Goal: Task Accomplishment & Management: Use online tool/utility

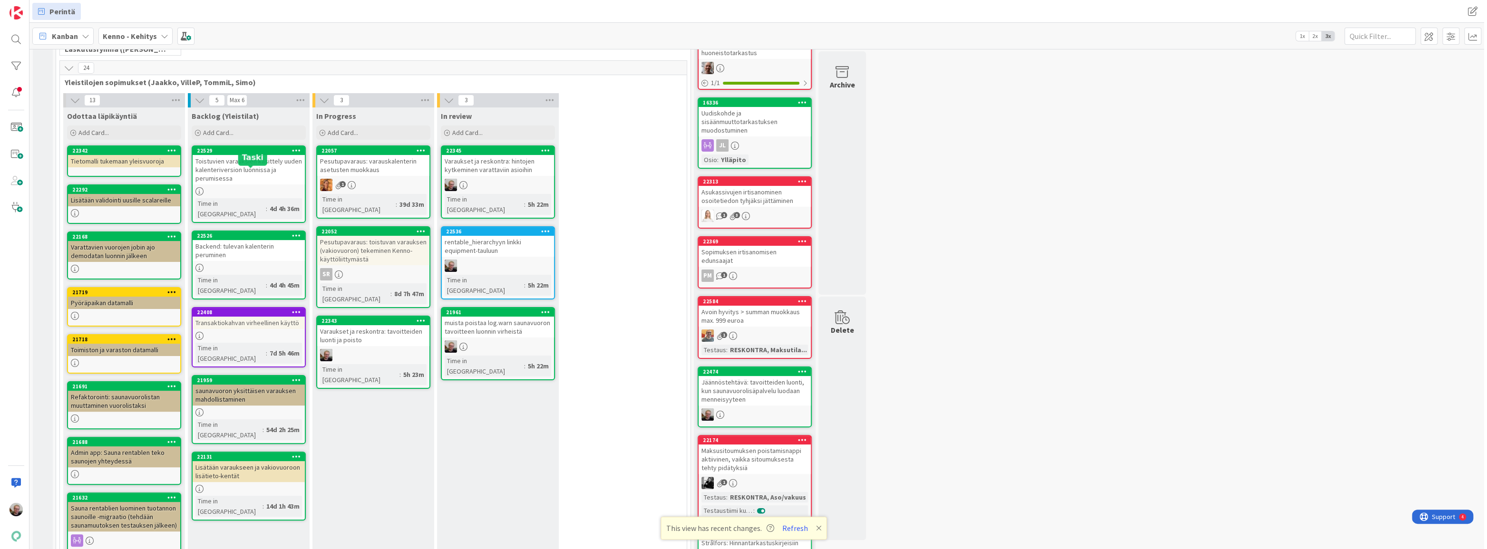
scroll to position [173, 0]
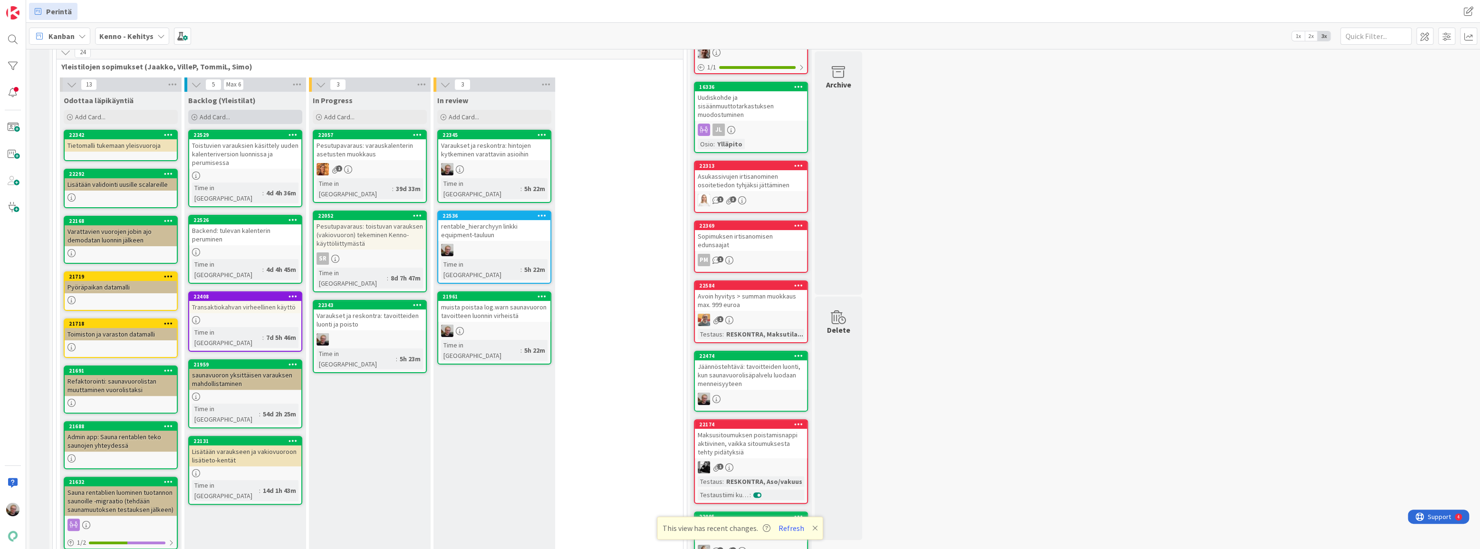
click at [246, 118] on div "Add Card..." at bounding box center [245, 117] width 114 height 14
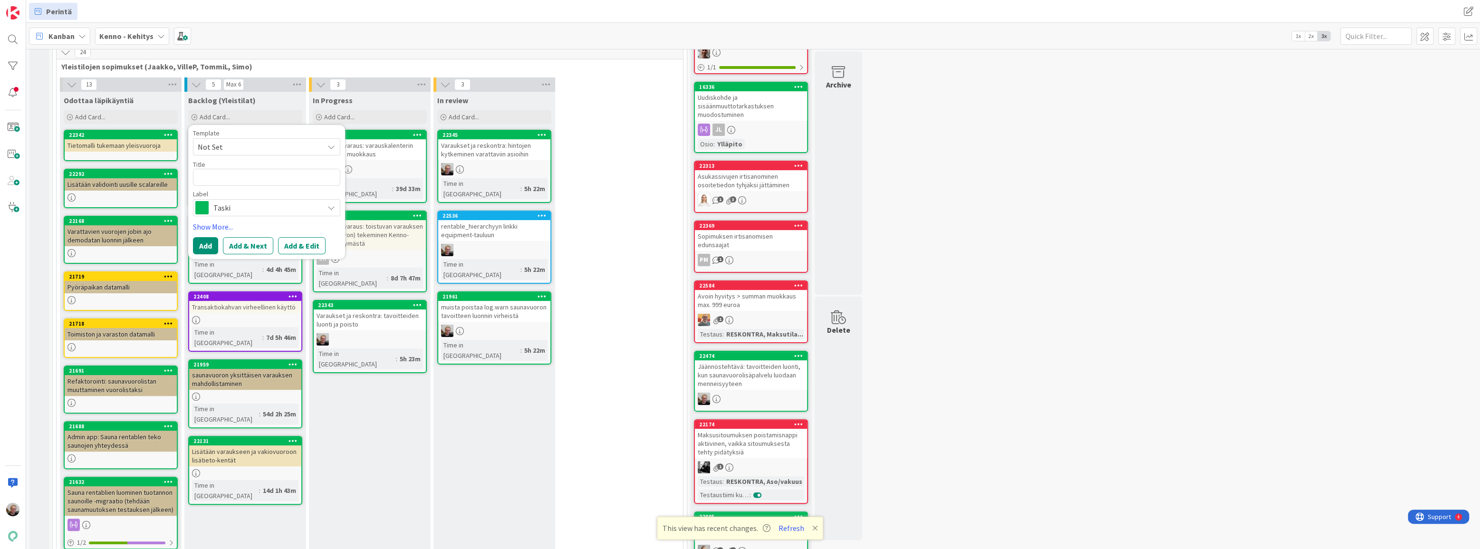
type textarea "x"
type textarea "U"
type textarea "x"
type textarea "Uu"
type textarea "x"
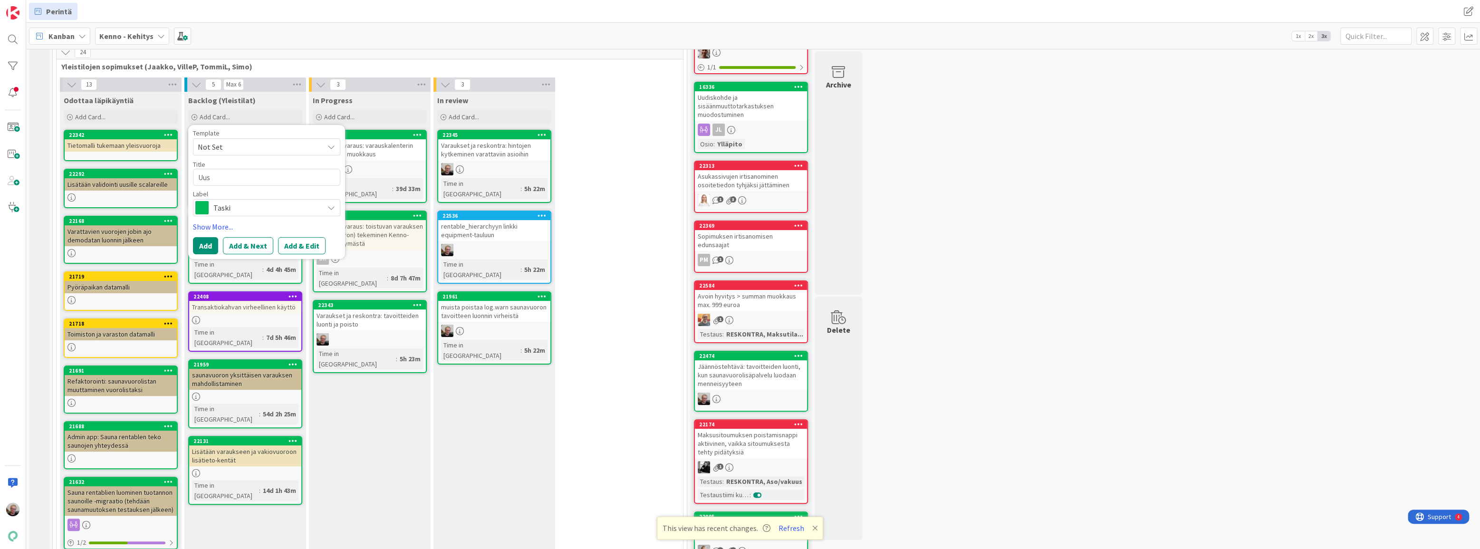
type textarea "Uusi"
type textarea "x"
type textarea "Uusia"
type textarea "x"
type textarea "Uusia"
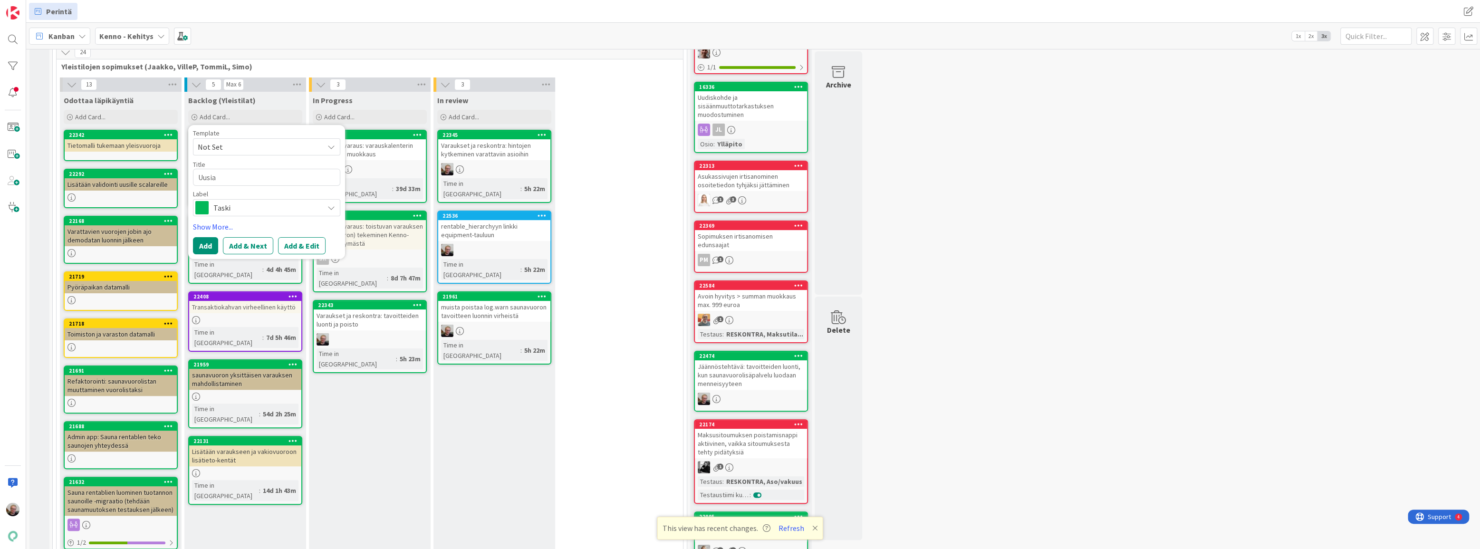
type textarea "x"
type textarea "Uusia t"
type textarea "x"
type textarea "Uusia"
type textarea "x"
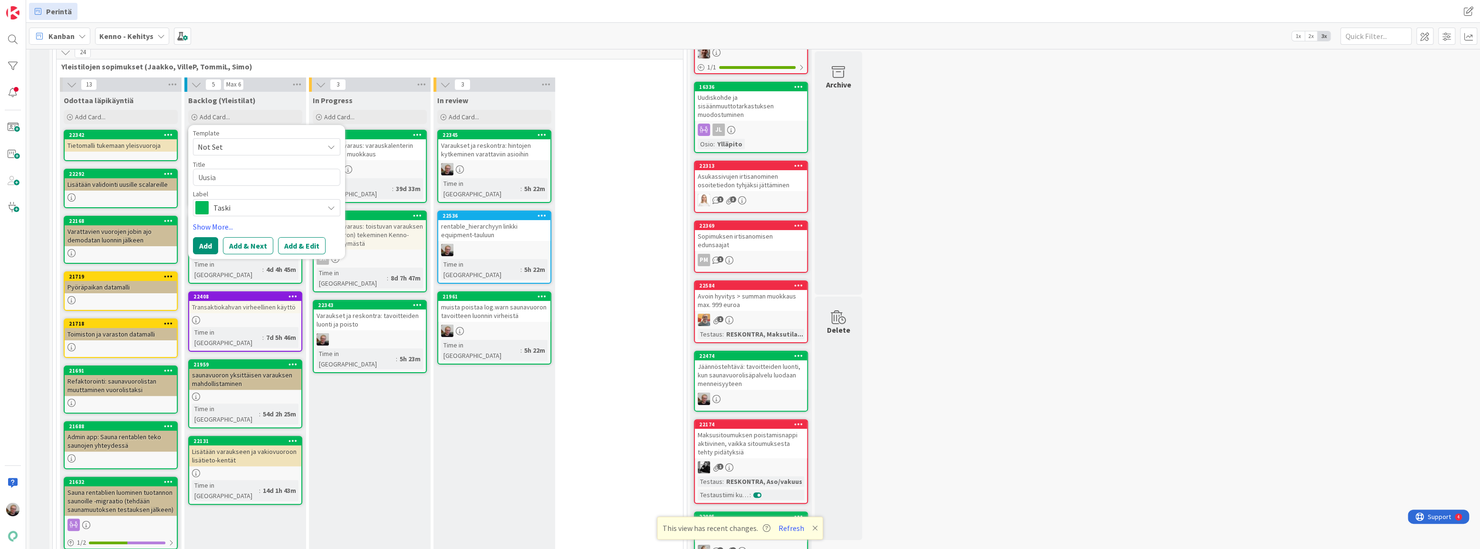
type textarea "Uusia"
type textarea "x"
type textarea "Uusia"
type textarea "x"
type textarea "Uusia t"
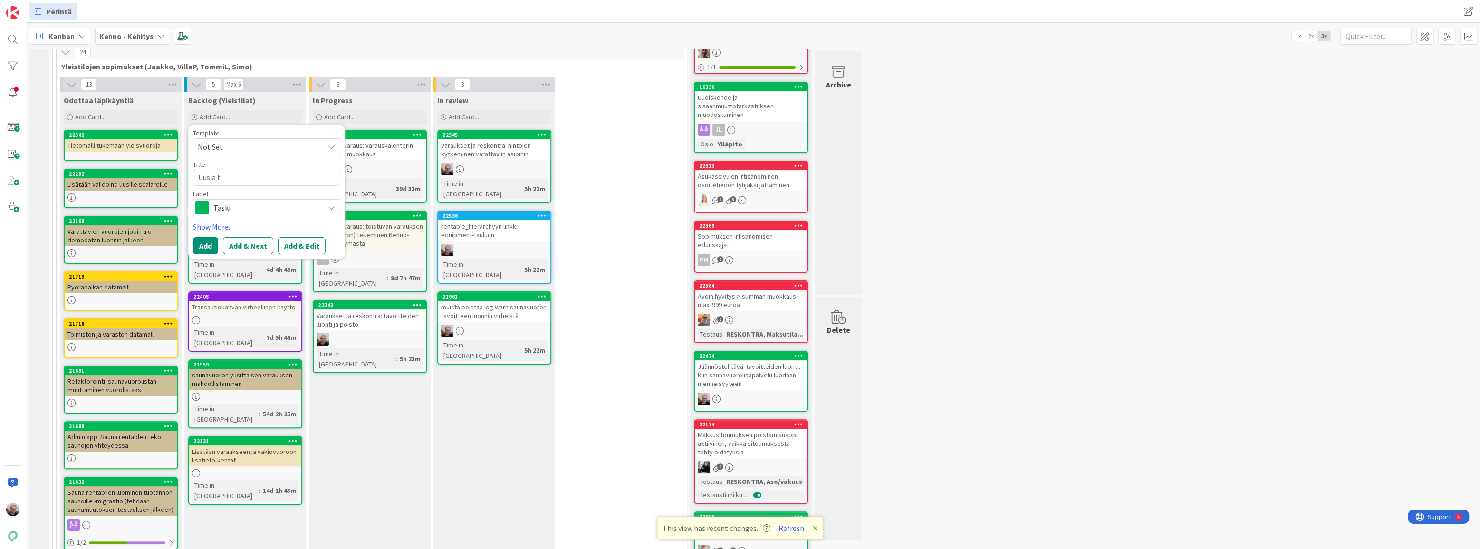
type textarea "x"
type textarea "Uusia ti"
type textarea "x"
type textarea "Uusia til"
type textarea "x"
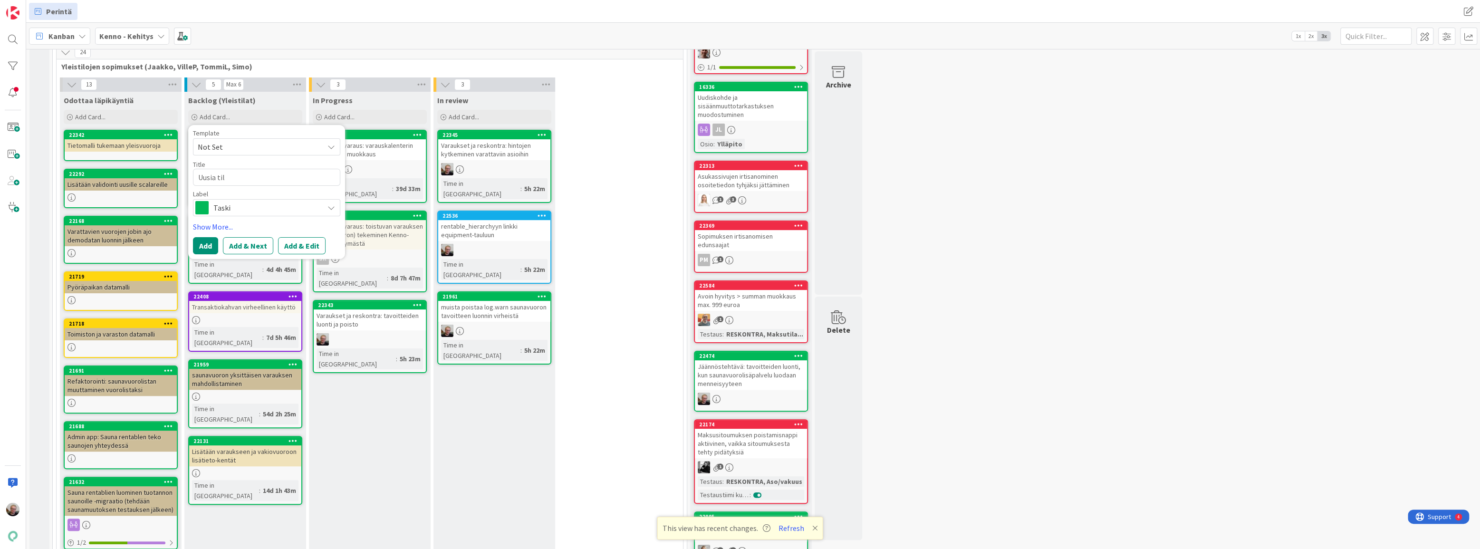
type textarea "Uusia tila"
type textarea "x"
type textarea "Uusia tilat"
type textarea "x"
type textarea "Uusia tilaty"
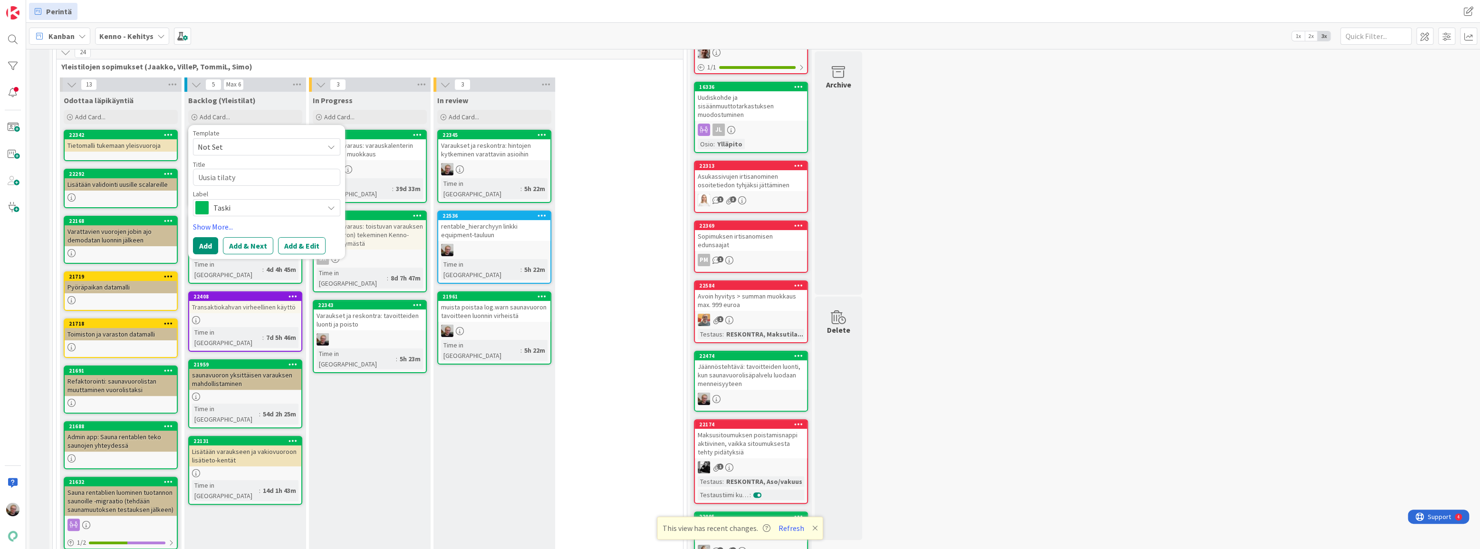
type textarea "x"
type textarea "Uusia tilatyy"
type textarea "x"
type textarea "Uusia tilatyyp"
type textarea "x"
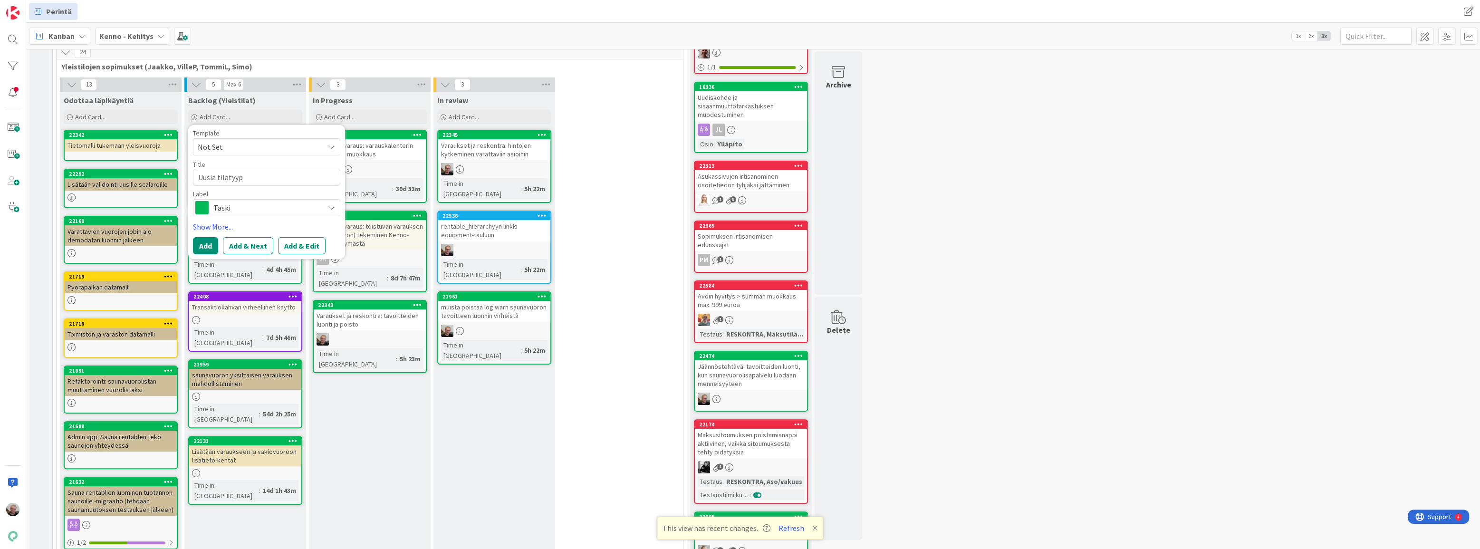
type textarea "Uusia tilatyypp"
type textarea "x"
type textarea "Uusia tilatyyppe"
type textarea "x"
type textarea "Uusia tilatyyppej"
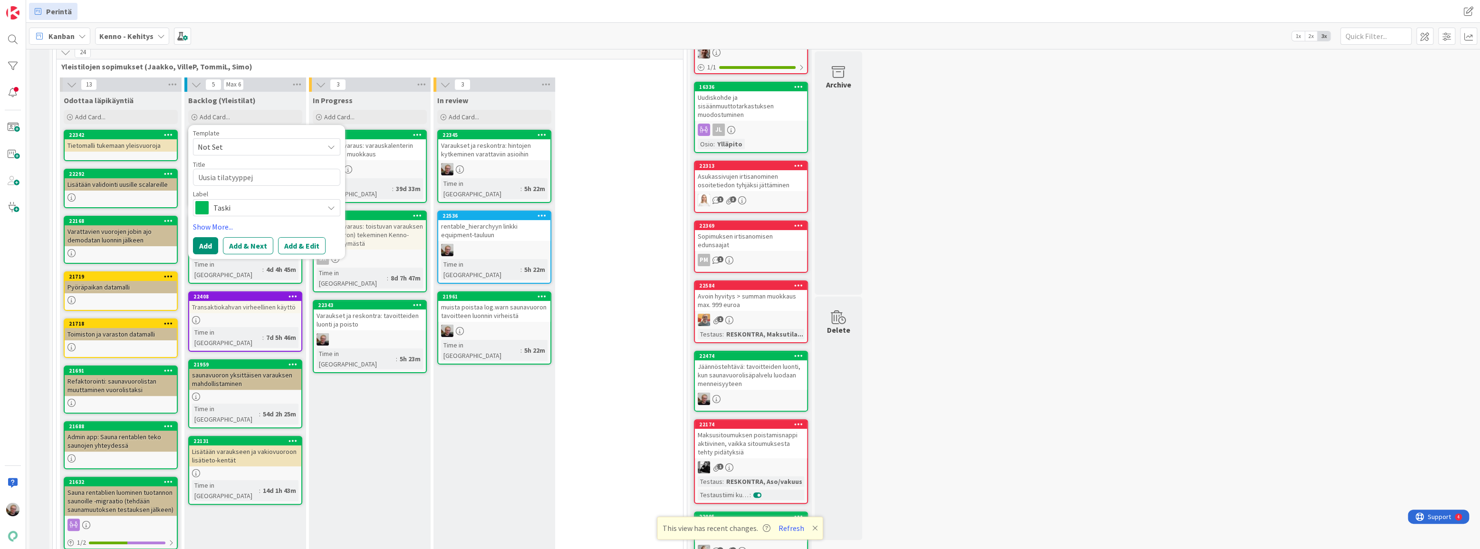
type textarea "x"
type textarea "Uusia tilatyyppejä"
type textarea "x"
type textarea "Uusia tilatyyppejä"
type textarea "x"
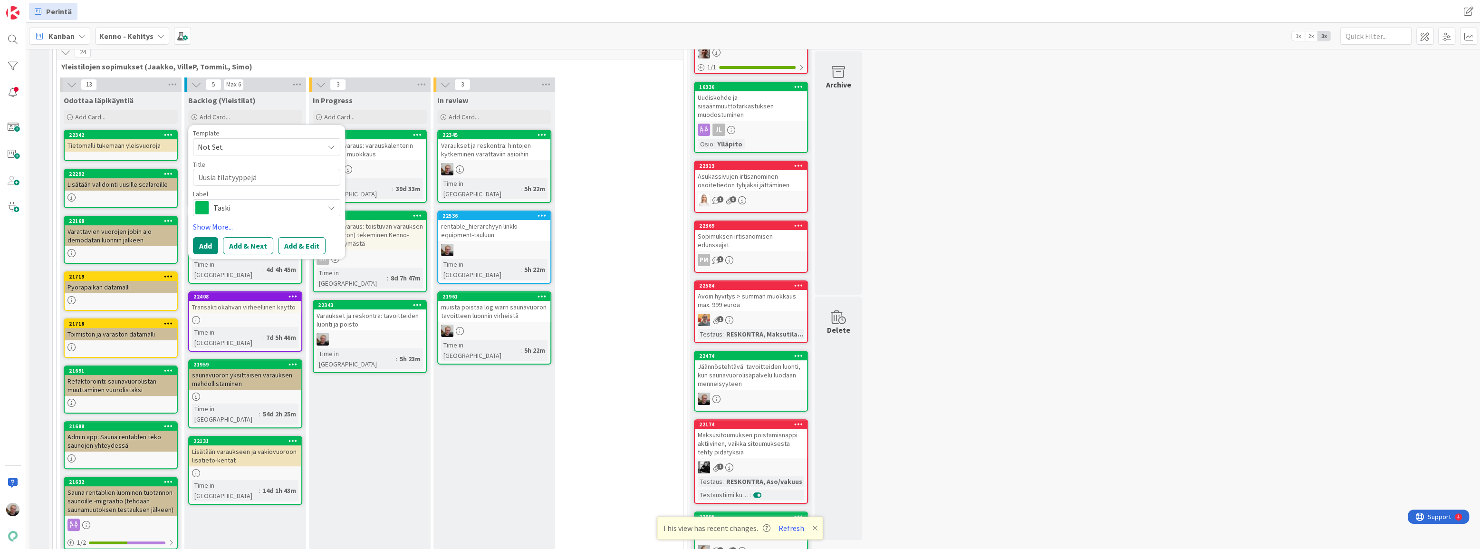
type textarea "Uusia tilatyyppejä t"
type textarea "x"
type textarea "Uusia tilatyyppejä ti"
type textarea "x"
type textarea "Uusia tilatyyppejä til"
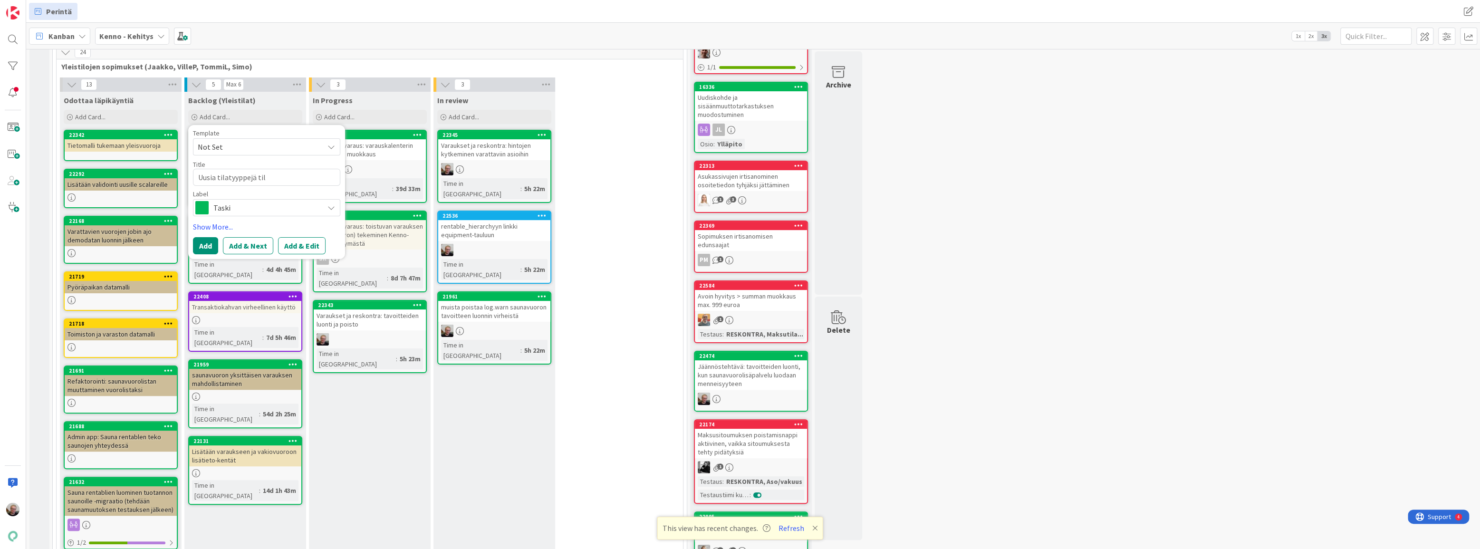
type textarea "x"
type textarea "Uusia tilatyyppejä tilo"
type textarea "x"
type textarea "Uusia tilatyyppejä tiloi"
type textarea "x"
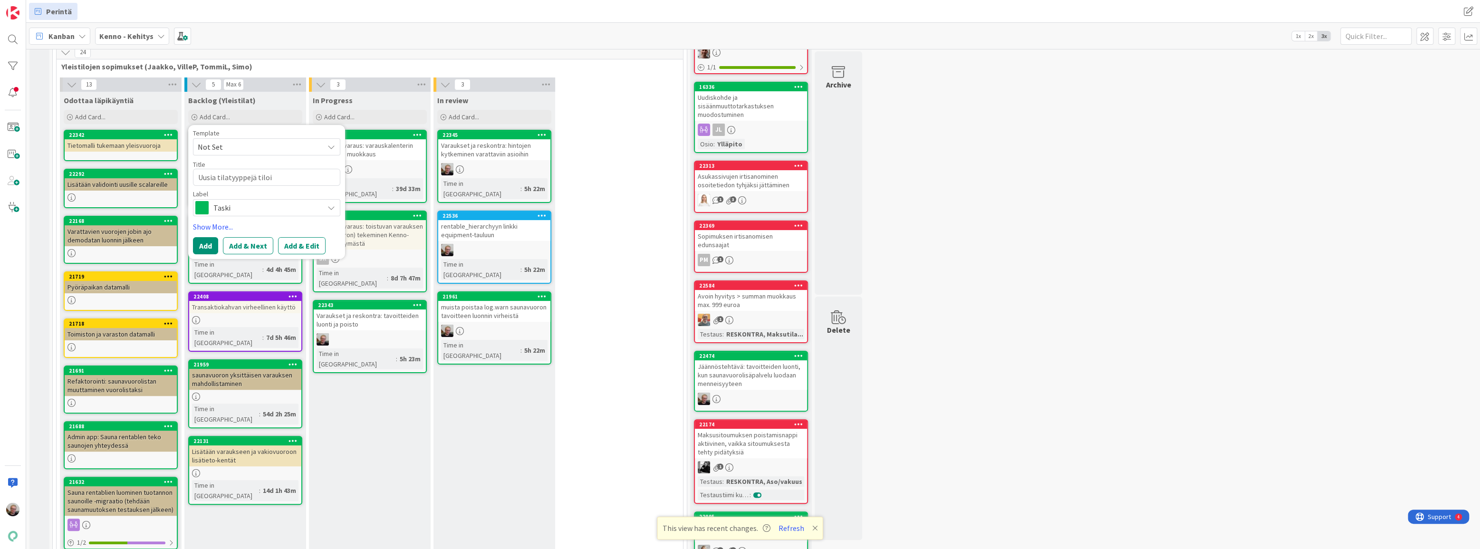
type textarea "Uusia tilatyyppejä tiloil"
type textarea "x"
type textarea "Uusia tilatyyppejä tiloill"
type textarea "x"
type textarea "Uusia tilatyyppejä tiloille"
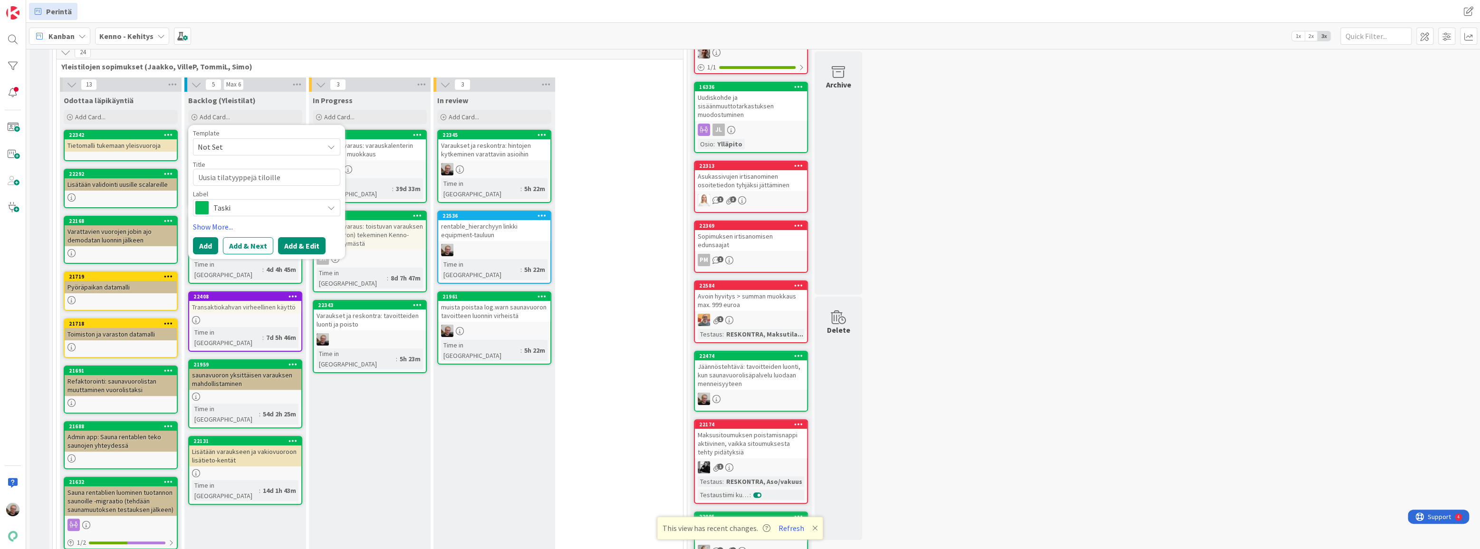
click at [310, 239] on button "Add & Edit" at bounding box center [302, 245] width 48 height 17
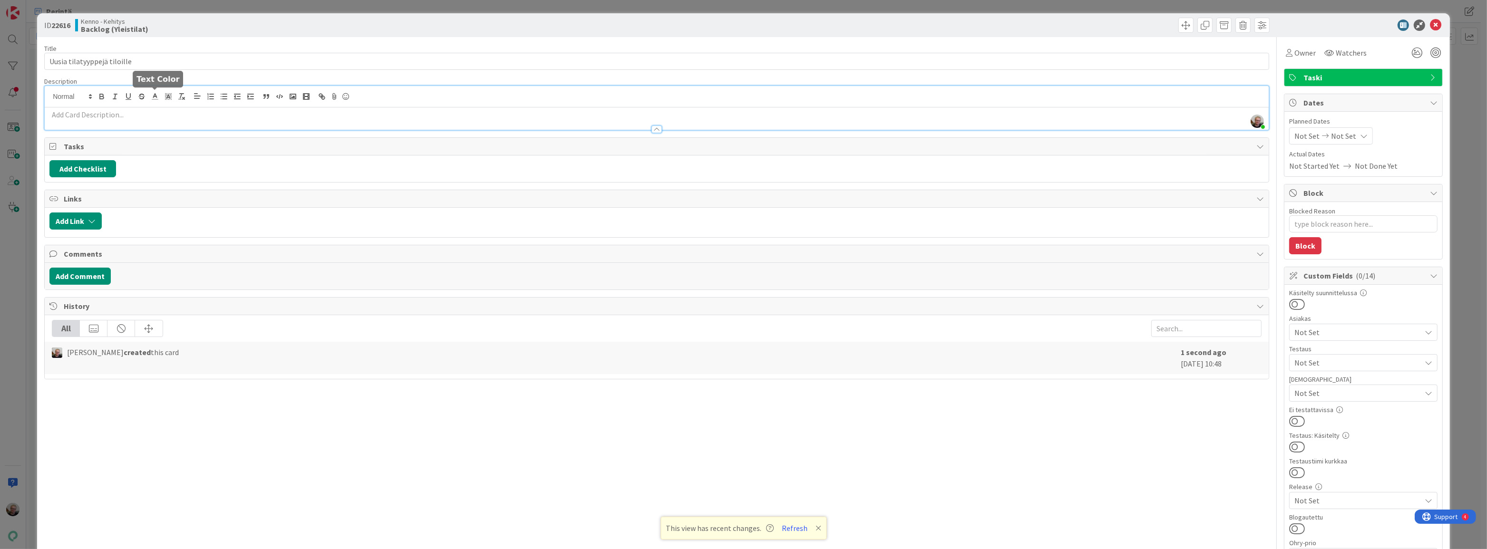
click at [157, 90] on body "Perintä Perintä Kanban My Zone Organization Select a single board Kanban List (…" at bounding box center [743, 274] width 1487 height 549
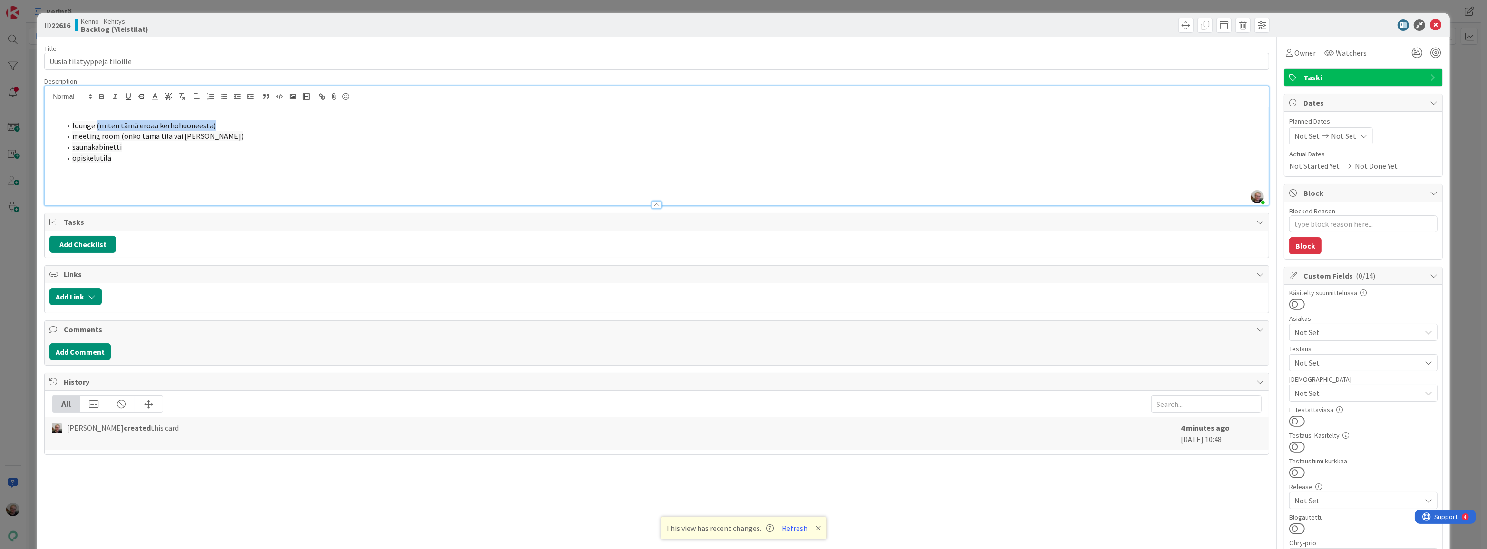
drag, startPoint x: 95, startPoint y: 127, endPoint x: 209, endPoint y: 121, distance: 113.8
click at [209, 121] on span "lounge (miten tämä eroaa kerhohuoneesta)" at bounding box center [144, 126] width 144 height 10
drag, startPoint x: 119, startPoint y: 135, endPoint x: 203, endPoint y: 132, distance: 84.7
click at [203, 132] on li "meeting room (onko tämä tila vai [PERSON_NAME])" at bounding box center [662, 136] width 1203 height 11
click at [164, 169] on p at bounding box center [656, 169] width 1214 height 11
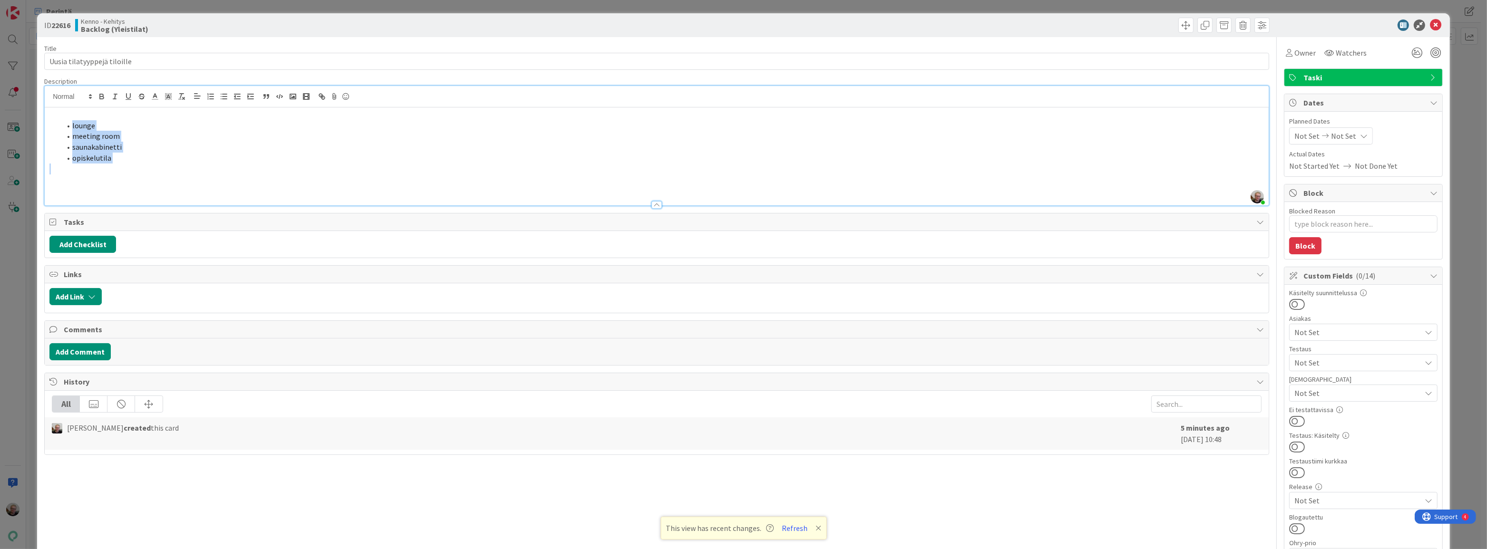
drag, startPoint x: 49, startPoint y: 124, endPoint x: 137, endPoint y: 164, distance: 97.4
click at [137, 164] on div "lounge meeting room saunakabinetti opiskelutila" at bounding box center [657, 156] width 1224 height 98
click at [135, 182] on p at bounding box center [656, 179] width 1214 height 11
drag, startPoint x: 49, startPoint y: 123, endPoint x: 86, endPoint y: 169, distance: 59.0
click at [86, 169] on div "lounge meeting room saunakabinetti opiskelutila" at bounding box center [657, 156] width 1224 height 98
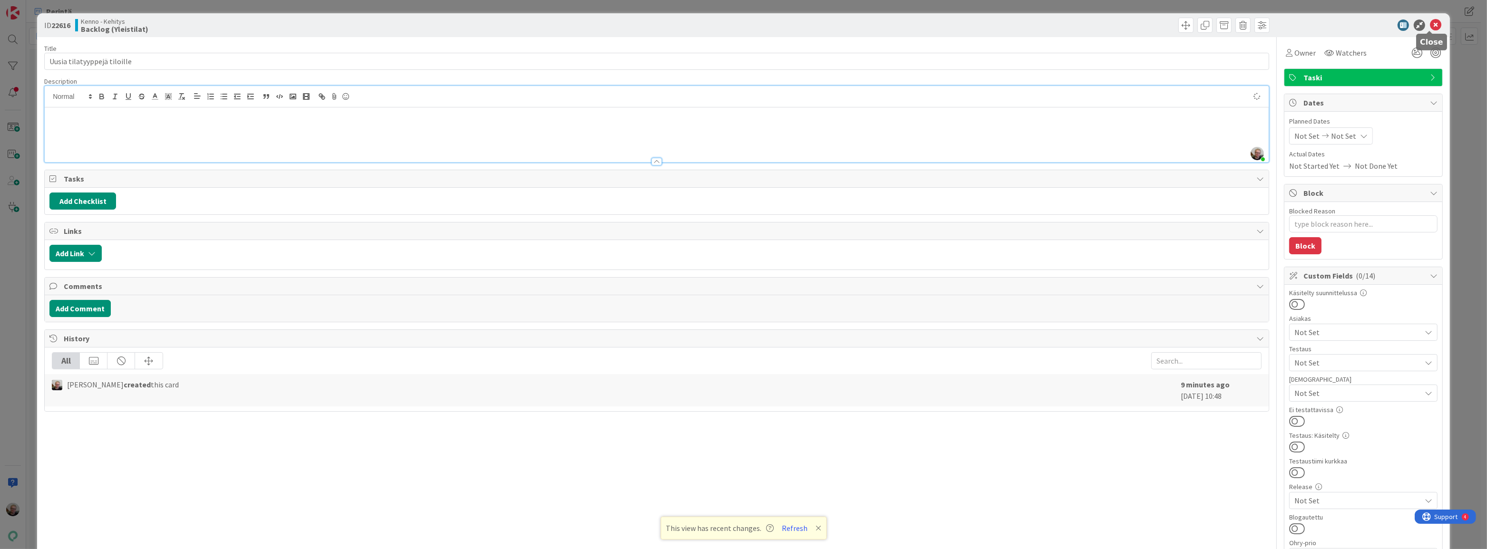
click at [1429, 23] on icon at bounding box center [1434, 24] width 11 height 11
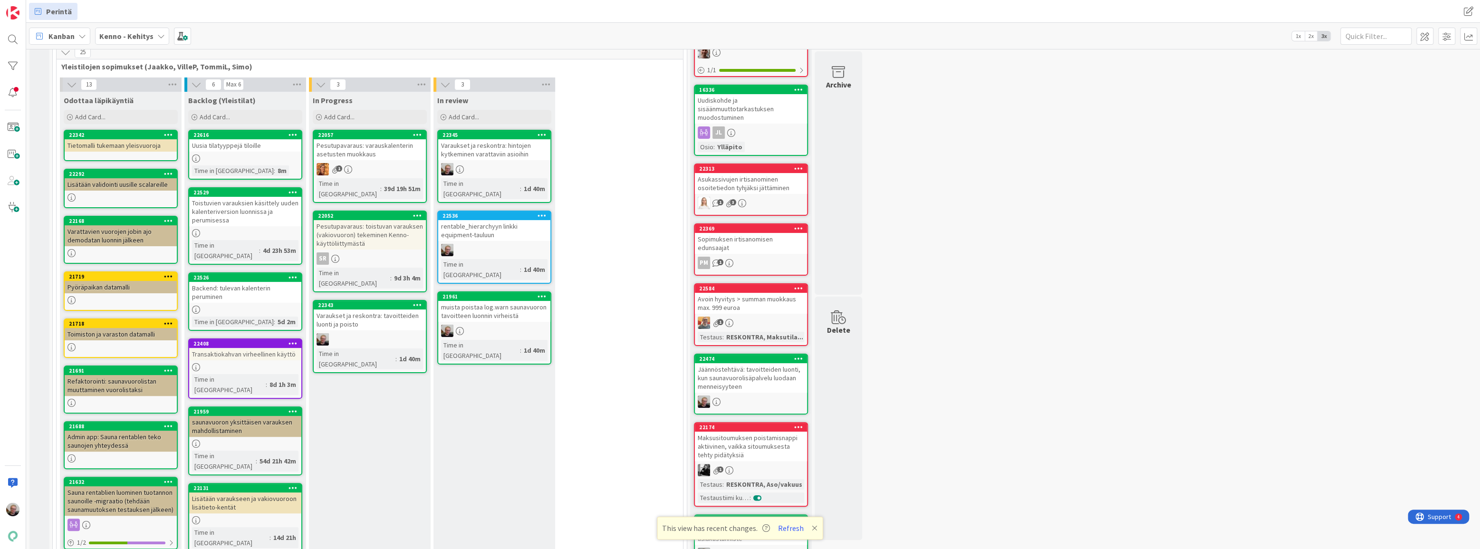
click at [349, 309] on div "Varaukset ja reskontra: tavoitteiden luonti ja poisto" at bounding box center [370, 319] width 112 height 21
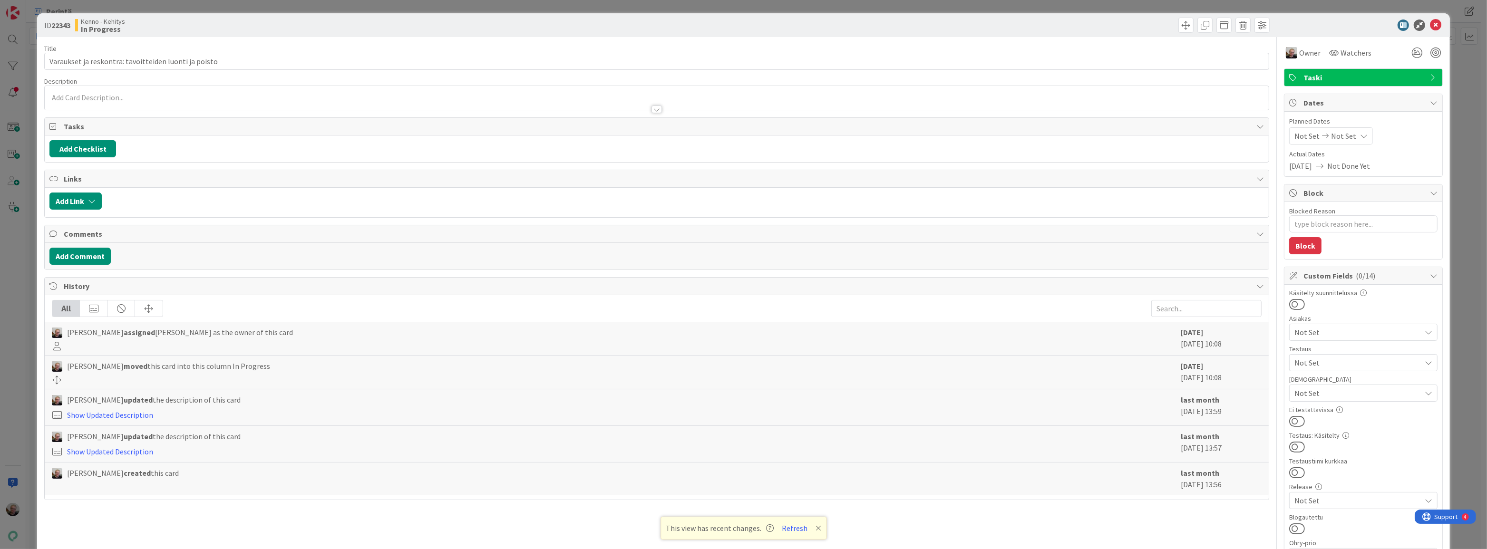
click at [175, 100] on div at bounding box center [657, 105] width 1224 height 10
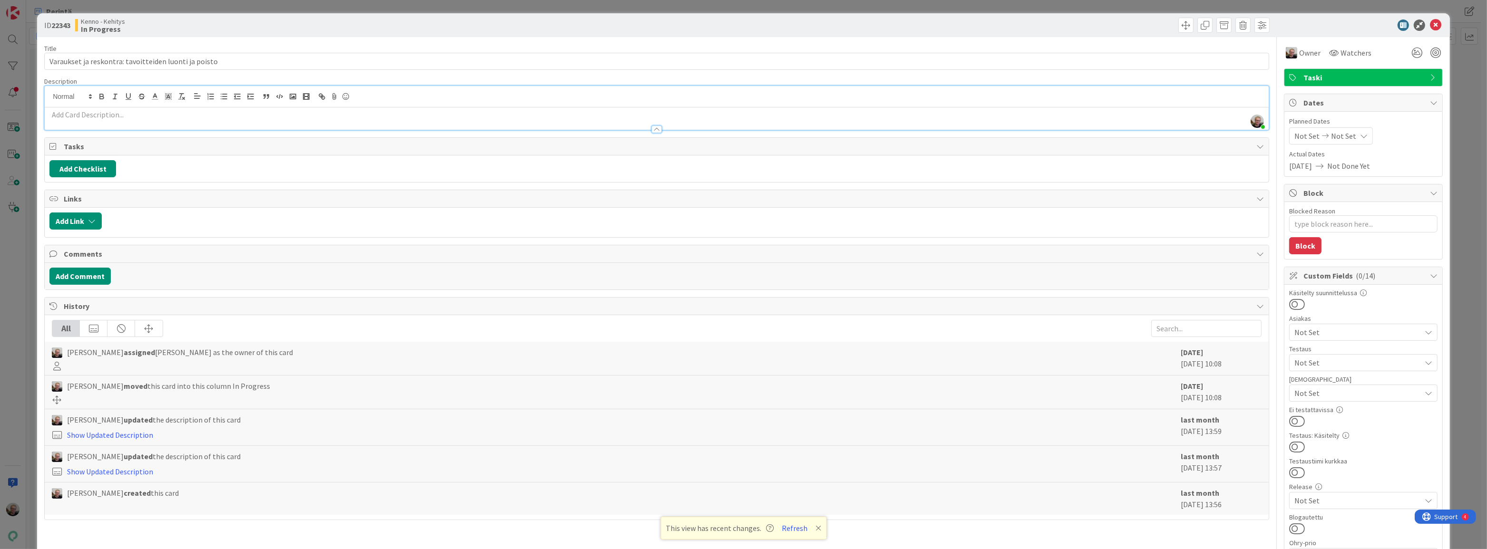
click at [65, 116] on p at bounding box center [656, 114] width 1214 height 11
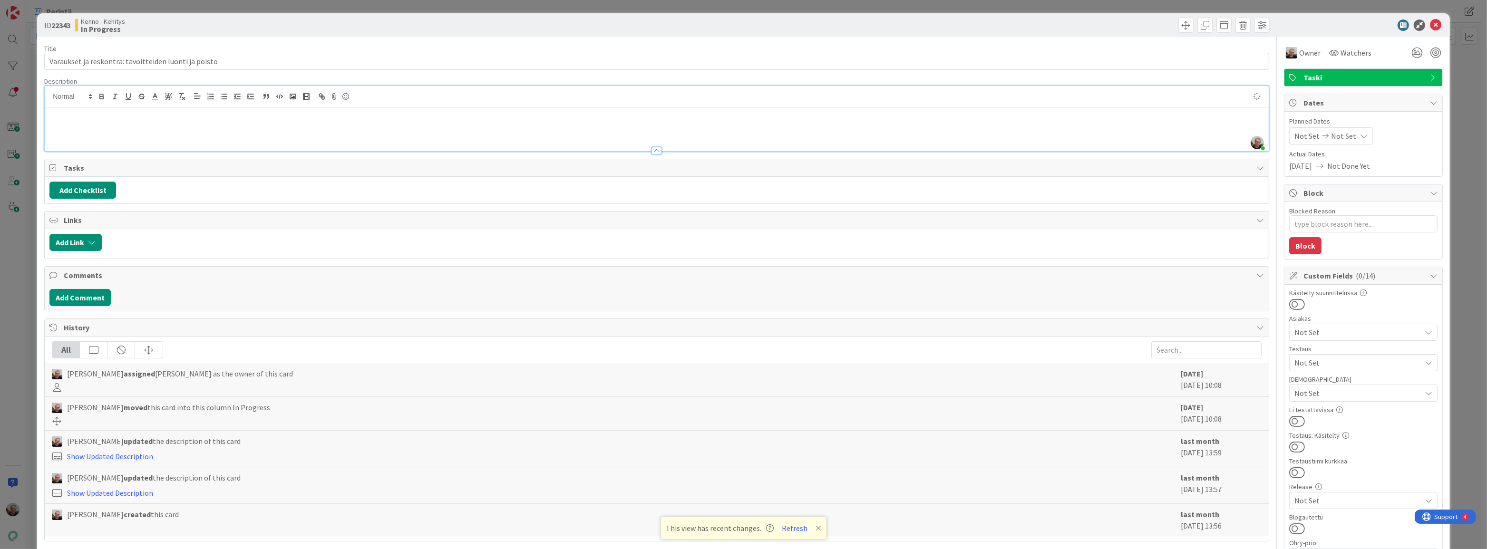
type textarea "x"
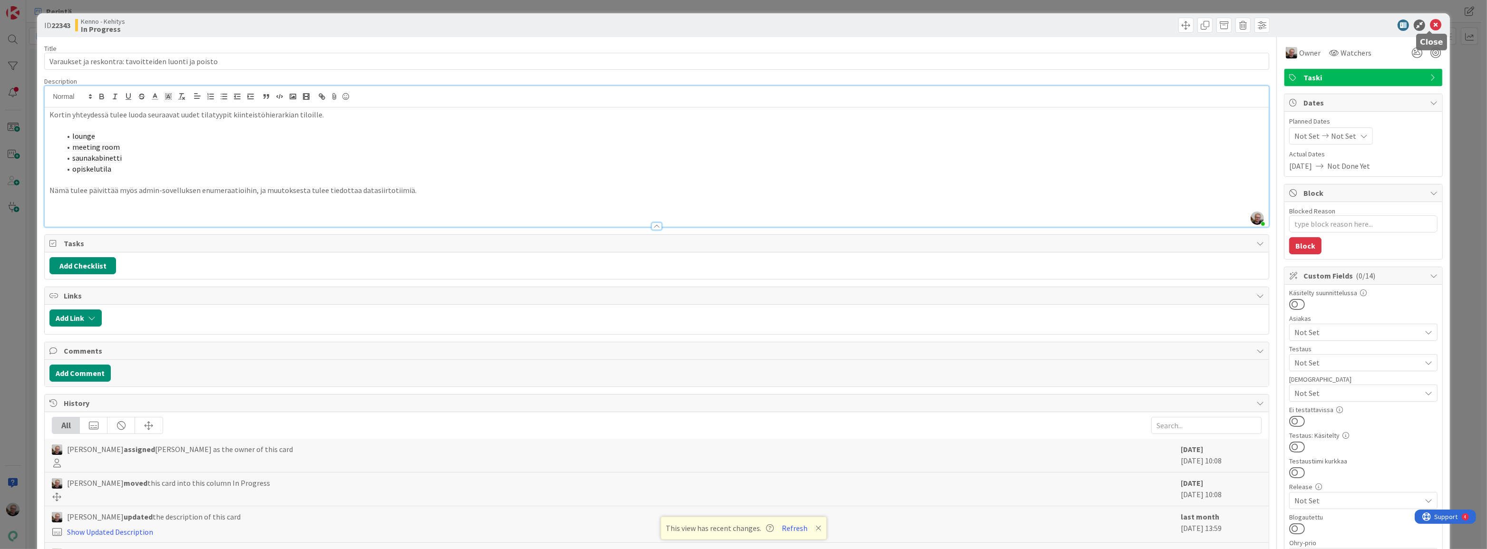
click at [1429, 27] on icon at bounding box center [1434, 24] width 11 height 11
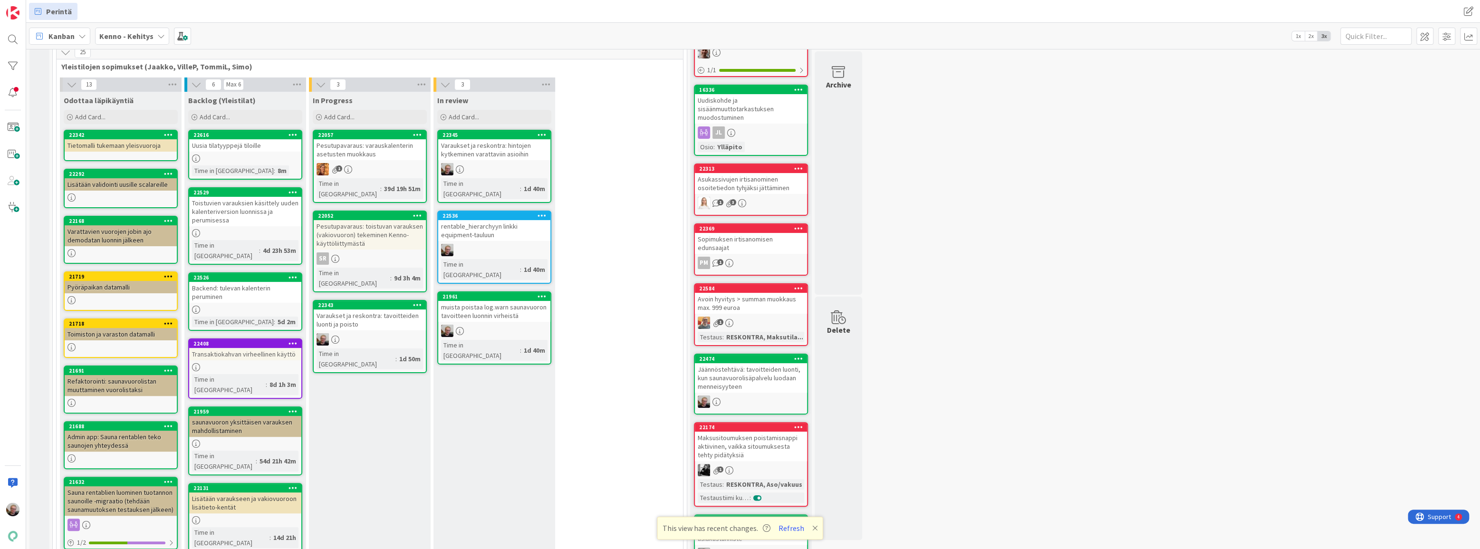
click at [396, 309] on div "Varaukset ja reskontra: tavoitteiden luonti ja poisto" at bounding box center [370, 319] width 112 height 21
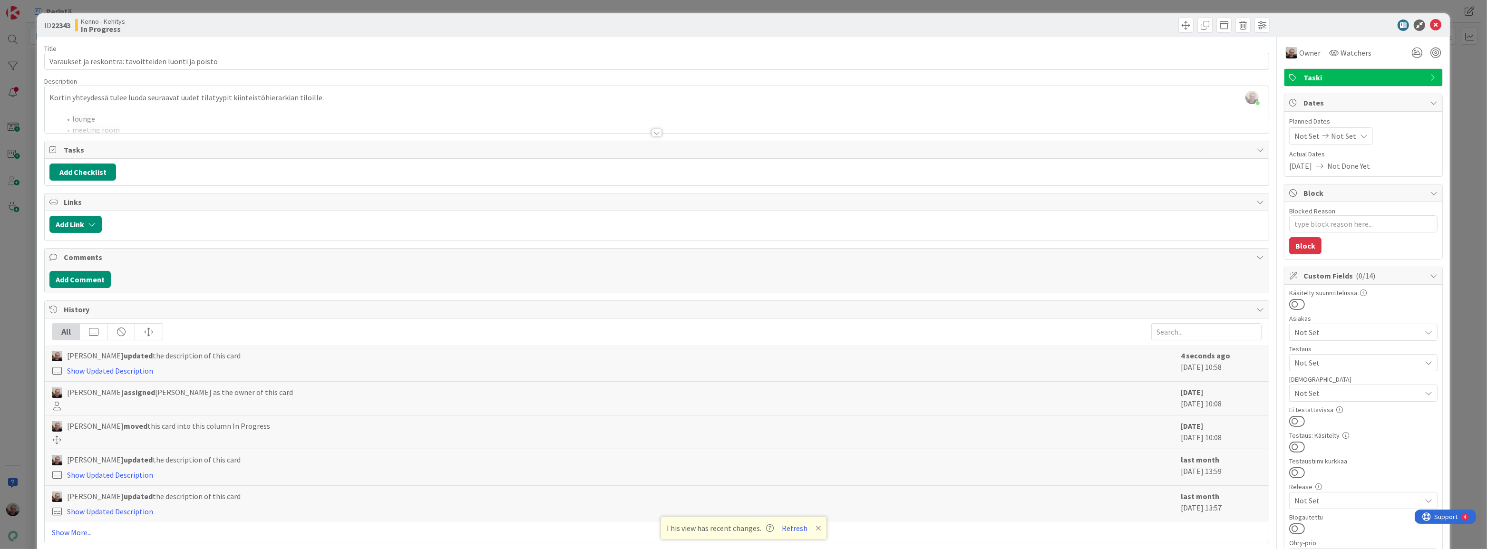
type textarea "x"
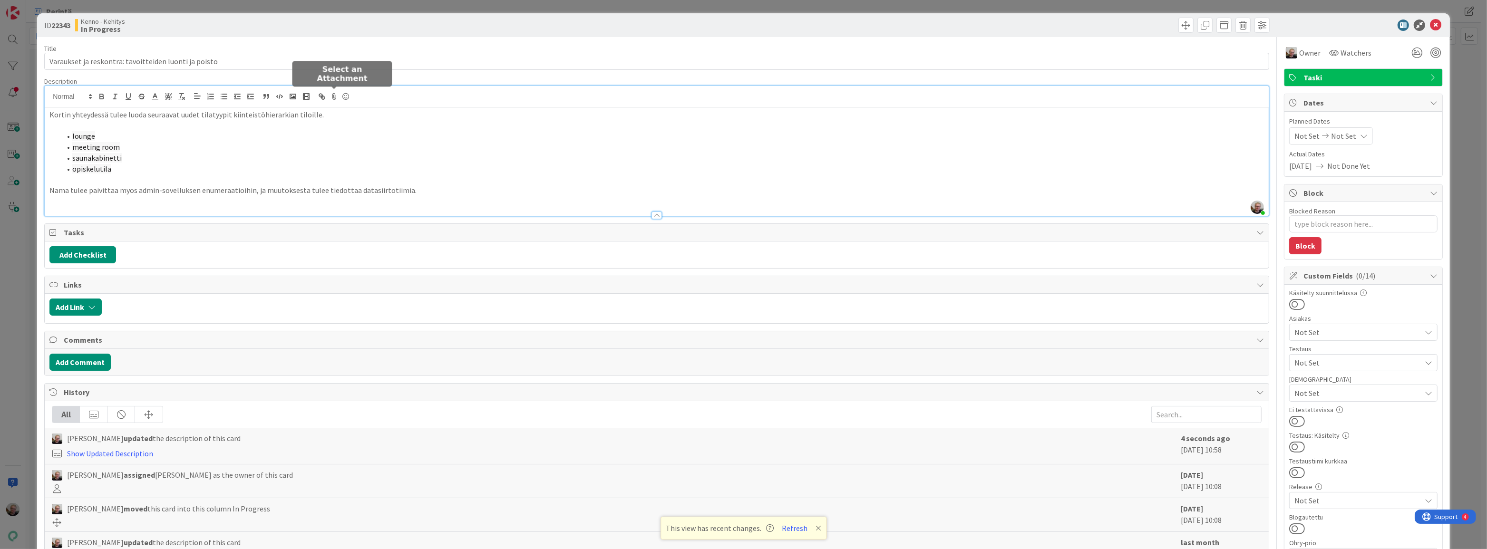
click at [329, 103] on div "[PERSON_NAME] joined 9 m ago Kortin yhteydessä tulee luoda seuraavat uudet tila…" at bounding box center [657, 151] width 1224 height 130
click at [125, 62] on input "Varaukset ja reskontra: tavoitteiden luonti ja poisto" at bounding box center [656, 61] width 1225 height 17
type input "Varaukset ja reskontra: kertavoitteiden luonti ja poisto"
type textarea "x"
type input "Varaukset ja reskontra: kervtavoitteiden luonti ja poisto"
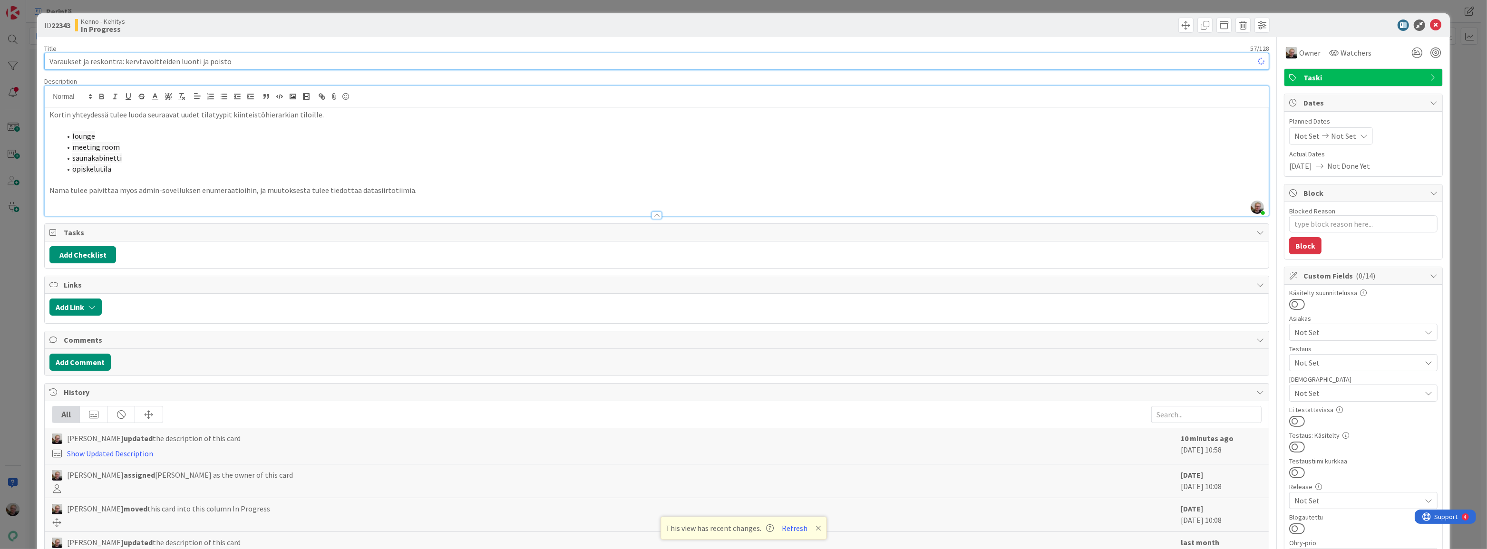
type textarea "x"
type input "Varaukset ja reskontra: kervttavoitteiden luonti ja poisto"
type textarea "x"
type input "Varaukset ja reskontra: kertavatavoitteiden luonti ja poisto"
type textarea "x"
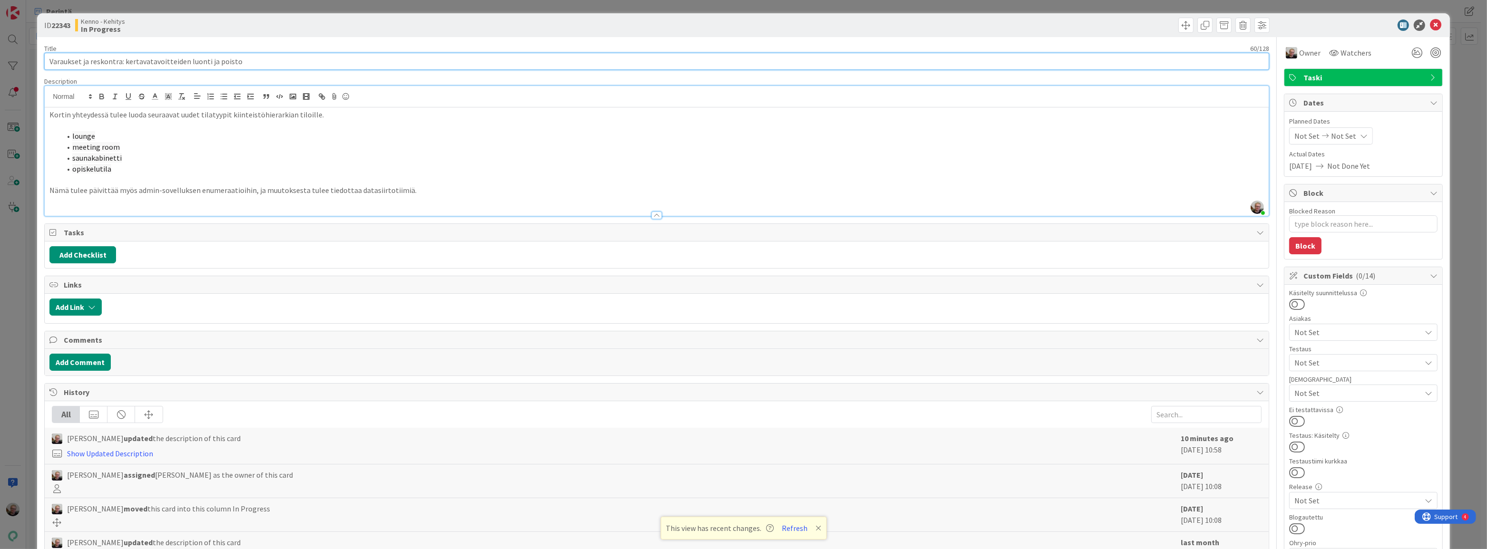
type input "Varaukset ja reskontra: kertavartavoitteiden luonti ja poisto"
type textarea "x"
type input "Varaukset ja reskontra: kertavaraustetavoitteiden luonti ja poisto"
type textarea "x"
type input "Varaukset ja reskontra: kertavarausten tavoitteiden luonti ja poisto"
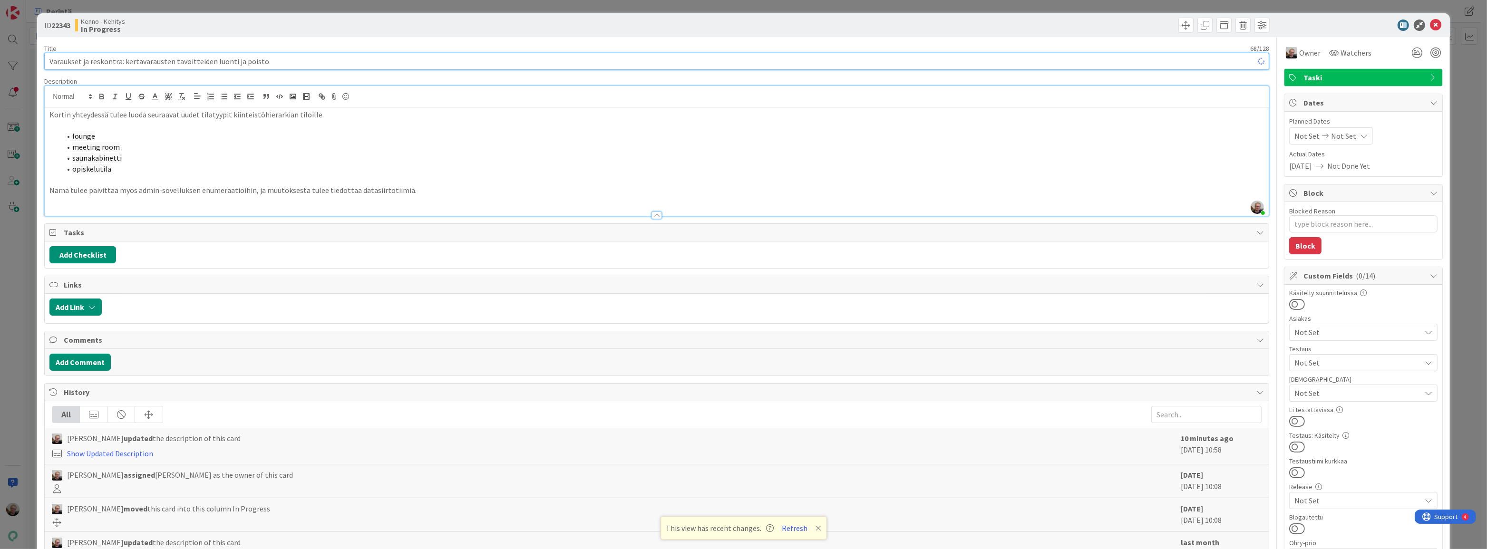
type textarea "x"
type input "Varaukset ja reskontra: kertavarausten tavoitteiden luonti ja poisto"
click at [408, 187] on p "Nämä tulee päivittää myös admin-sovelluksen enumeraatioihin, ja muutoksesta tul…" at bounding box center [656, 190] width 1214 height 11
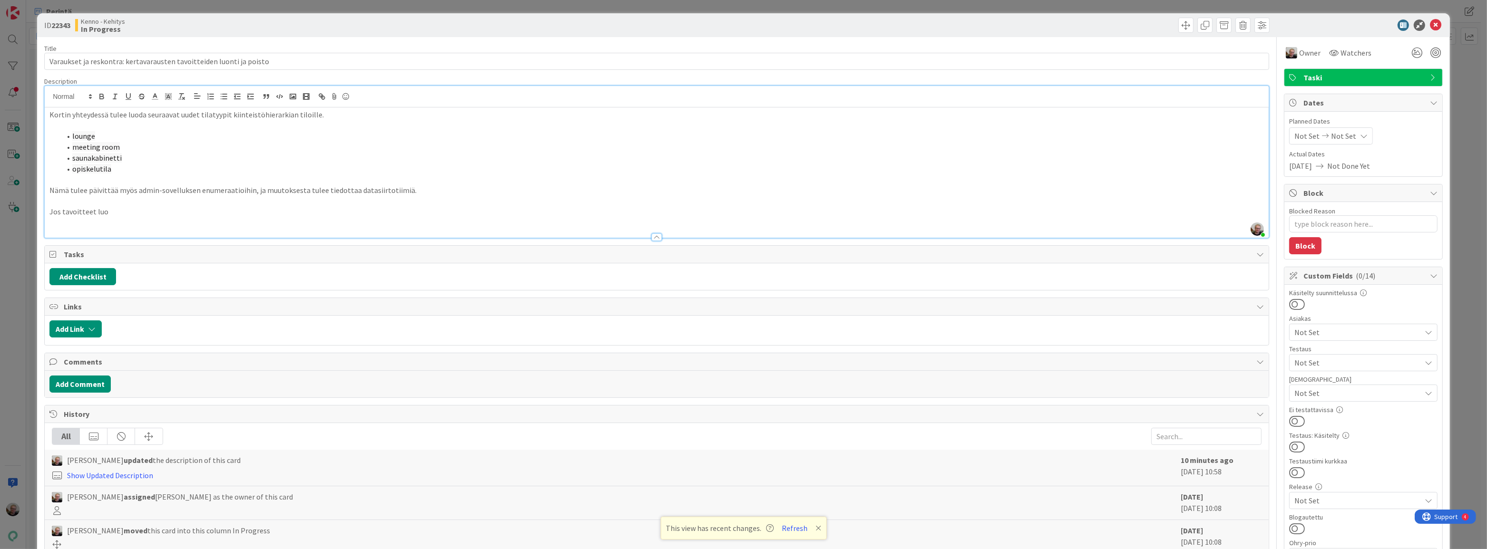
click at [112, 212] on p "Jos tavoitteet luo" at bounding box center [656, 211] width 1214 height 11
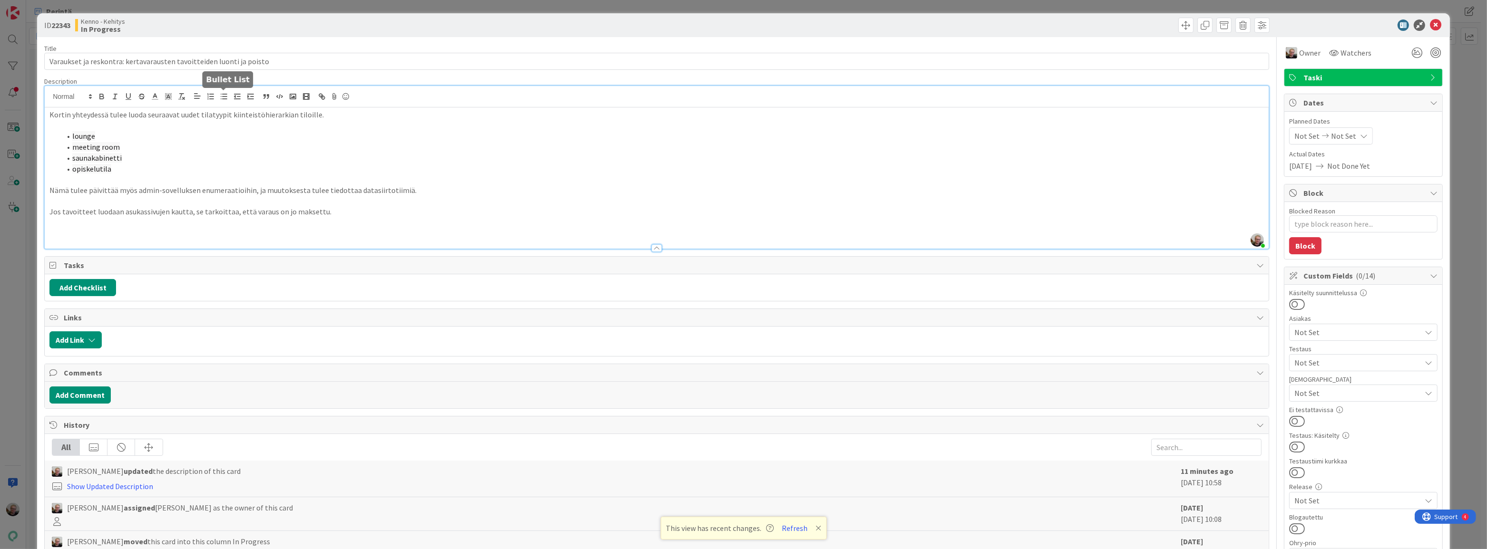
click at [220, 96] on icon "button" at bounding box center [224, 96] width 9 height 9
type textarea "x"
click at [332, 52] on div "Title 68 / 128" at bounding box center [656, 48] width 1225 height 9
click at [332, 54] on input "Varaukset ja reskontra: kertavarausten tavoitteiden luonti ja poisto" at bounding box center [656, 61] width 1225 height 17
type input "Varaukset ja reskontra: kertavarausten tavoitteiden luonti"
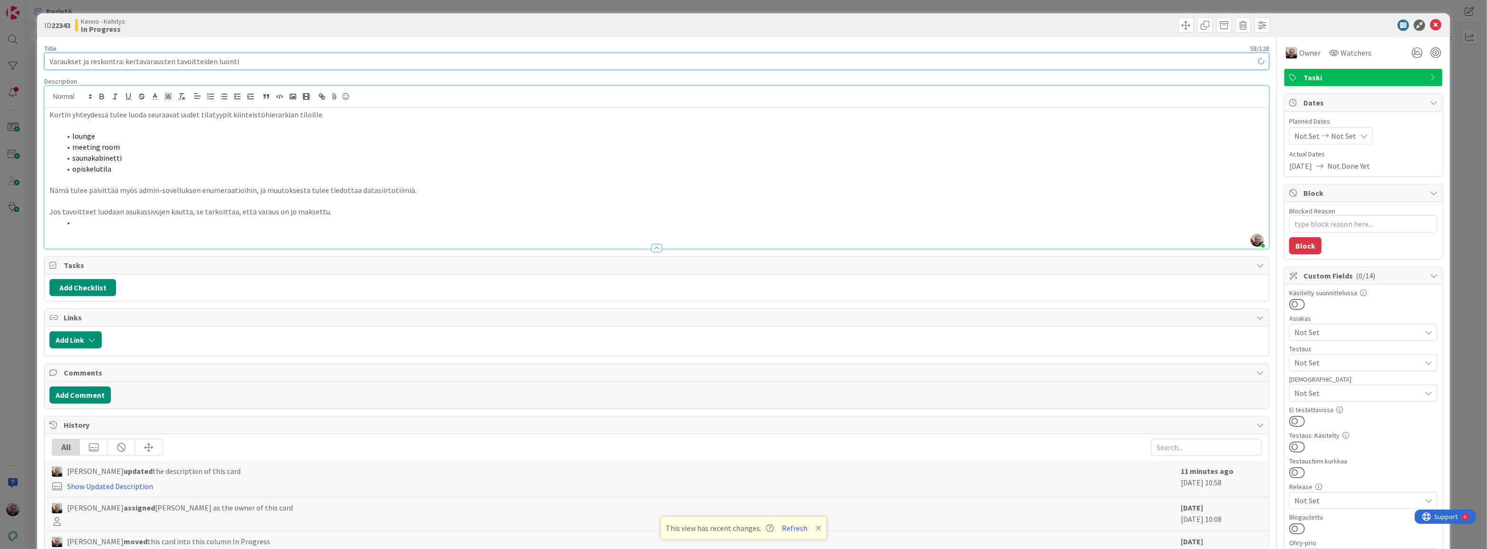
type textarea "x"
type input "Varaukset ja reskontra: kertavarausten tavoitteiden luonti"
click at [83, 222] on li at bounding box center [662, 222] width 1203 height 11
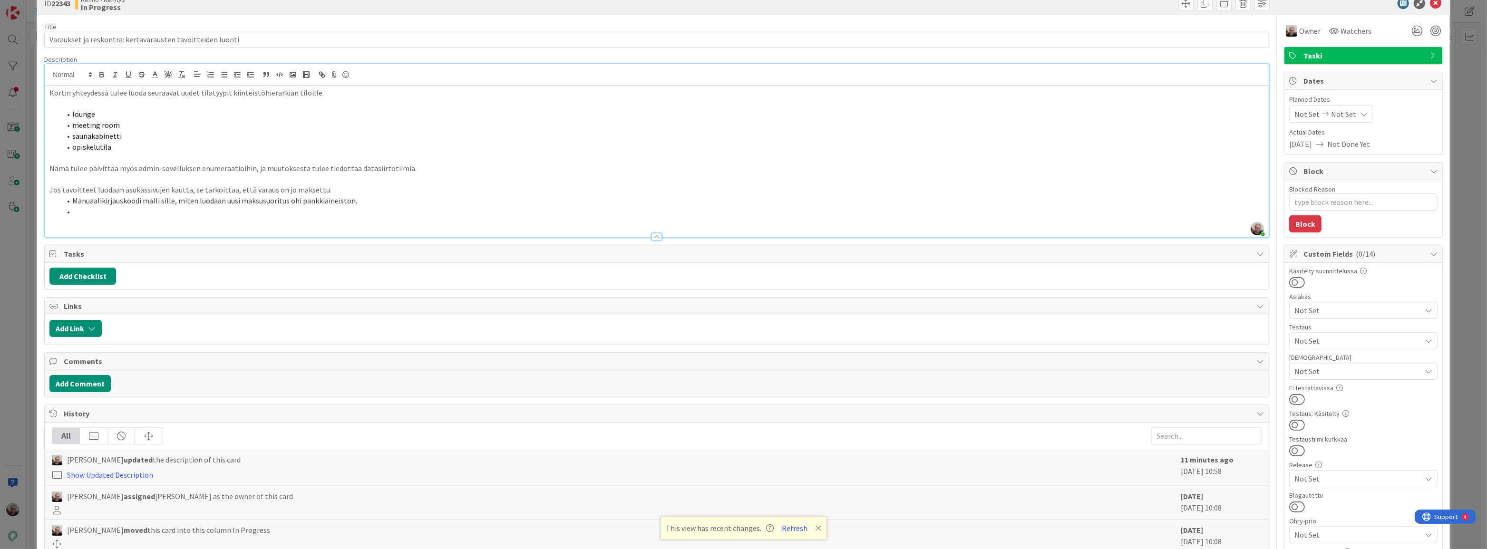
scroll to position [43, 0]
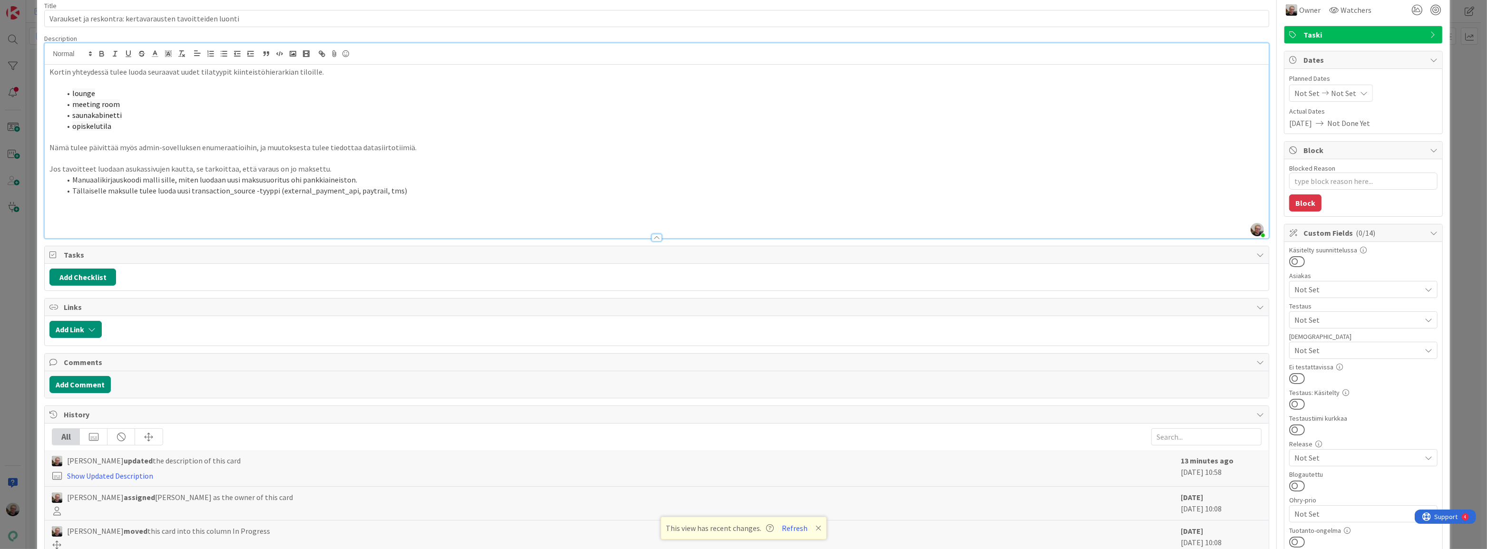
click at [423, 153] on p at bounding box center [656, 158] width 1214 height 11
click at [418, 144] on p "Nämä tulee päivittää myös admin-sovelluksen enumeraatioihin, ja muutoksesta tul…" at bounding box center [656, 147] width 1214 height 11
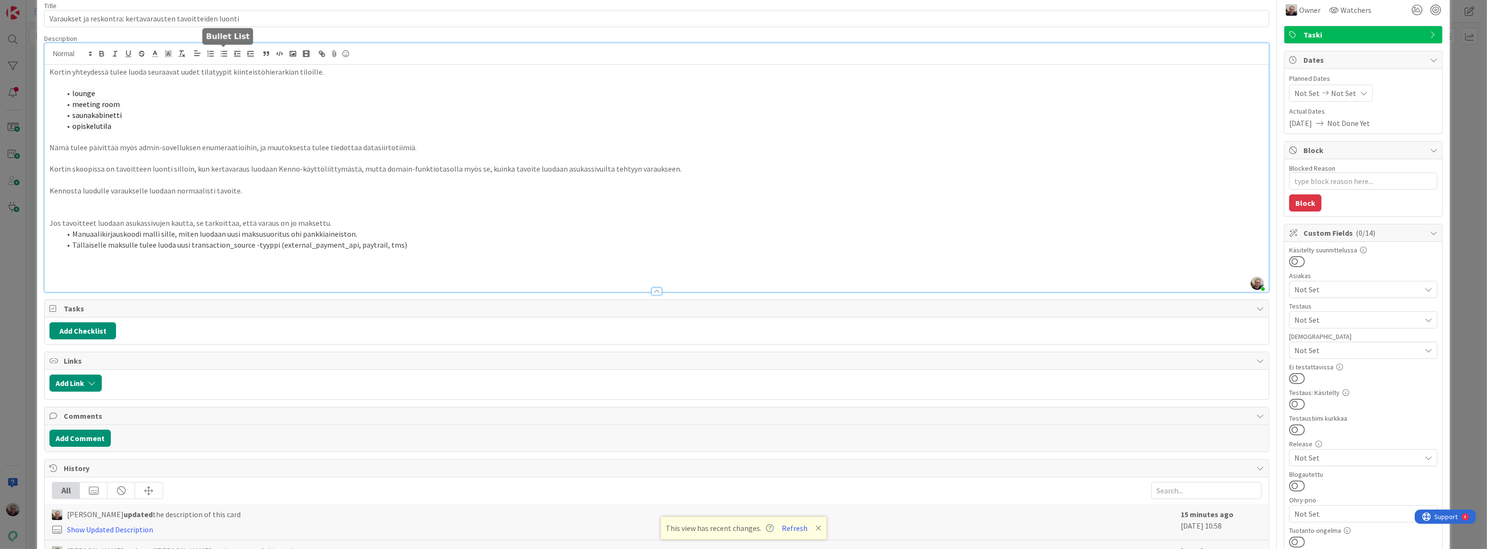
click at [222, 56] on line "button" at bounding box center [224, 56] width 4 height 0
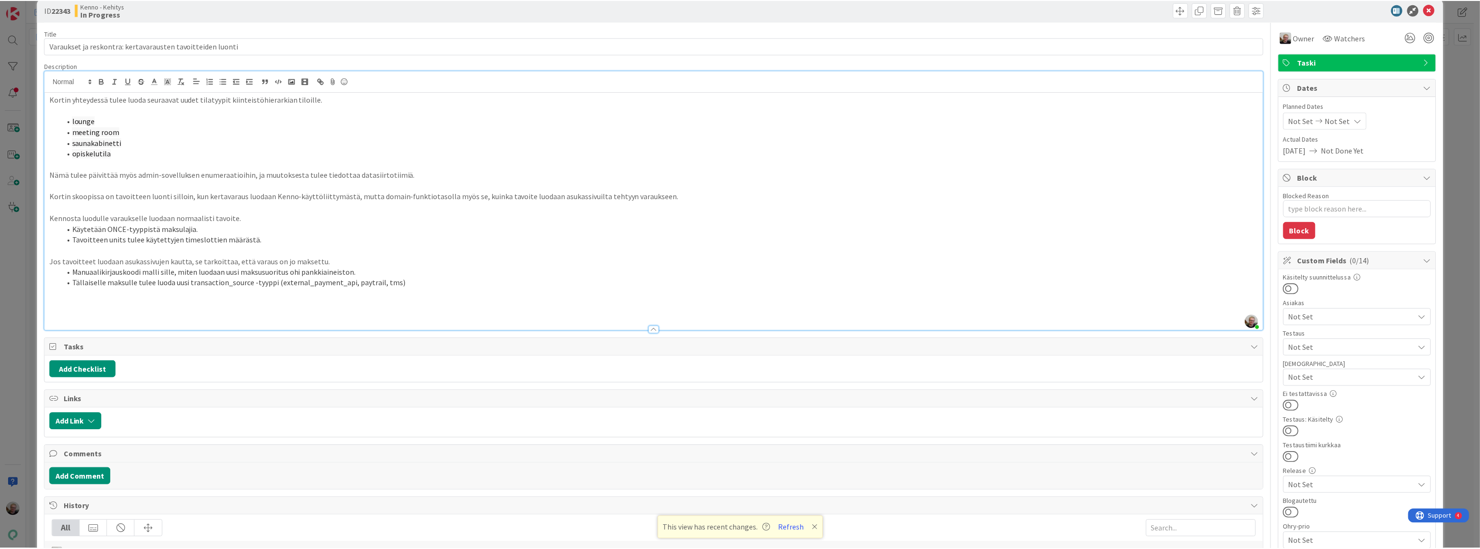
scroll to position [0, 0]
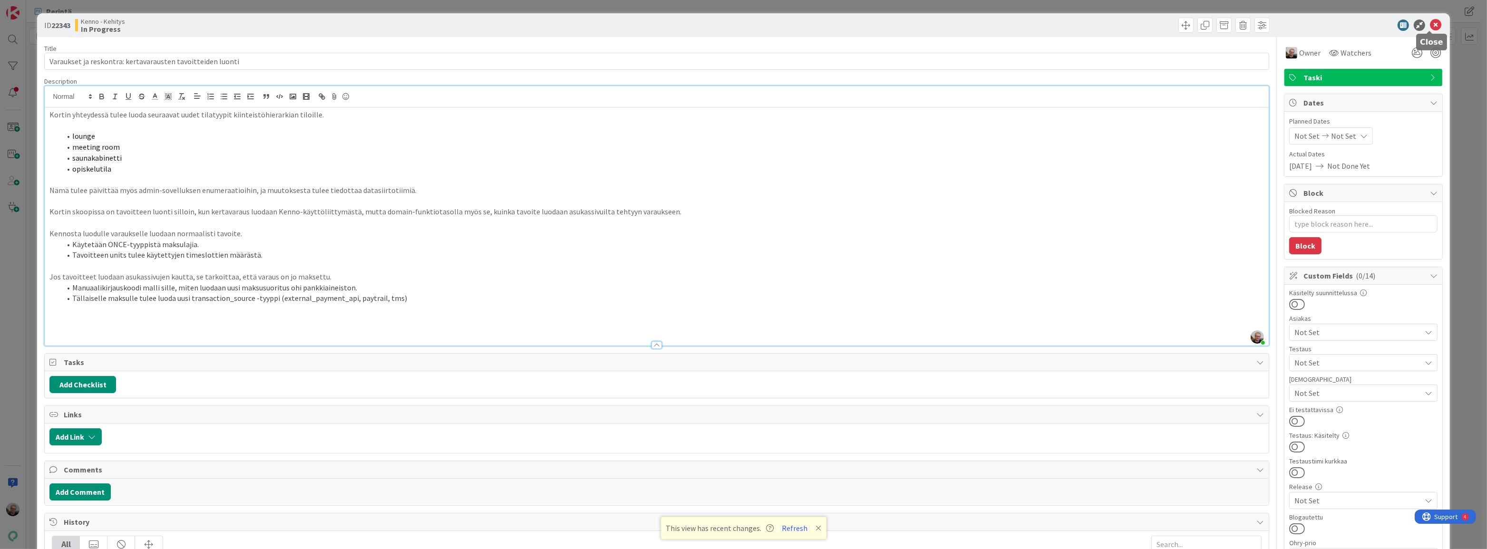
click at [1431, 28] on icon at bounding box center [1434, 24] width 11 height 11
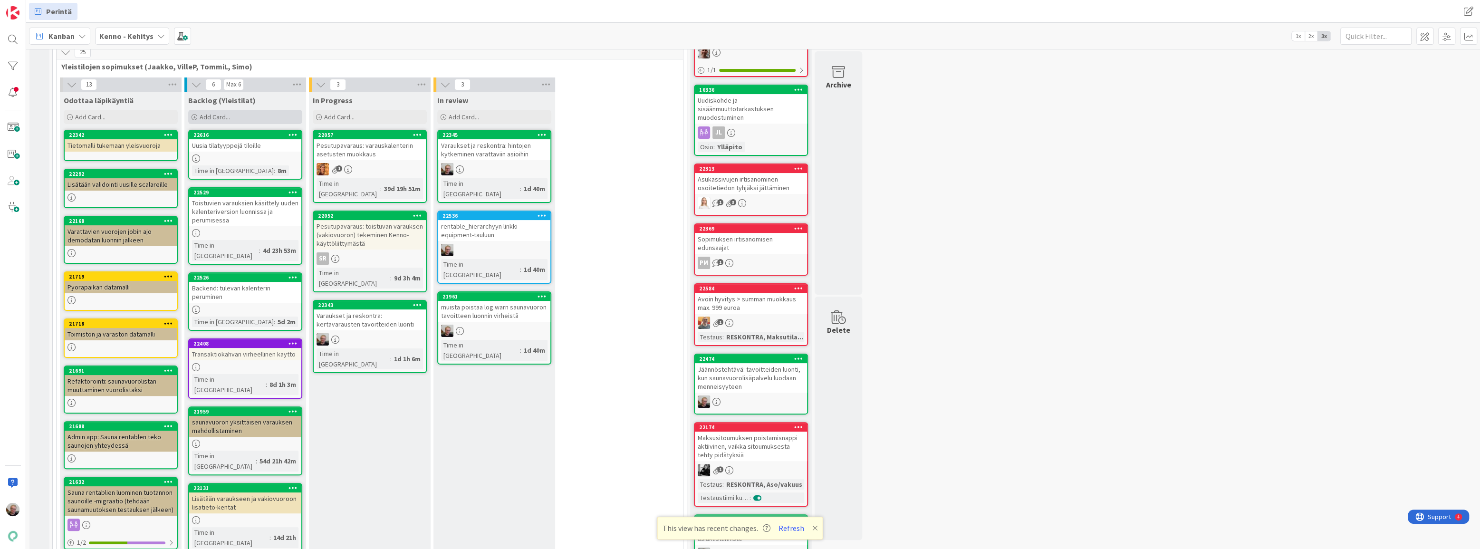
click at [276, 115] on div "Add Card..." at bounding box center [245, 117] width 114 height 14
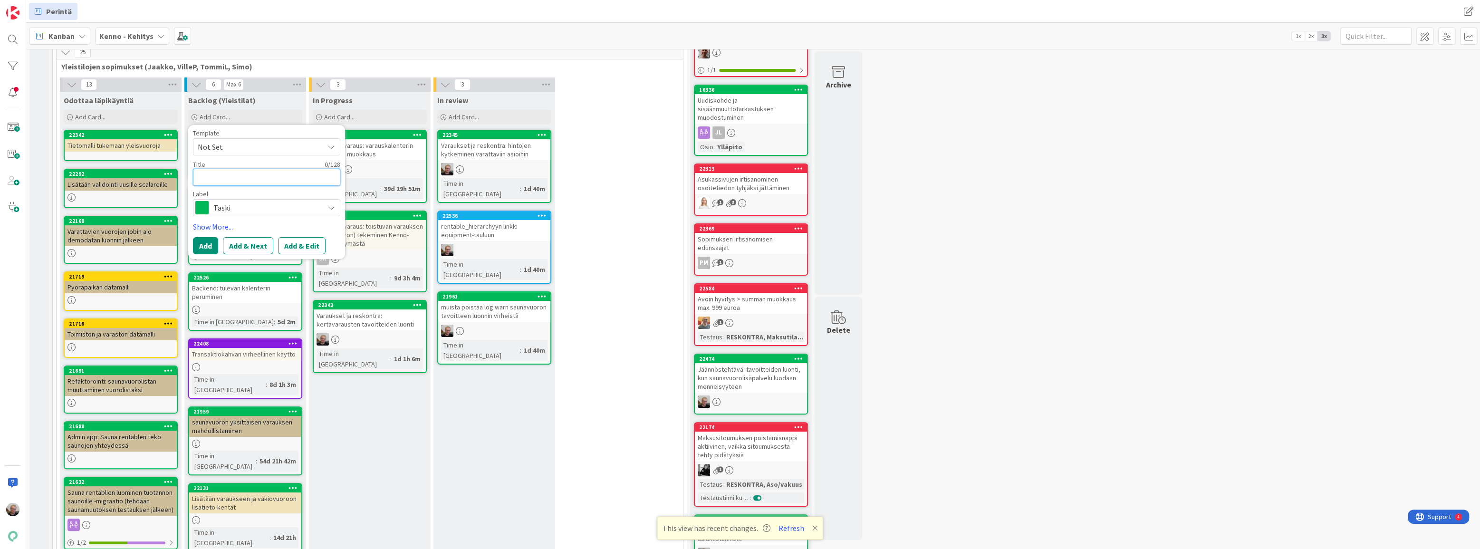
type textarea "x"
type textarea "T"
type textarea "x"
type textarea "To"
type textarea "x"
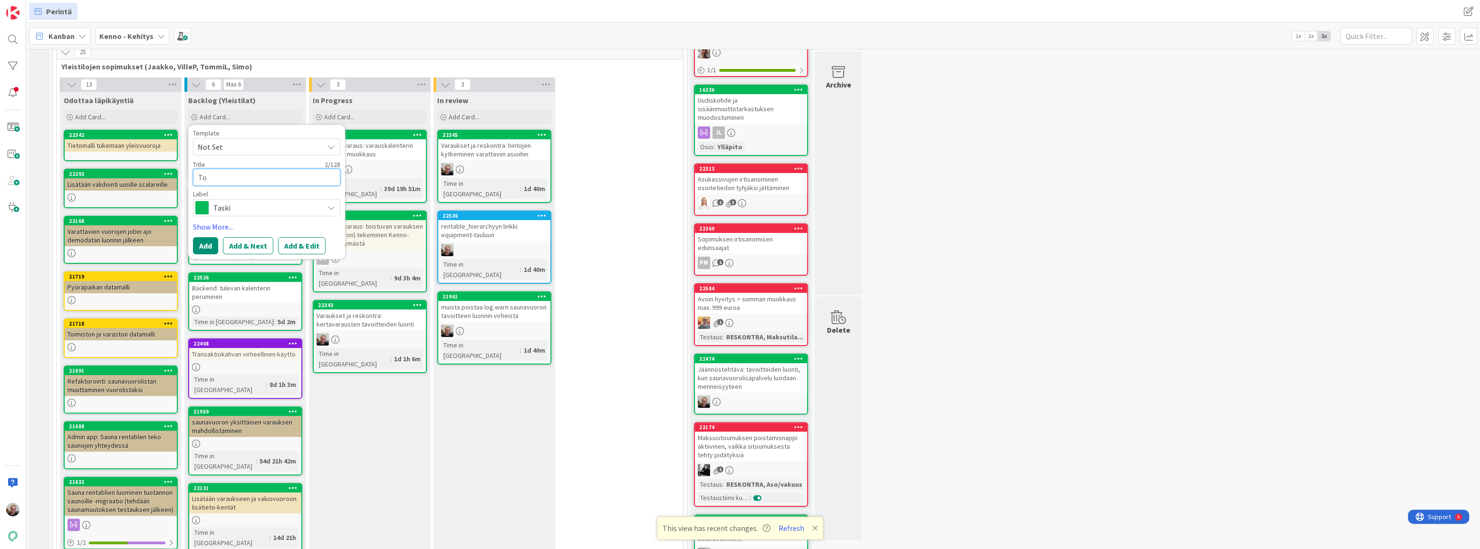
type textarea "Toi"
type textarea "x"
type textarea "Tois"
type textarea "x"
type textarea "Toist"
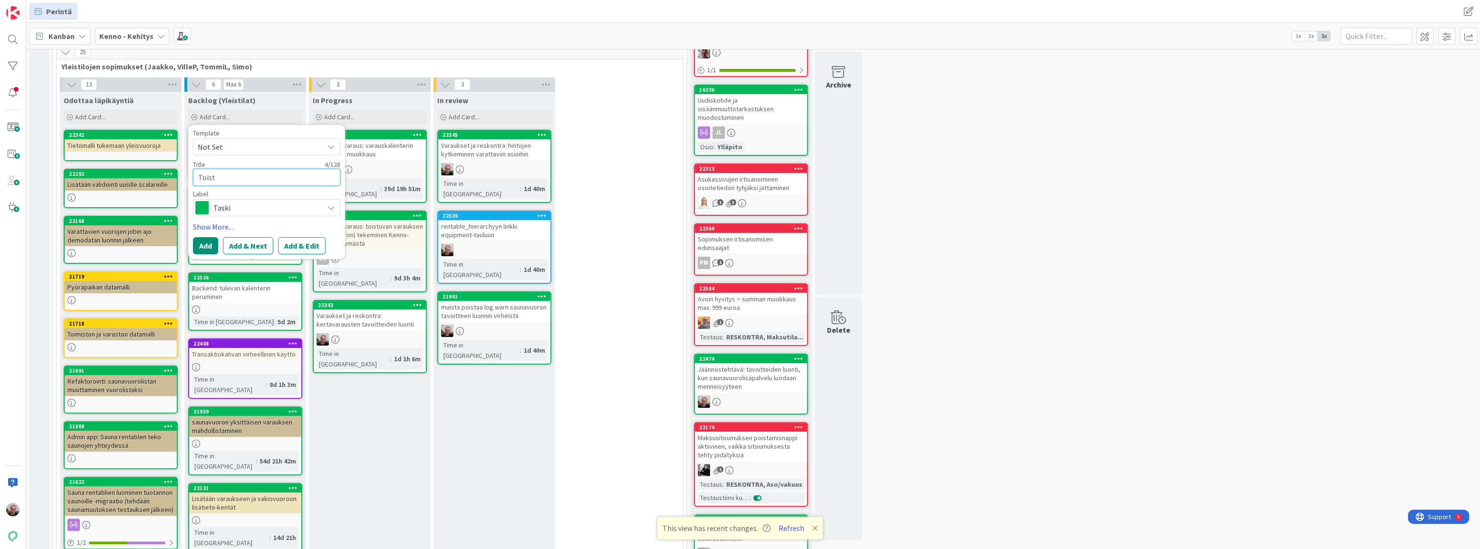
type textarea "x"
type textarea "Toistu"
type textarea "x"
type textarea "Toistuv"
type textarea "x"
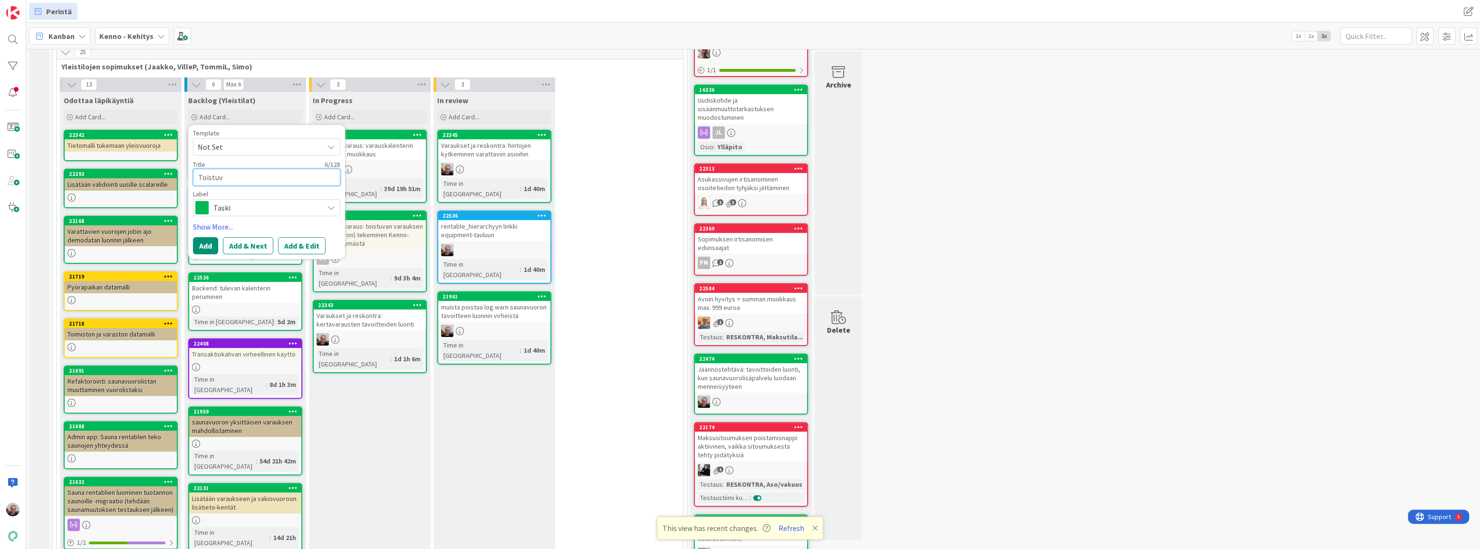
type textarea "Toistuvi"
type textarea "x"
type textarea "Toistuvie"
type textarea "x"
type textarea "Toistuvien"
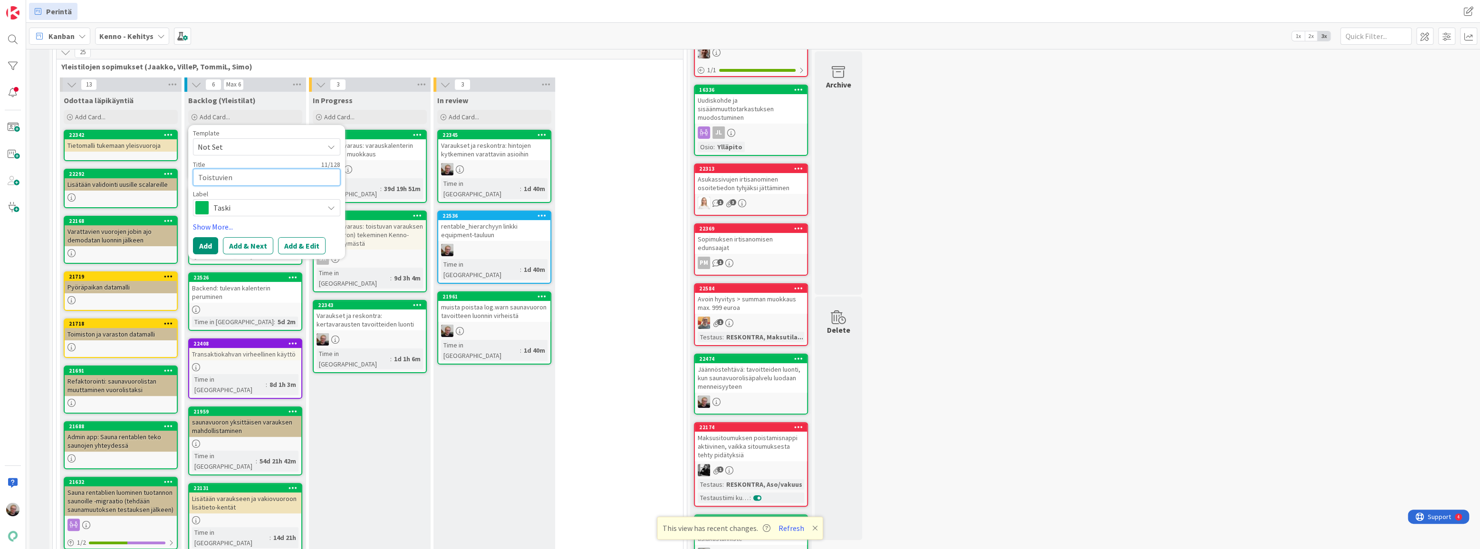
type textarea "x"
type textarea "Toistuvien v"
type textarea "x"
type textarea "Toistuvien va"
type textarea "x"
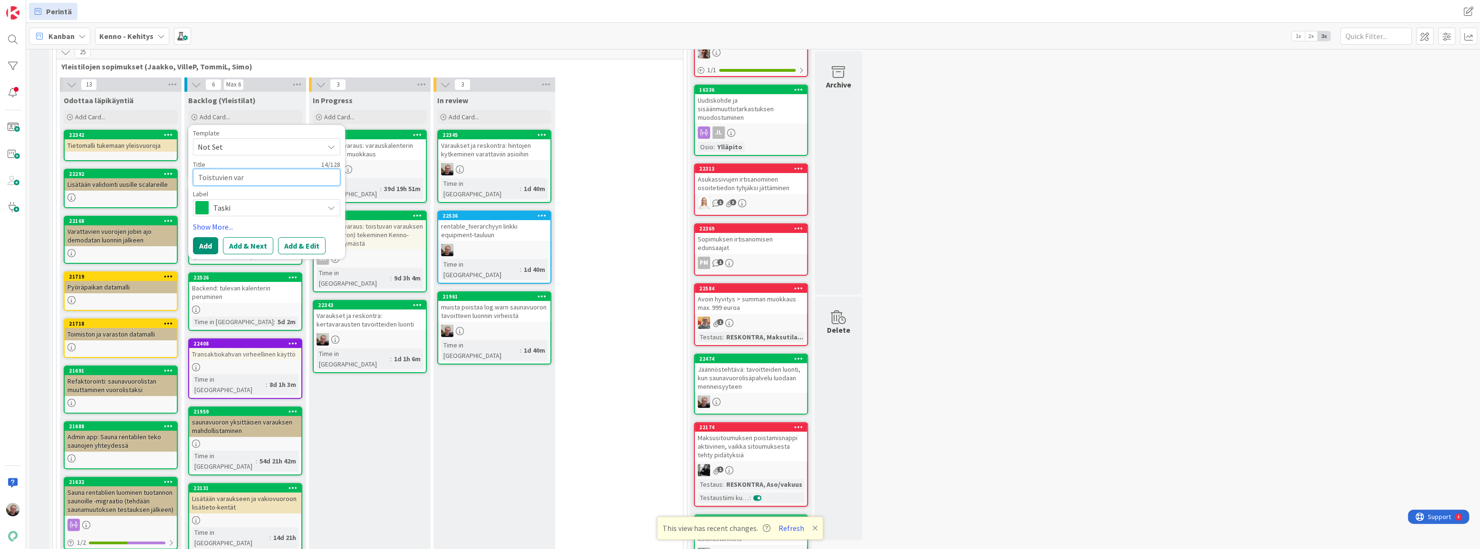
type textarea "Toistuvien vara"
type textarea "x"
type textarea "Toistuvien varau"
type textarea "x"
type textarea "Toistuvien varauk"
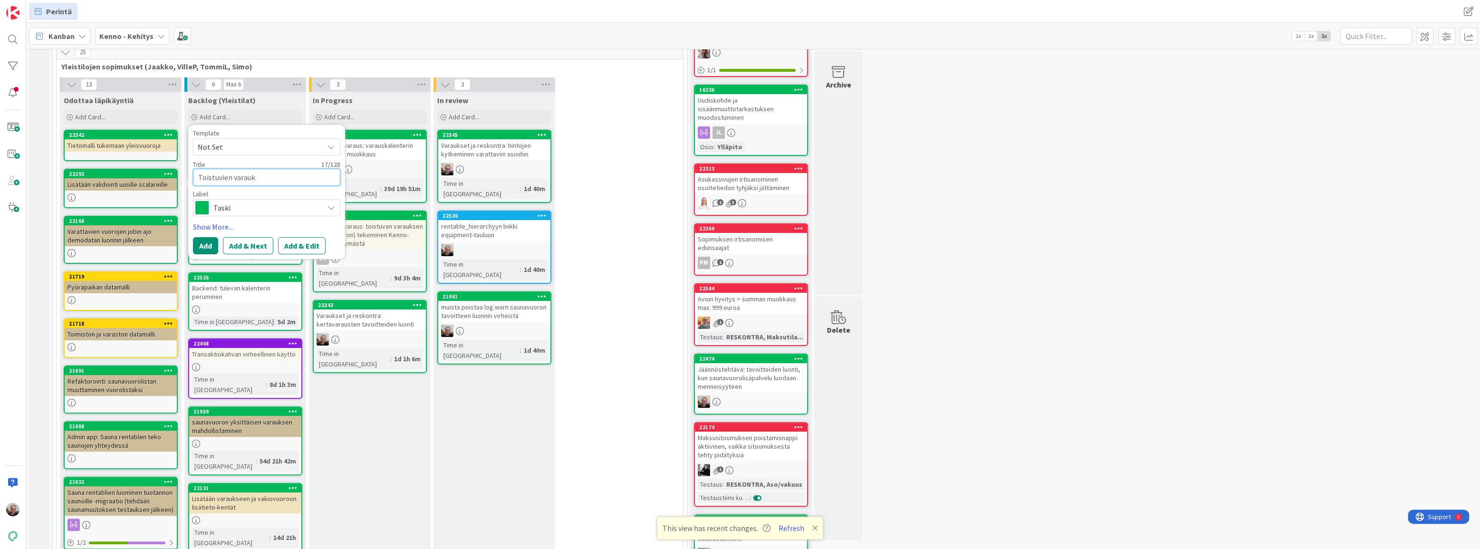
type textarea "x"
type textarea "Toistuvien varauks"
type textarea "x"
type textarea "Toistuvien varauksi"
type textarea "x"
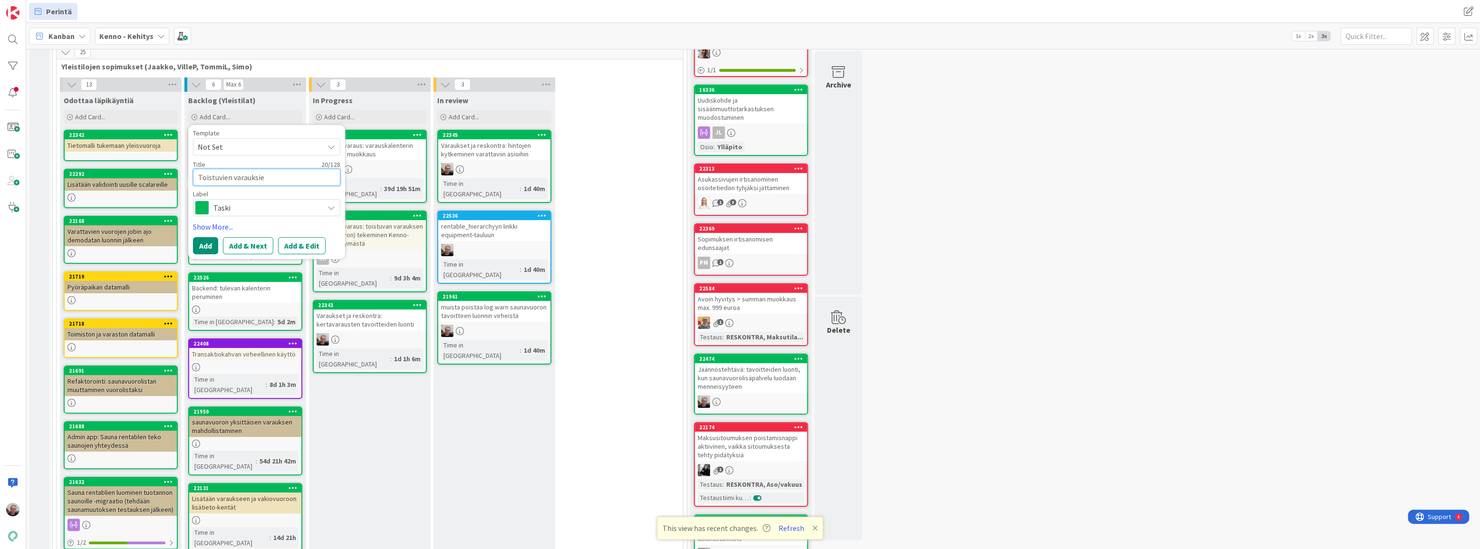
type textarea "Toistuvien varauksien"
type textarea "x"
type textarea "Toistuvien varauksien"
type textarea "x"
type textarea "Toistuvien varauksien ta"
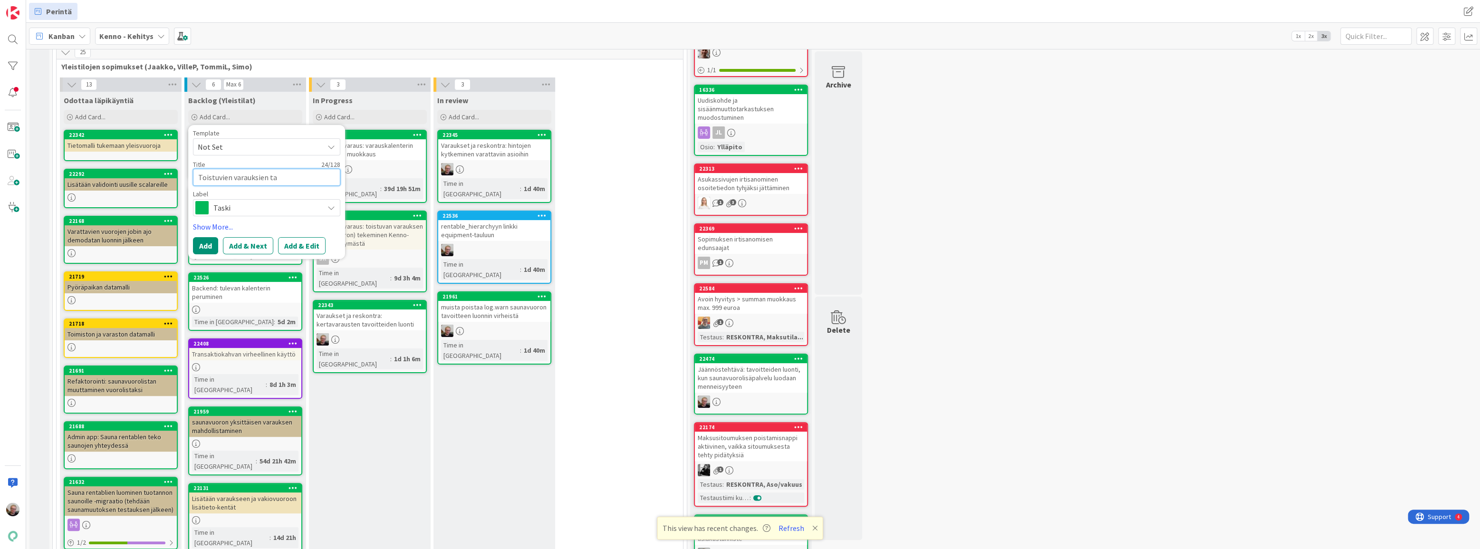
type textarea "x"
type textarea "Toistuvien varauksien tav"
type textarea "x"
type textarea "Toistuvien varauksien tavo"
type textarea "x"
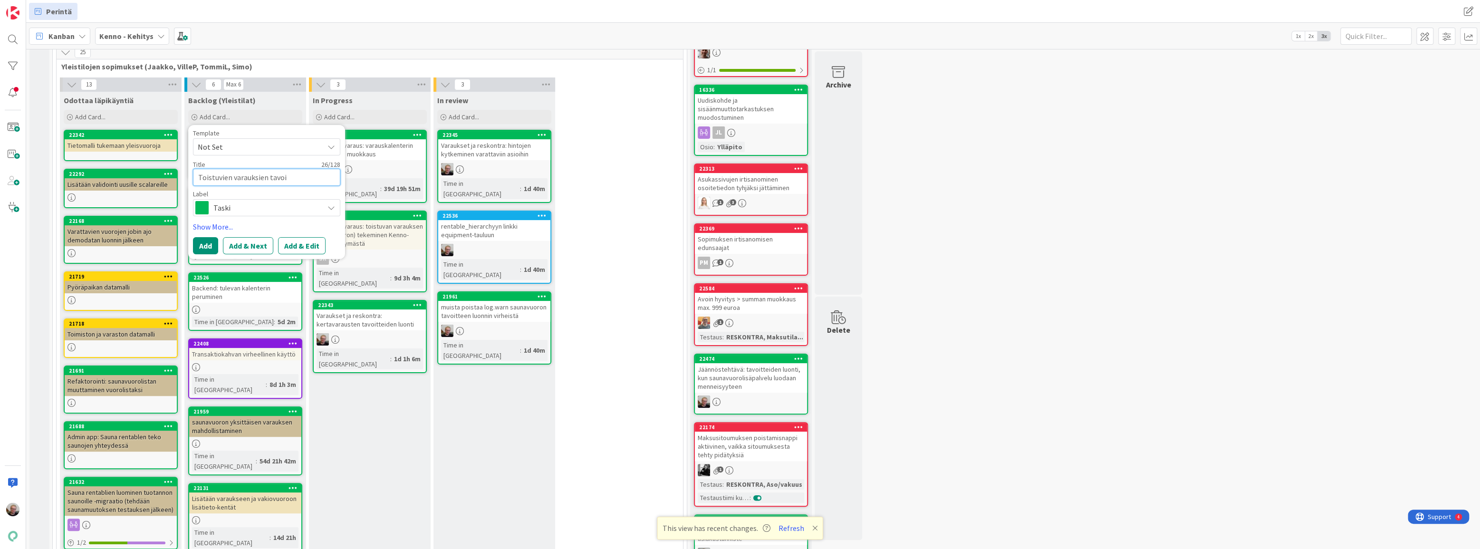
type textarea "Toistuvien varauksien tavoit"
type textarea "x"
type textarea "Toistuvien varauksien tavoitt"
type textarea "x"
type textarea "Toistuvien varauksien tavoitte"
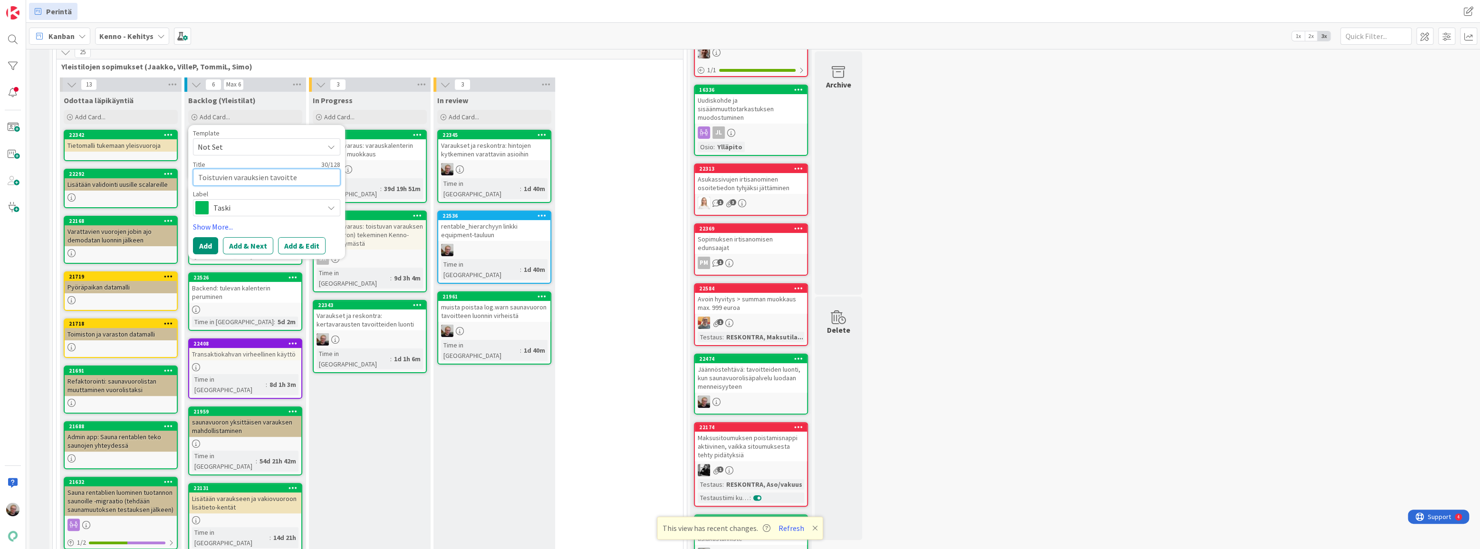
type textarea "x"
type textarea "Toistuvien varauksien tavoittei"
type textarea "x"
type textarea "Toistuvien varauksien tavoitteid"
type textarea "x"
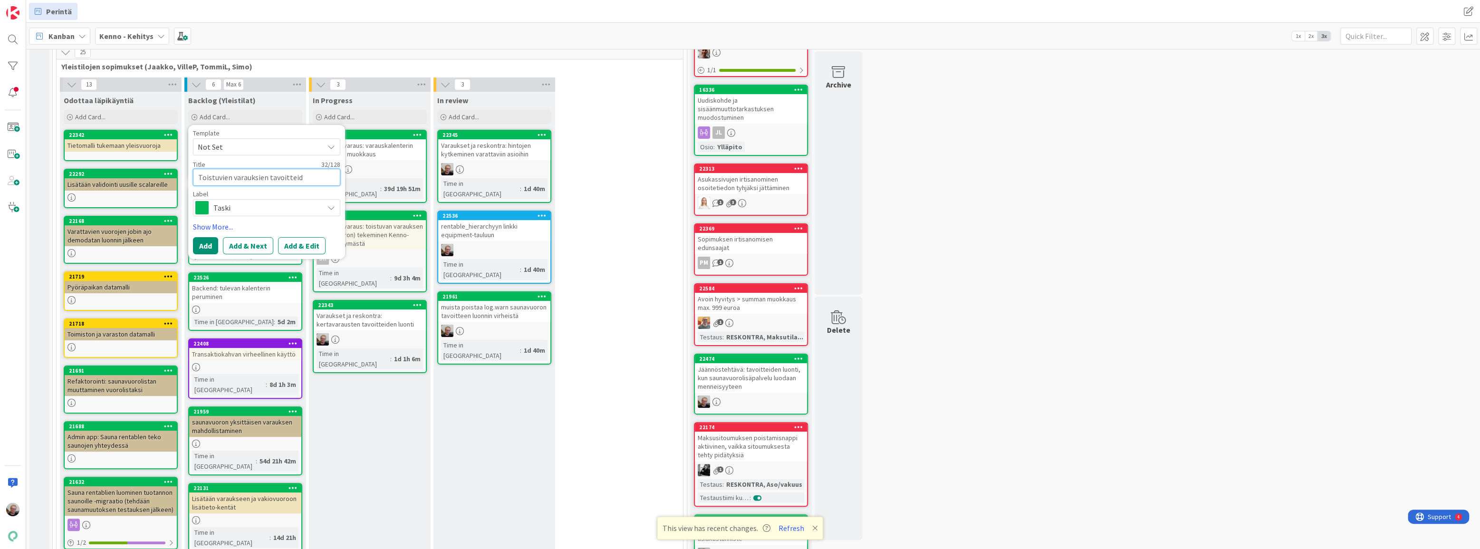
type textarea "Toistuvien varauksien tavoitteide"
type textarea "x"
type textarea "Toistuvien varauksien tavoitteiden"
type textarea "x"
type textarea "Toistuvien varauksien tavoitteiden"
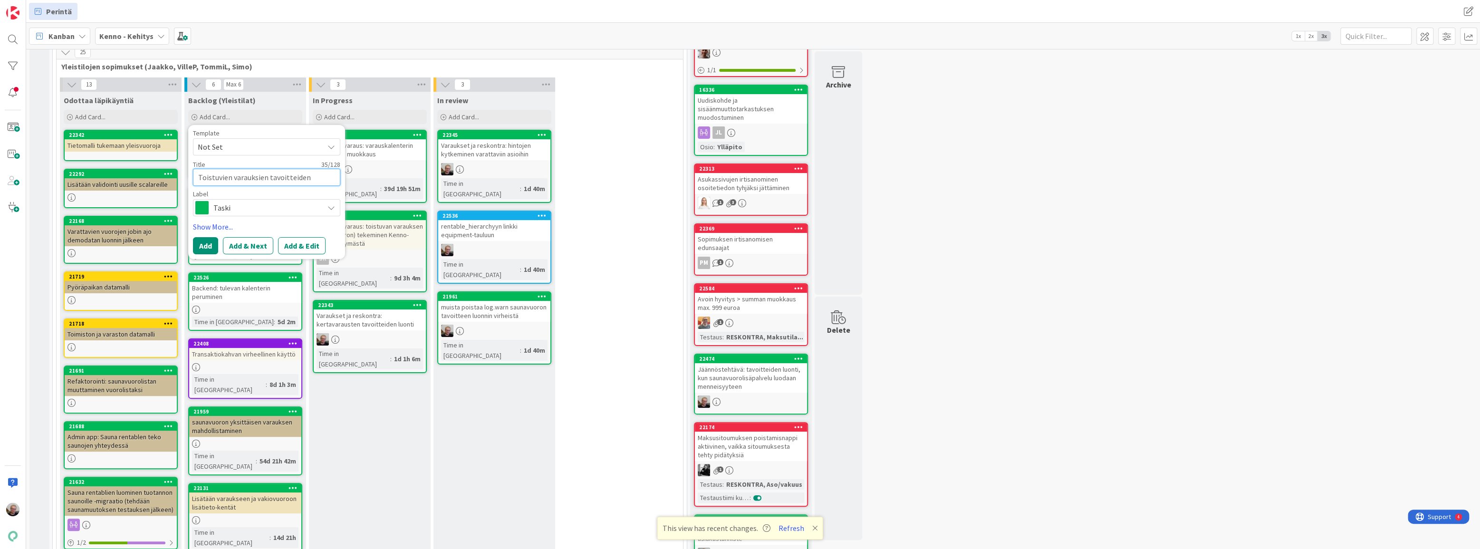
type textarea "x"
type textarea "Toistuvien varauksien tavoitteiden l"
type textarea "x"
type textarea "Toistuvien varauksien tavoitteiden lu"
type textarea "x"
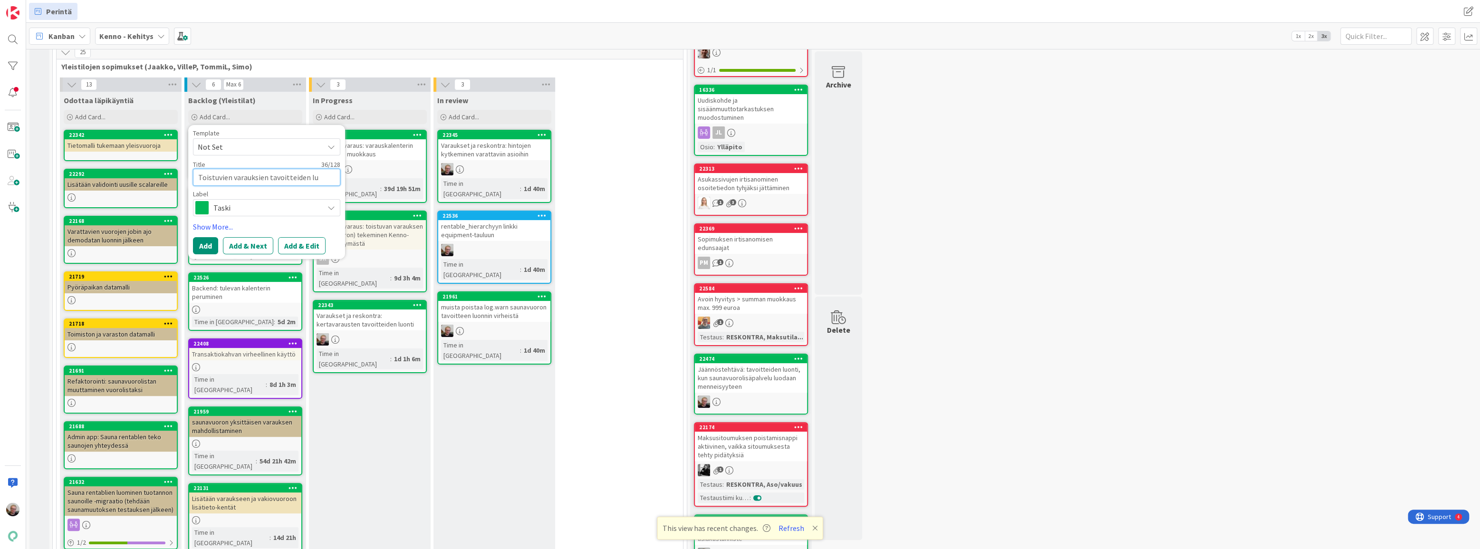
type textarea "Toistuvien varauksien tavoitteiden luo"
type textarea "x"
type textarea "Toistuvien varauksien tavoitteiden luon"
type textarea "x"
type textarea "Toistuvien varauksien tavoitteiden luont"
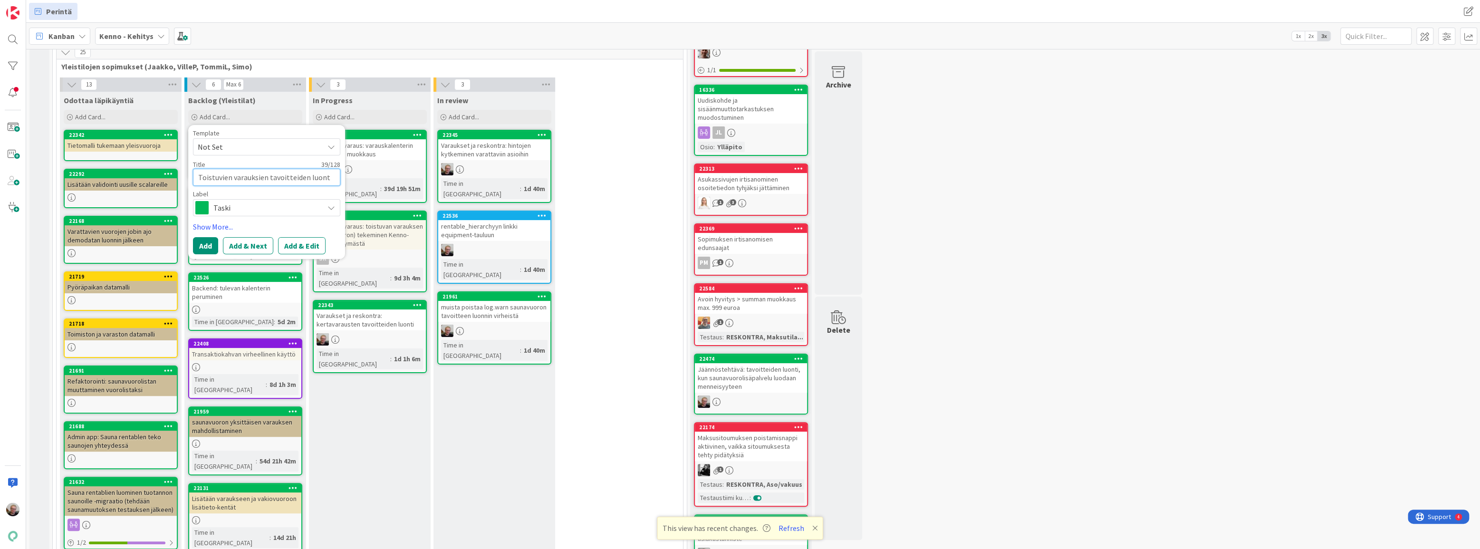
type textarea "x"
type textarea "Toistuvien varauksien tavoitteiden luonti"
click at [287, 244] on button "Add & Edit" at bounding box center [302, 245] width 48 height 17
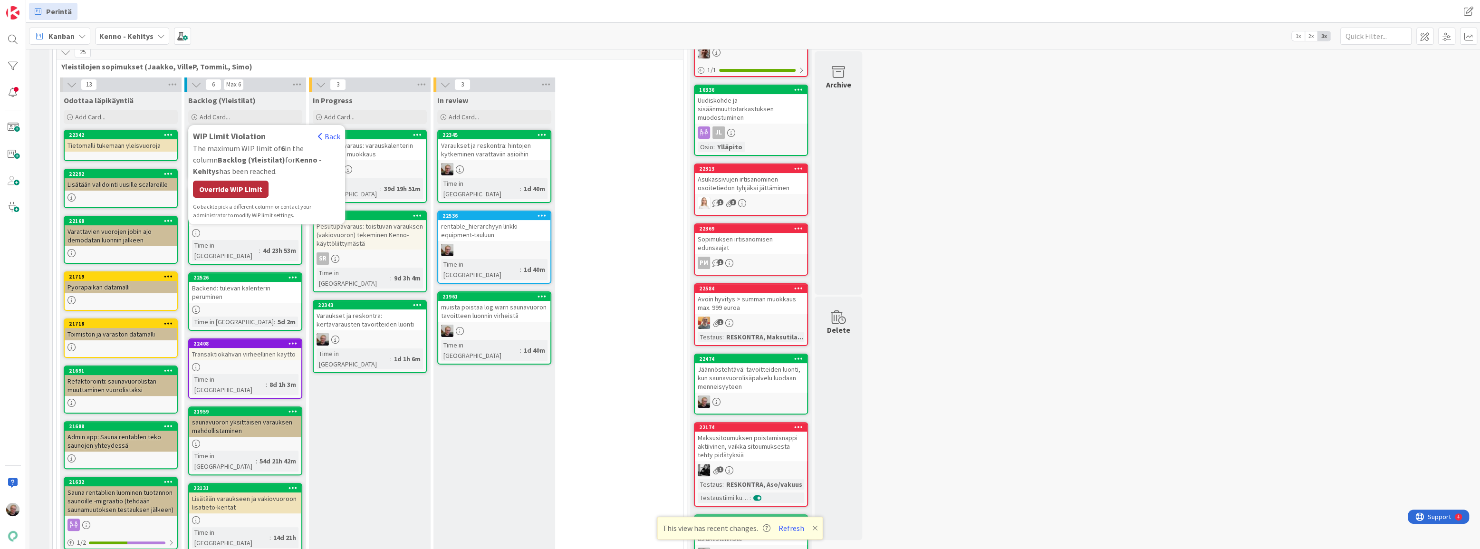
click at [237, 192] on div "Override WIP Limit" at bounding box center [231, 189] width 76 height 17
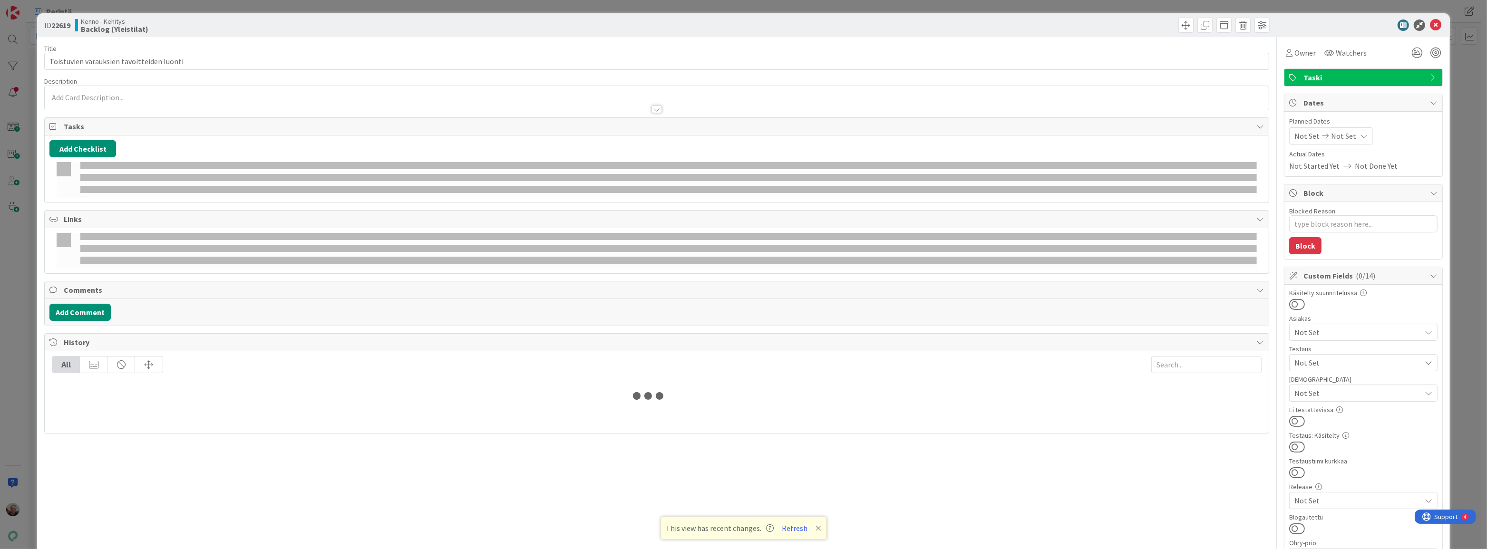
type textarea "x"
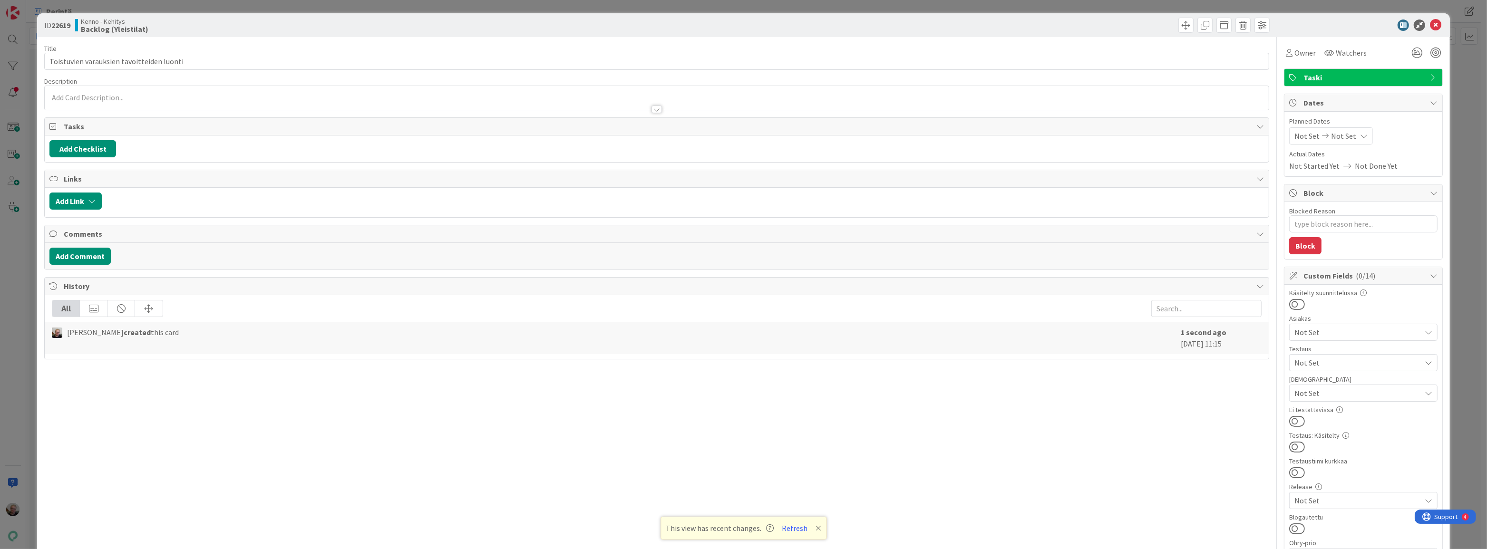
click at [175, 100] on div at bounding box center [657, 105] width 1224 height 10
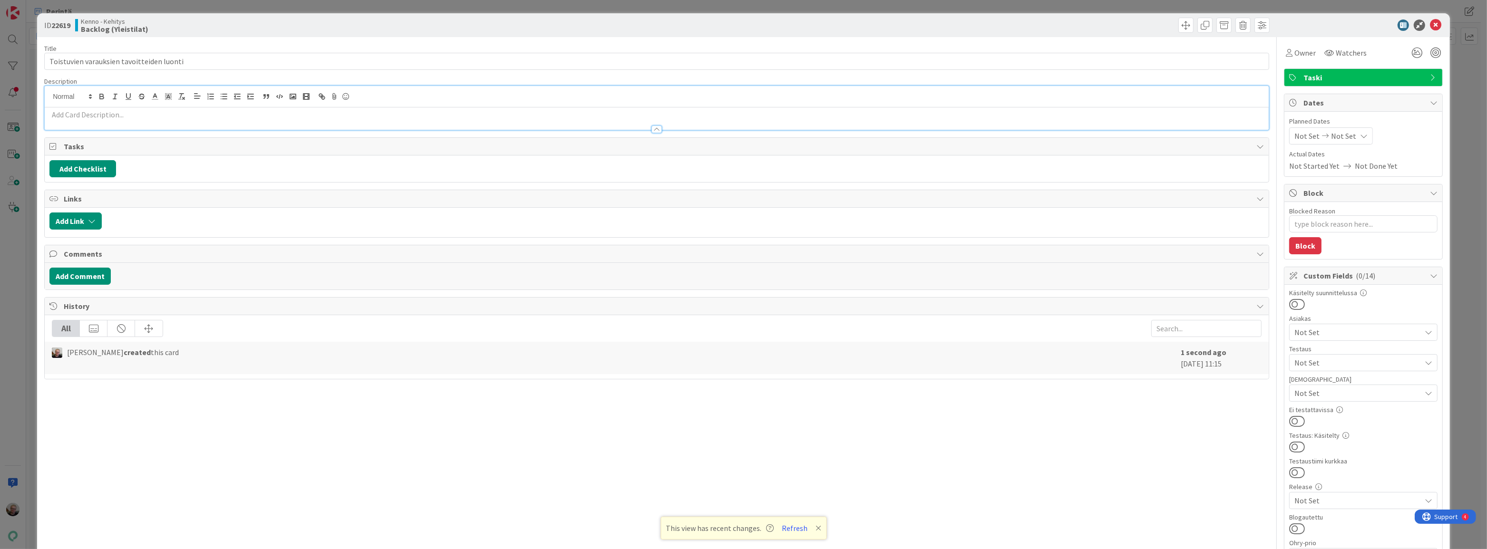
click at [166, 120] on div at bounding box center [657, 125] width 1224 height 10
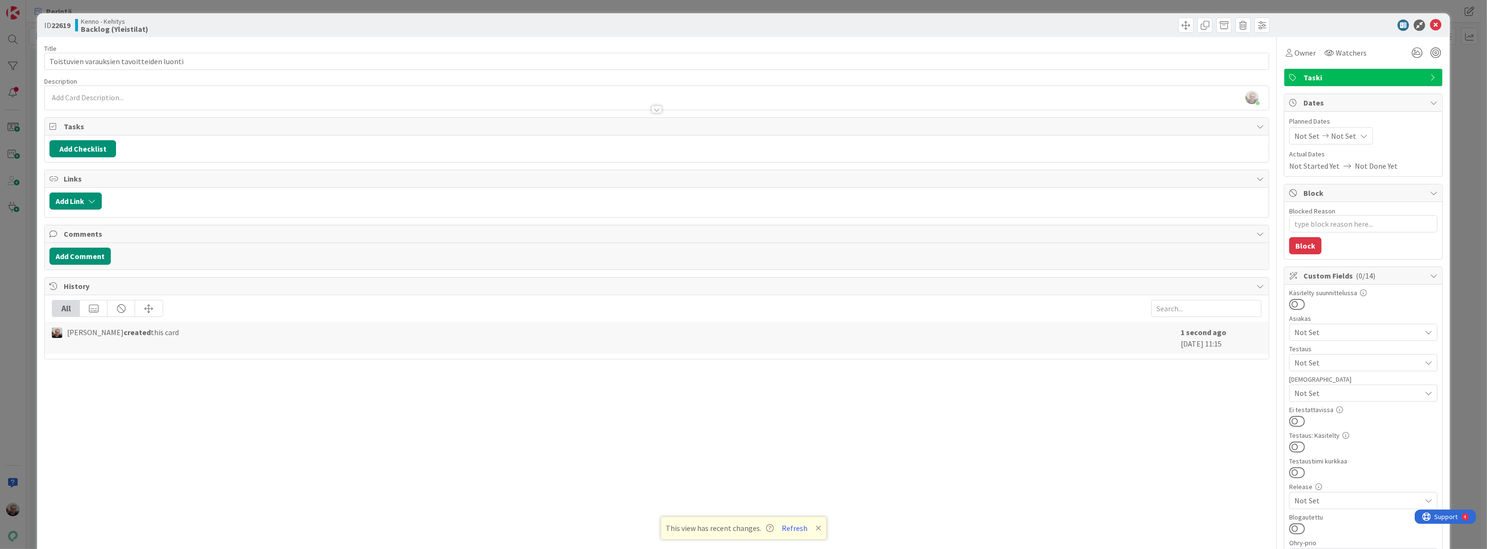
click at [164, 91] on div "[PERSON_NAME] just joined" at bounding box center [657, 98] width 1224 height 24
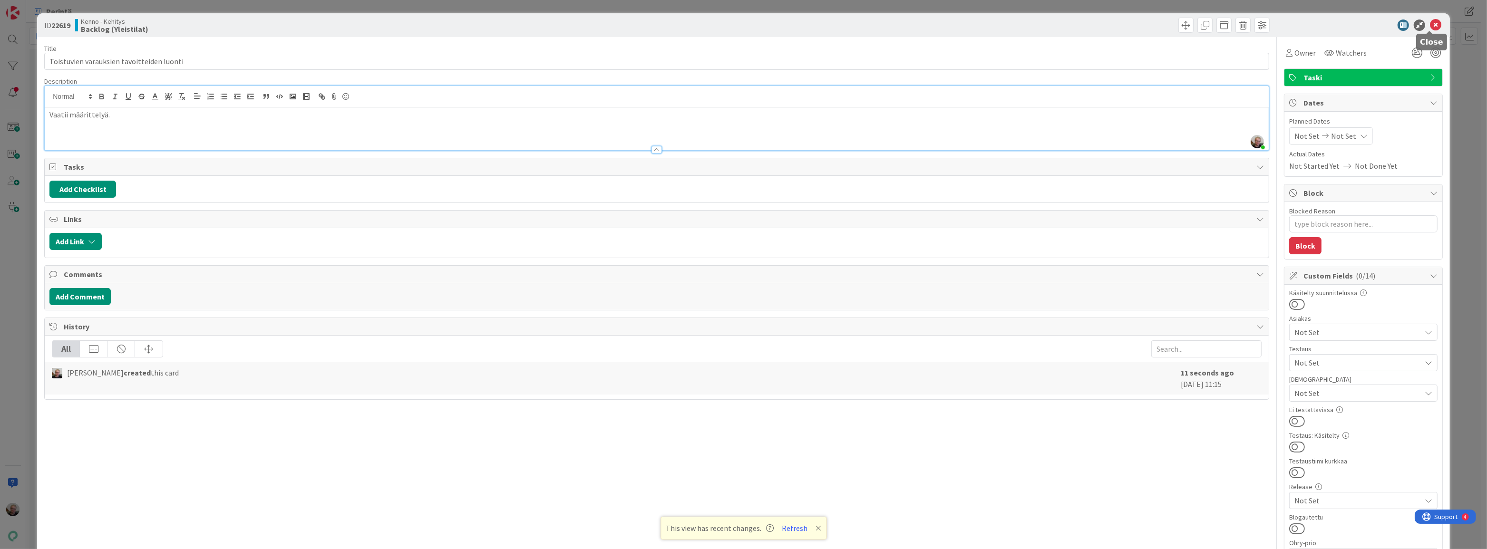
click at [1429, 29] on icon at bounding box center [1434, 24] width 11 height 11
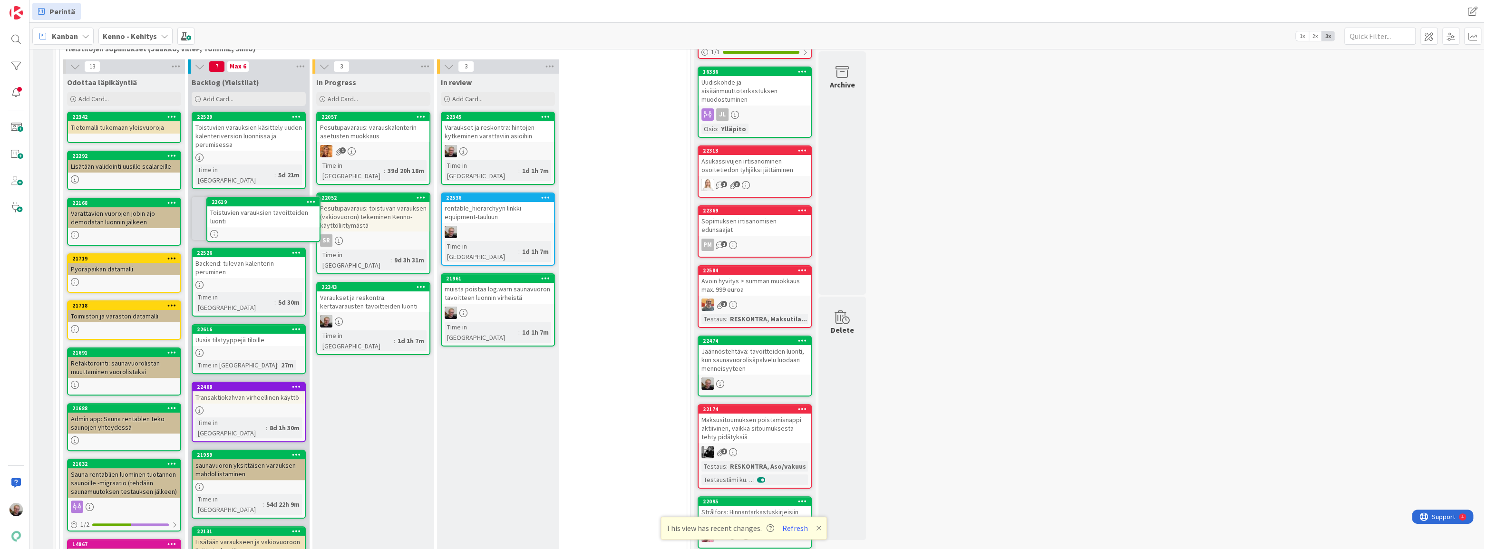
scroll to position [188, 0]
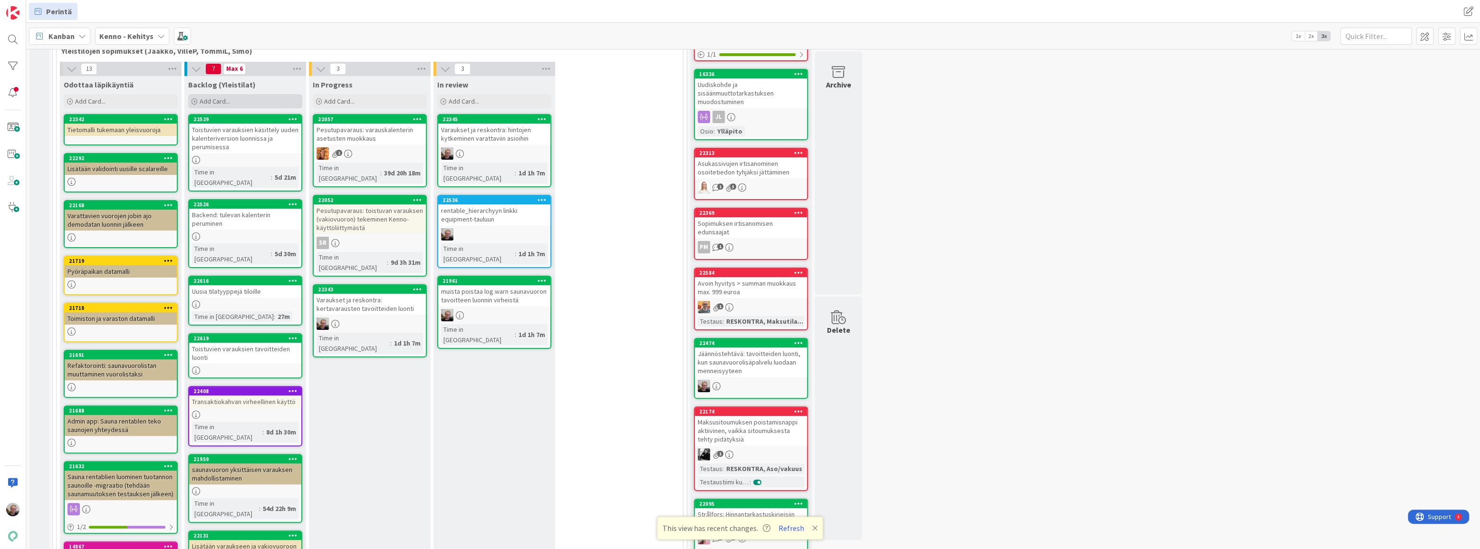
click at [213, 98] on span "Add Card..." at bounding box center [215, 101] width 30 height 9
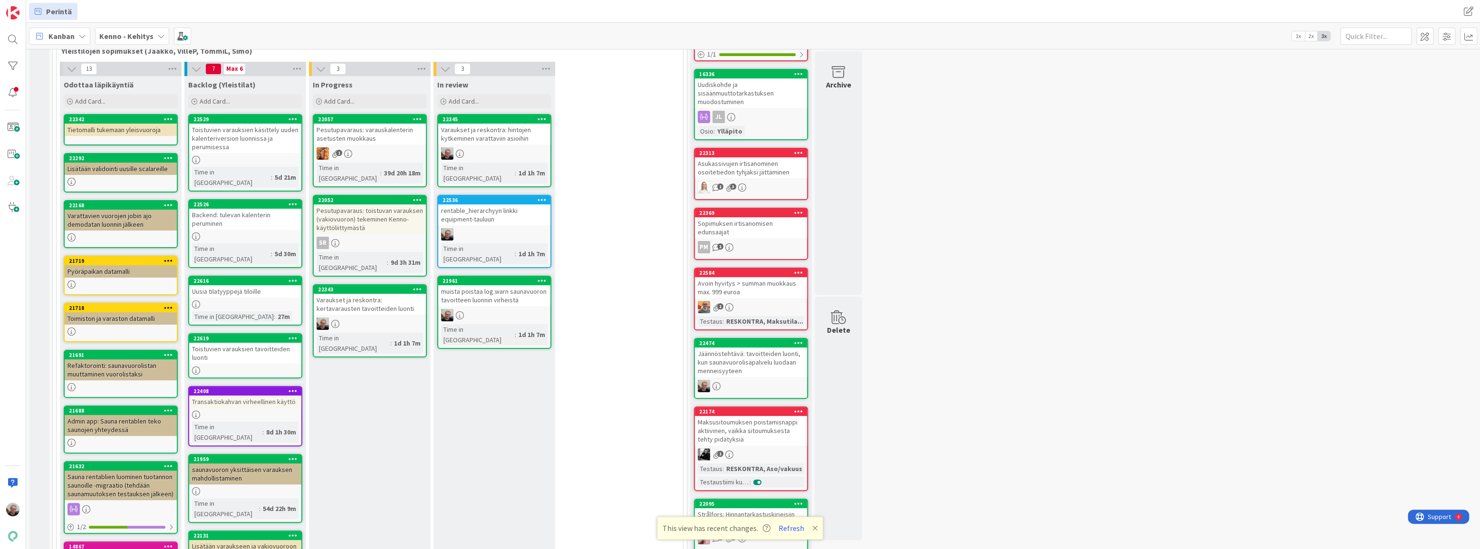
click at [250, 285] on div "Uusia tilatyyppejä tiloille" at bounding box center [245, 291] width 112 height 12
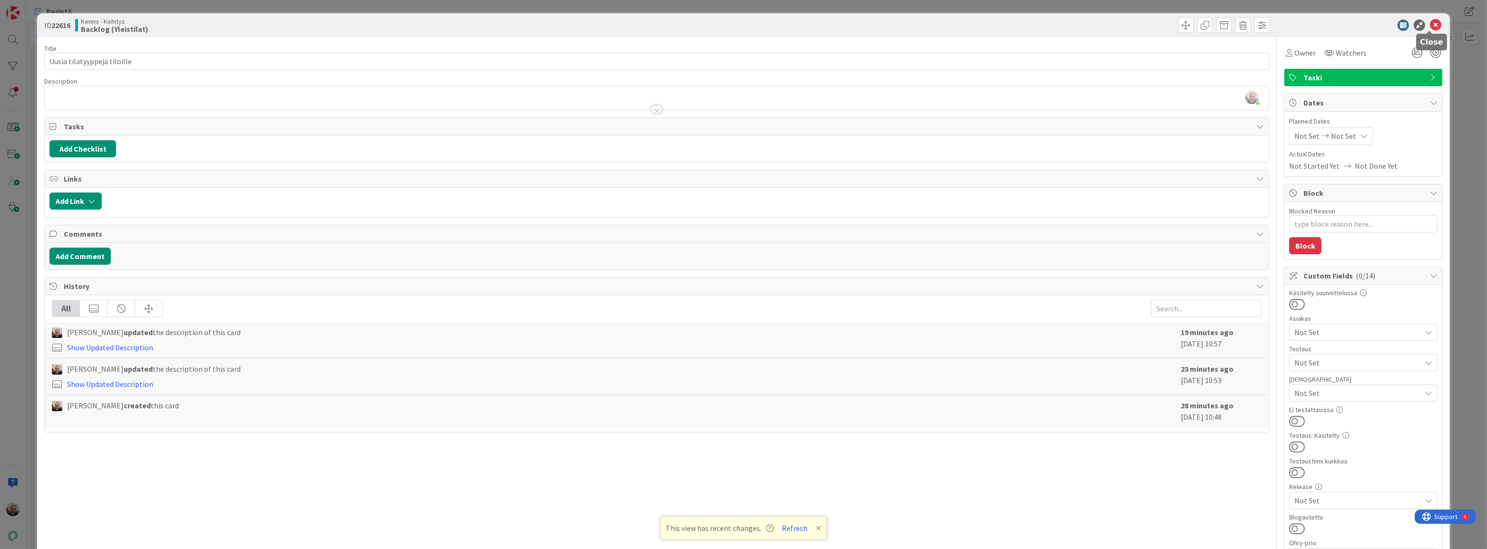
click at [1429, 19] on icon at bounding box center [1434, 24] width 11 height 11
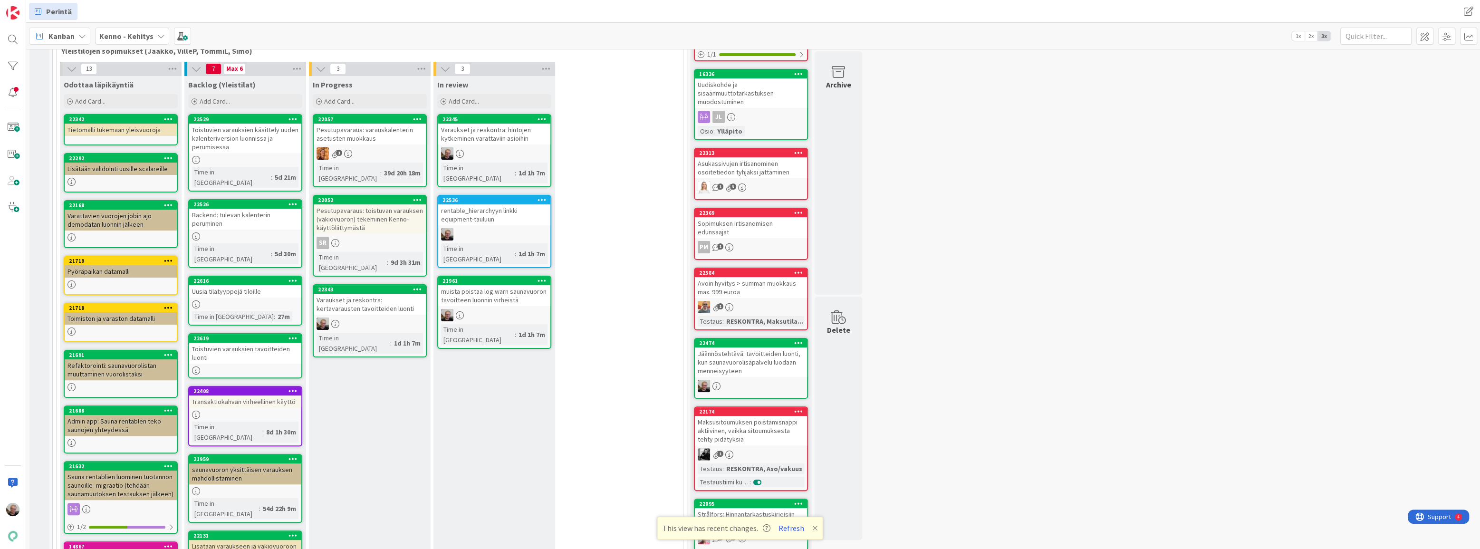
click at [290, 277] on icon at bounding box center [293, 280] width 9 height 7
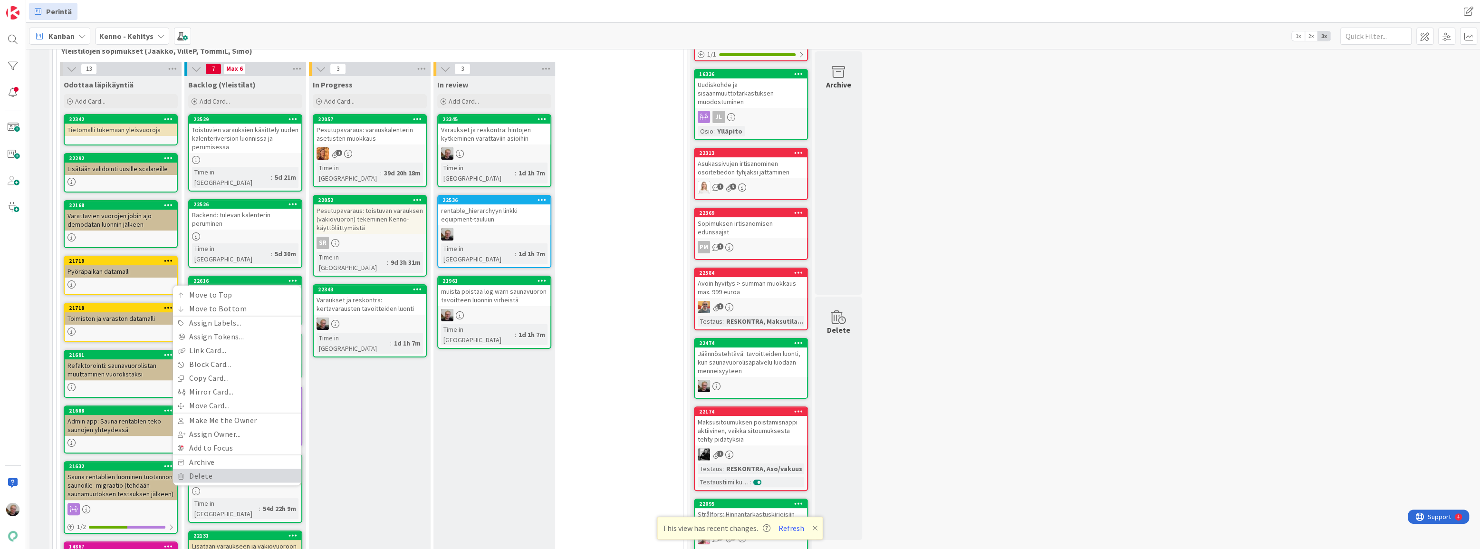
click at [231, 469] on link "Delete" at bounding box center [237, 476] width 128 height 14
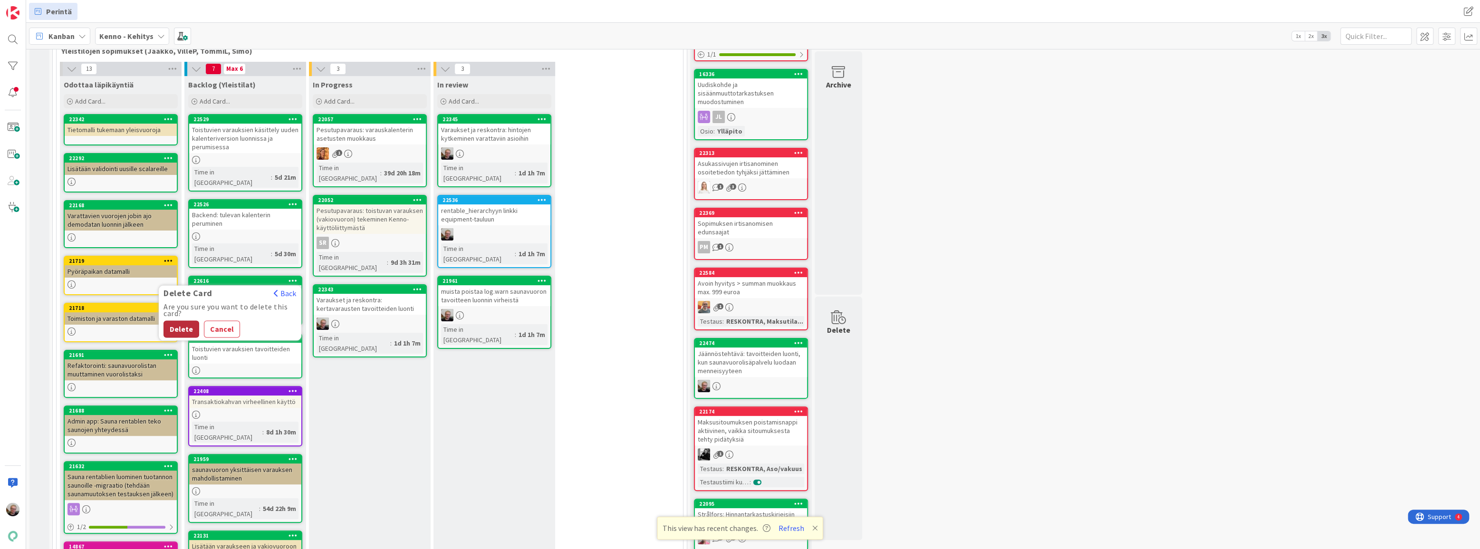
click at [189, 320] on button "Delete" at bounding box center [182, 328] width 36 height 17
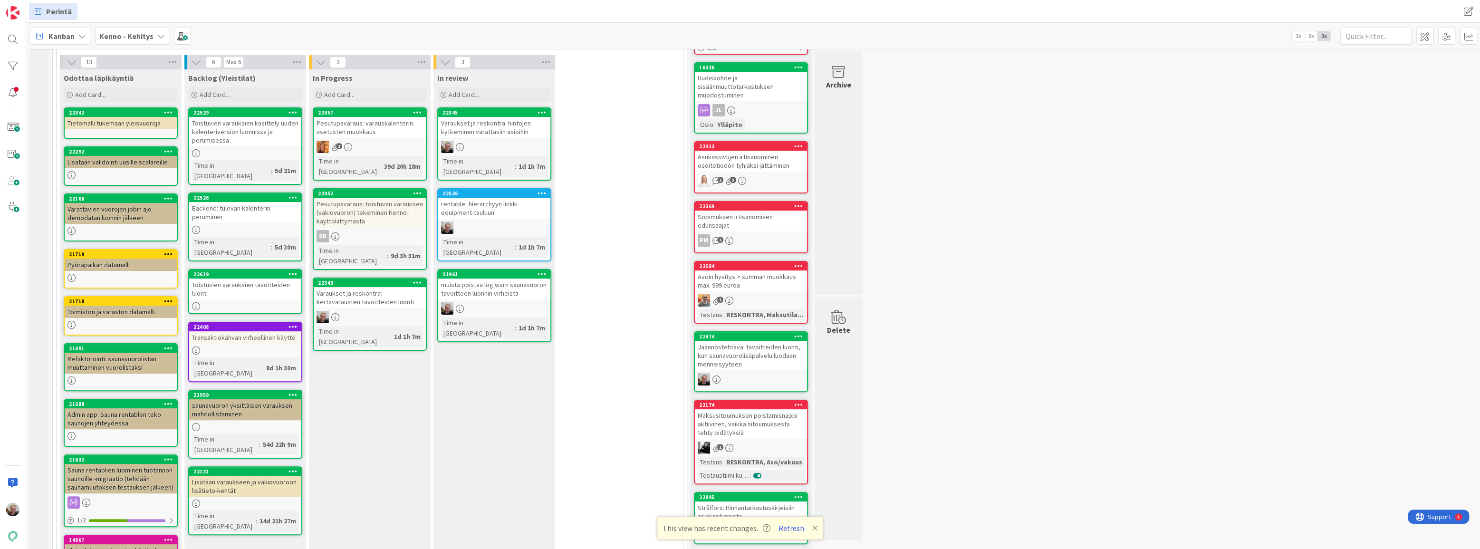
scroll to position [188, 0]
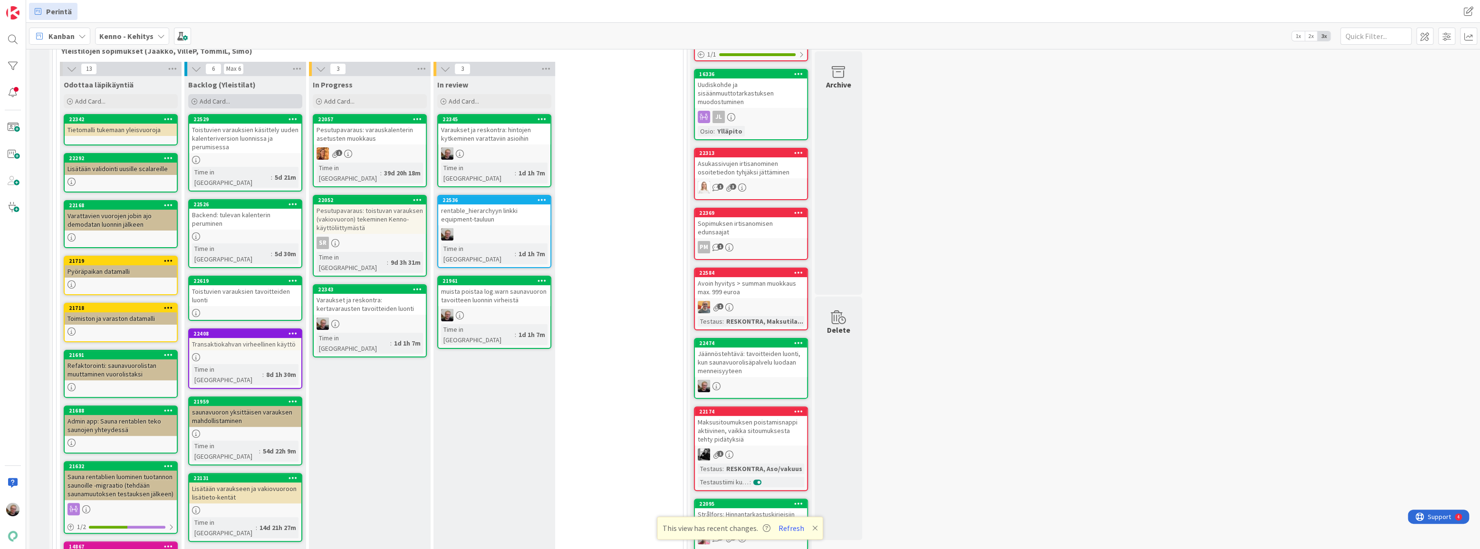
click at [218, 97] on span "Add Card..." at bounding box center [215, 101] width 30 height 9
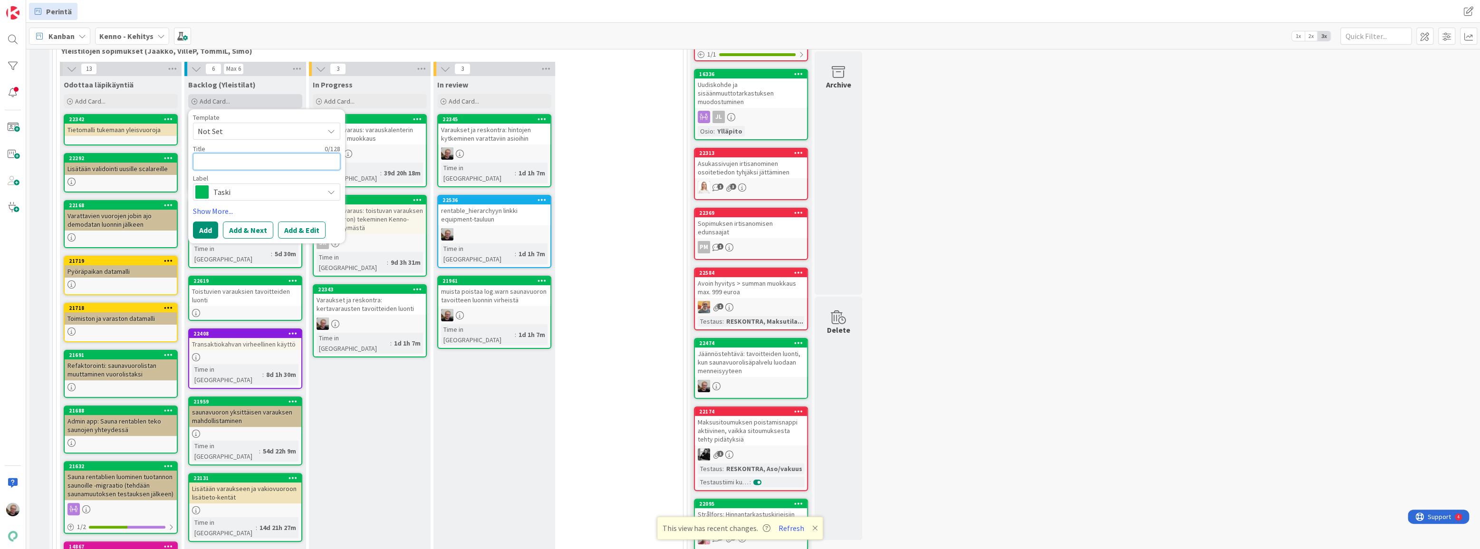
type textarea "x"
type textarea "P"
type textarea "x"
type textarea "Pe"
type textarea "x"
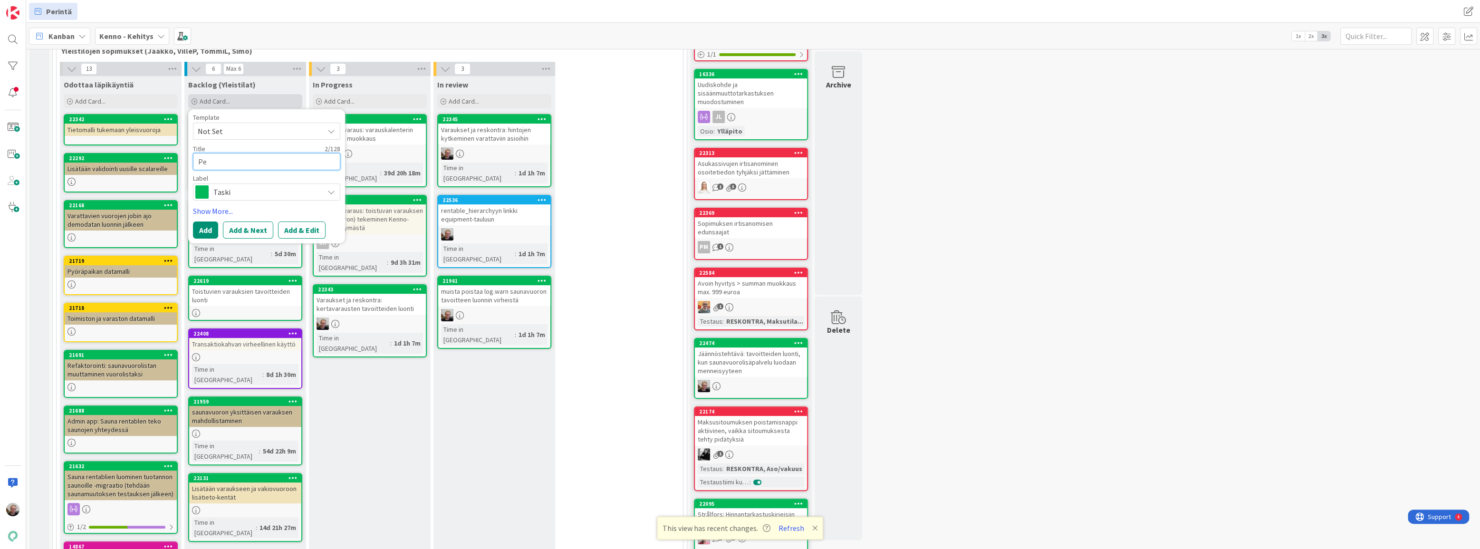
type textarea "Per"
type textarea "x"
type textarea "[GEOGRAPHIC_DATA]"
type textarea "x"
type textarea "Perut"
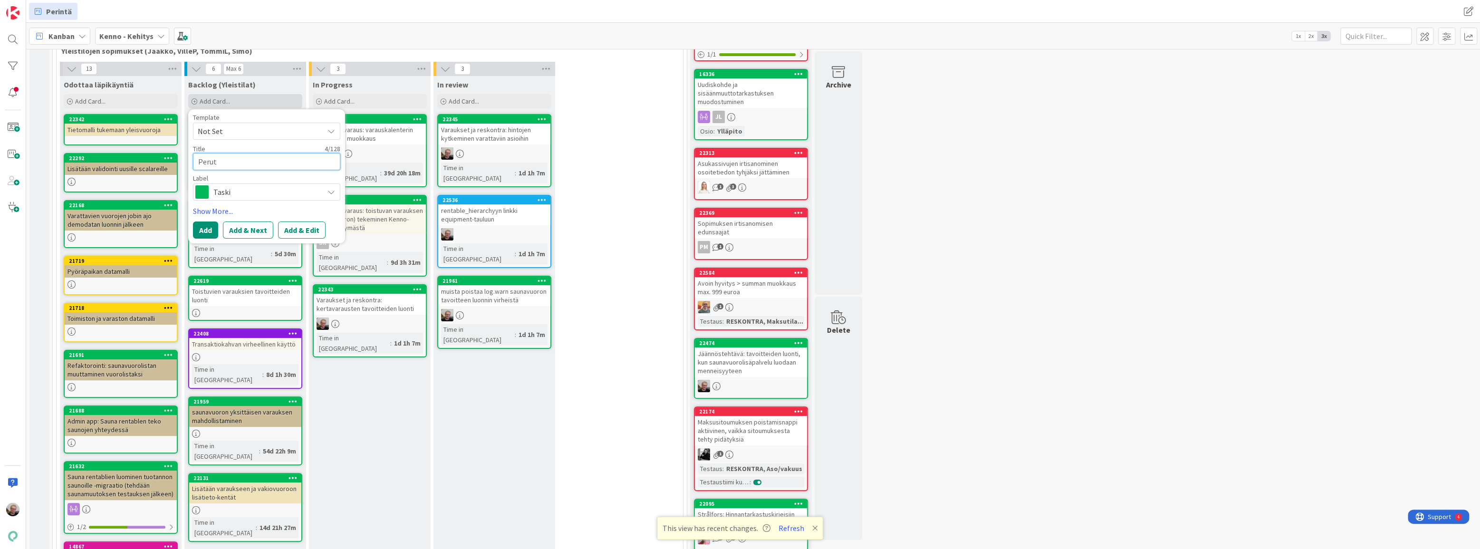
type textarea "x"
type textarea "Perutu"
type textarea "x"
type textarea "Perutun"
type textarea "x"
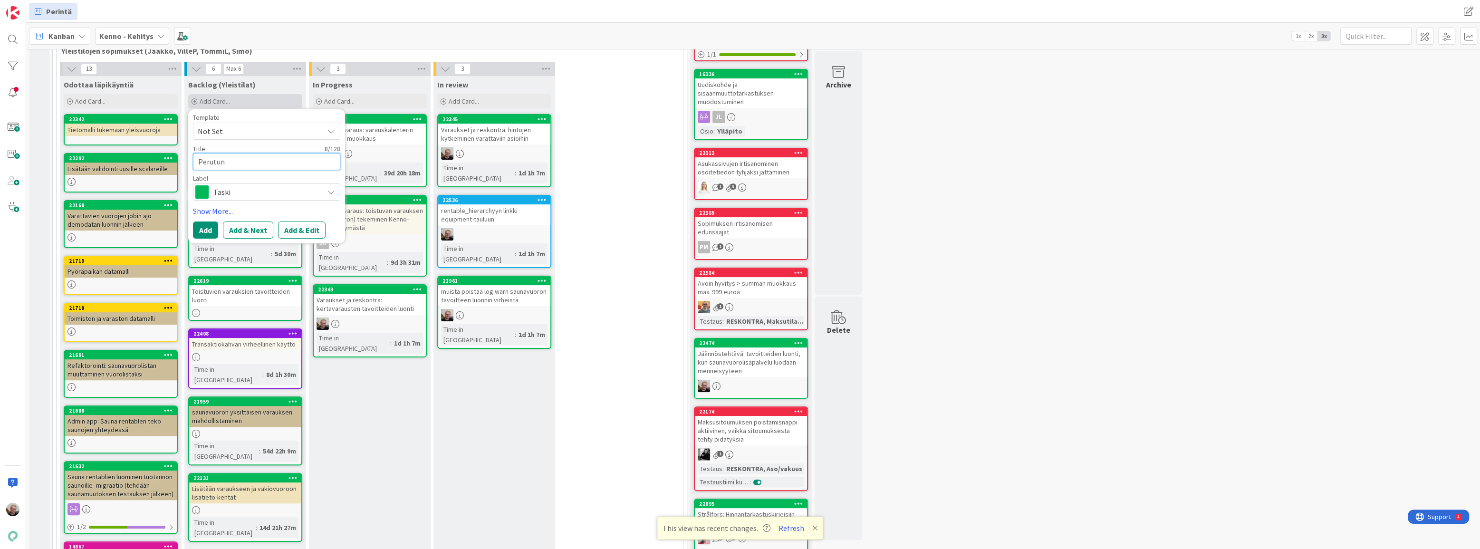
type textarea "Perutun y"
type textarea "x"
type textarea "Perutun yk"
type textarea "x"
type textarea "Perutun yksi"
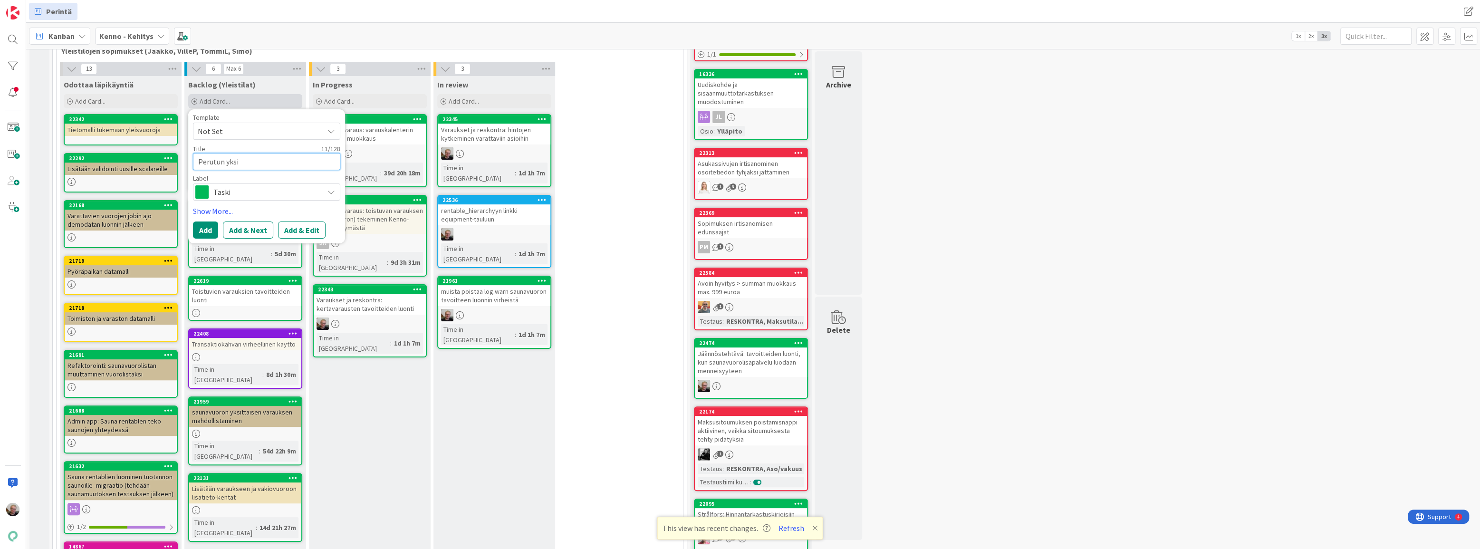
type textarea "x"
type textarea "Perutun yksit"
type textarea "x"
type textarea "Perutun yksitt"
type textarea "x"
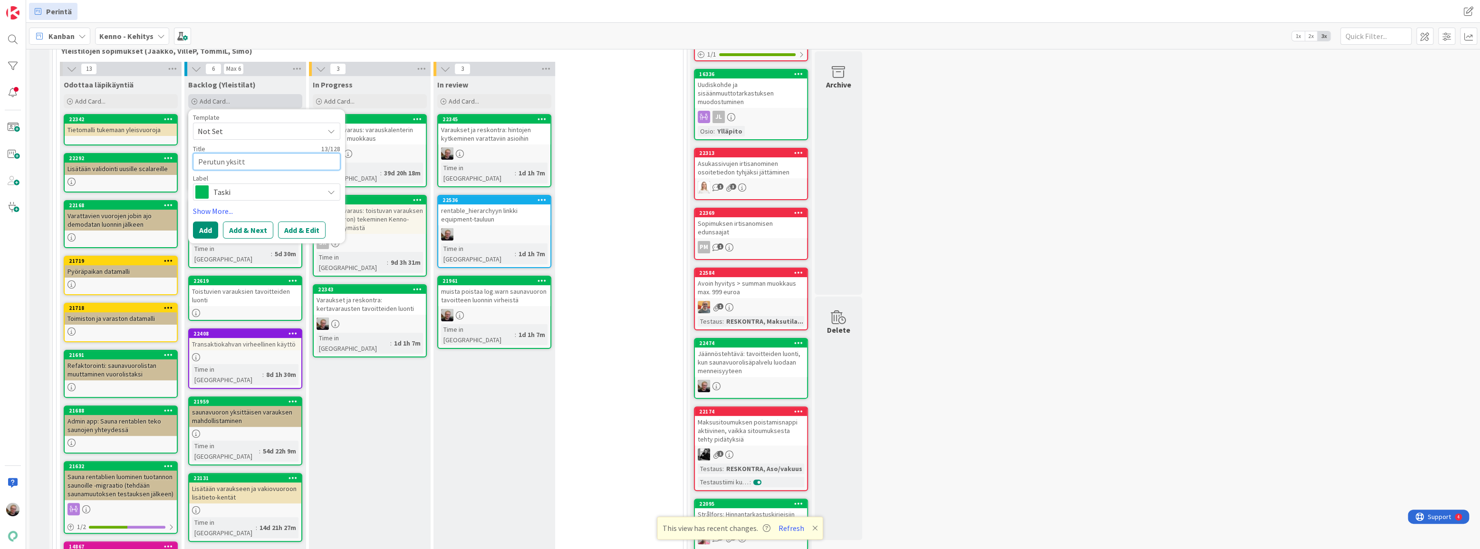
type textarea "Perutun yksittä"
type textarea "x"
type textarea "Perutun yksittäi"
type textarea "x"
type textarea "Perutun yksittäis"
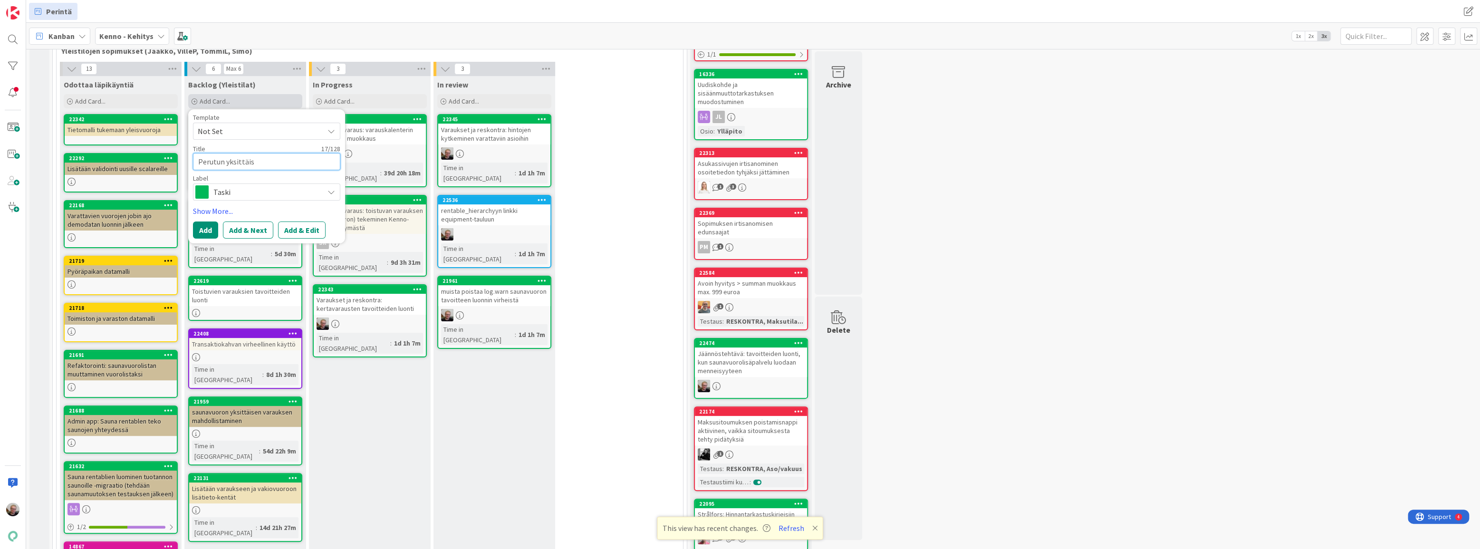
type textarea "x"
type textarea "Perutun yksittäise"
type textarea "x"
type textarea "Perutun yksittäis"
type textarea "x"
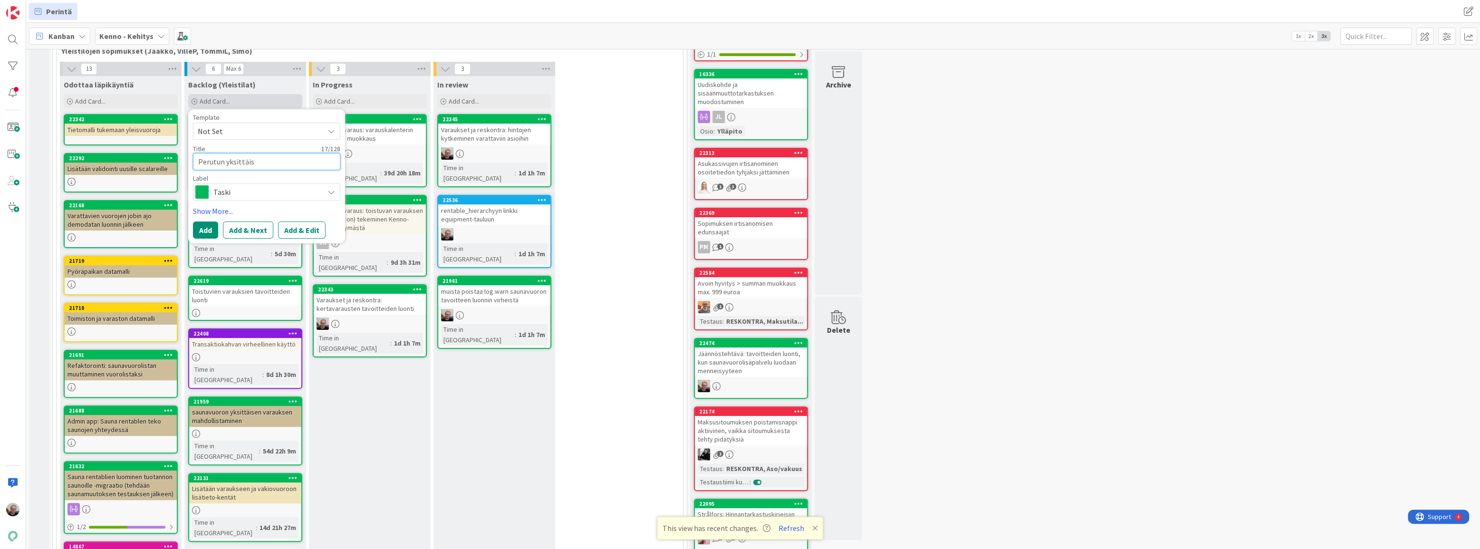
type textarea "Perutun yksittäisv"
type textarea "x"
type textarea "Perutun yksittäisva"
type textarea "x"
type textarea "Perutun yksittäisvar"
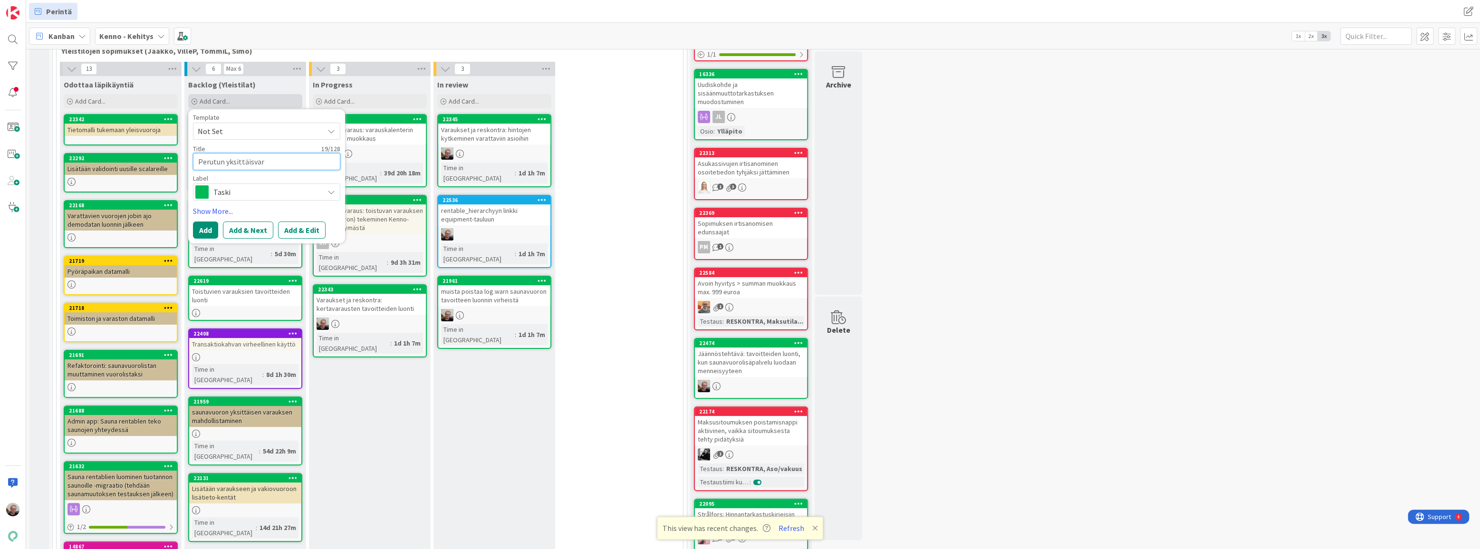
type textarea "x"
type textarea "Perutun yksittäisvarau"
type textarea "x"
drag, startPoint x: 291, startPoint y: 245, endPoint x: 229, endPoint y: 245, distance: 61.8
click at [229, 245] on div "Add Add & Next Add & Edit" at bounding box center [266, 241] width 147 height 17
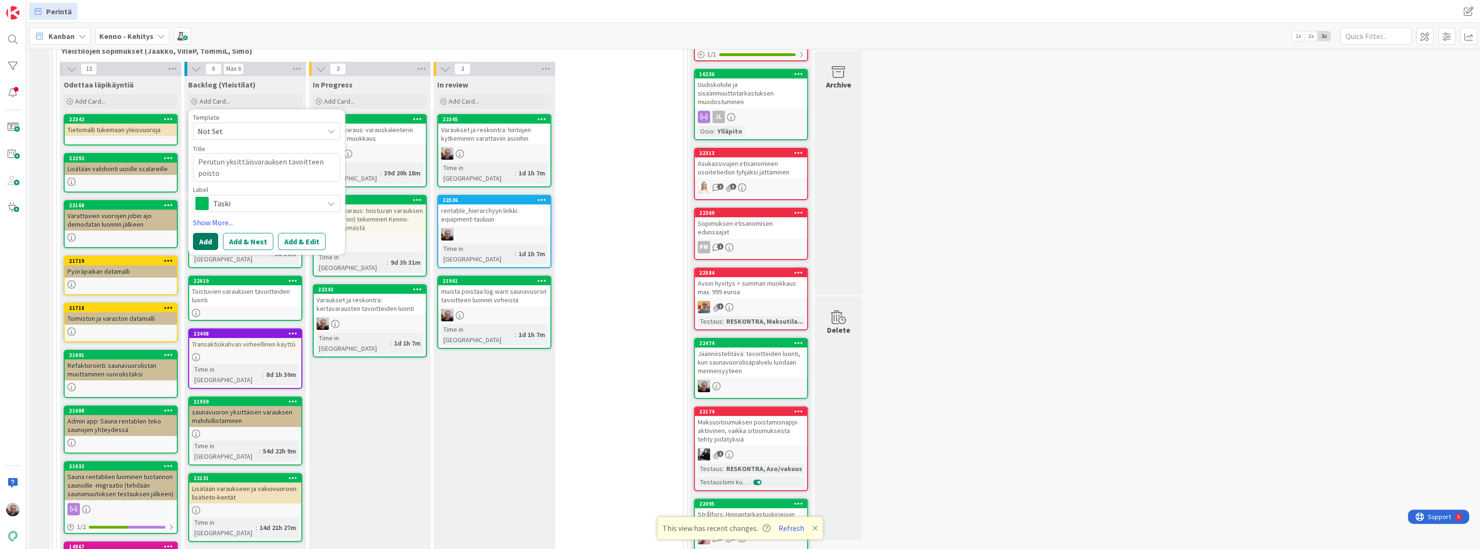
click at [209, 239] on button "Add" at bounding box center [205, 241] width 25 height 17
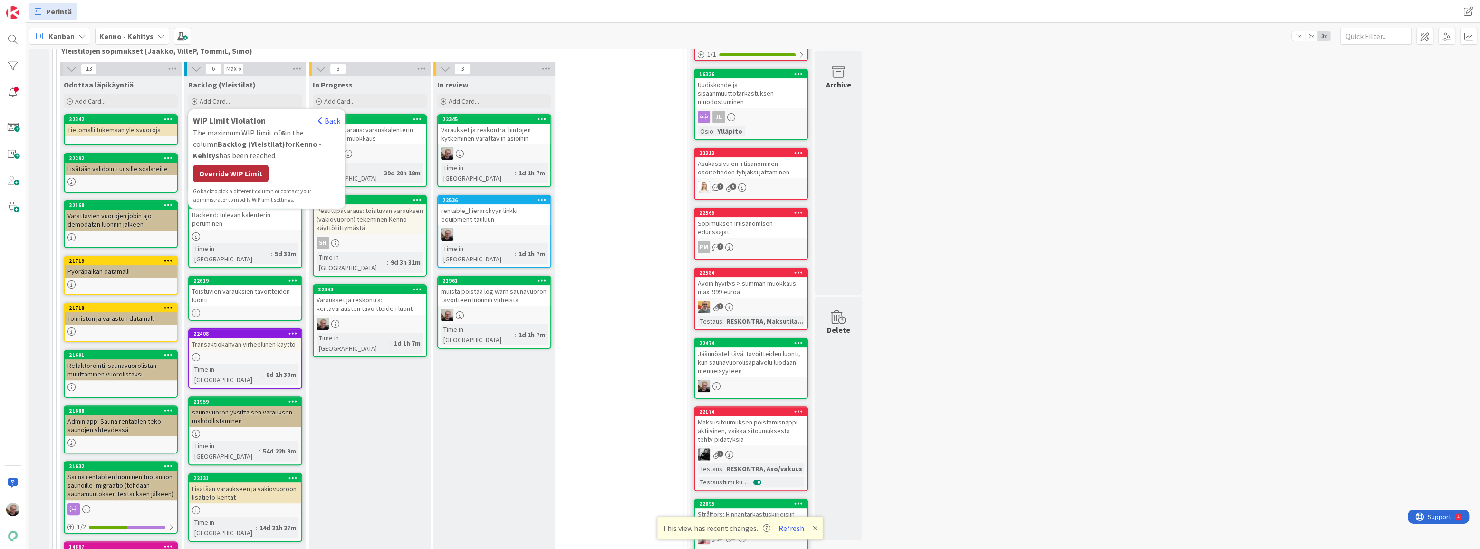
click at [205, 179] on div "Override WIP Limit" at bounding box center [231, 173] width 76 height 17
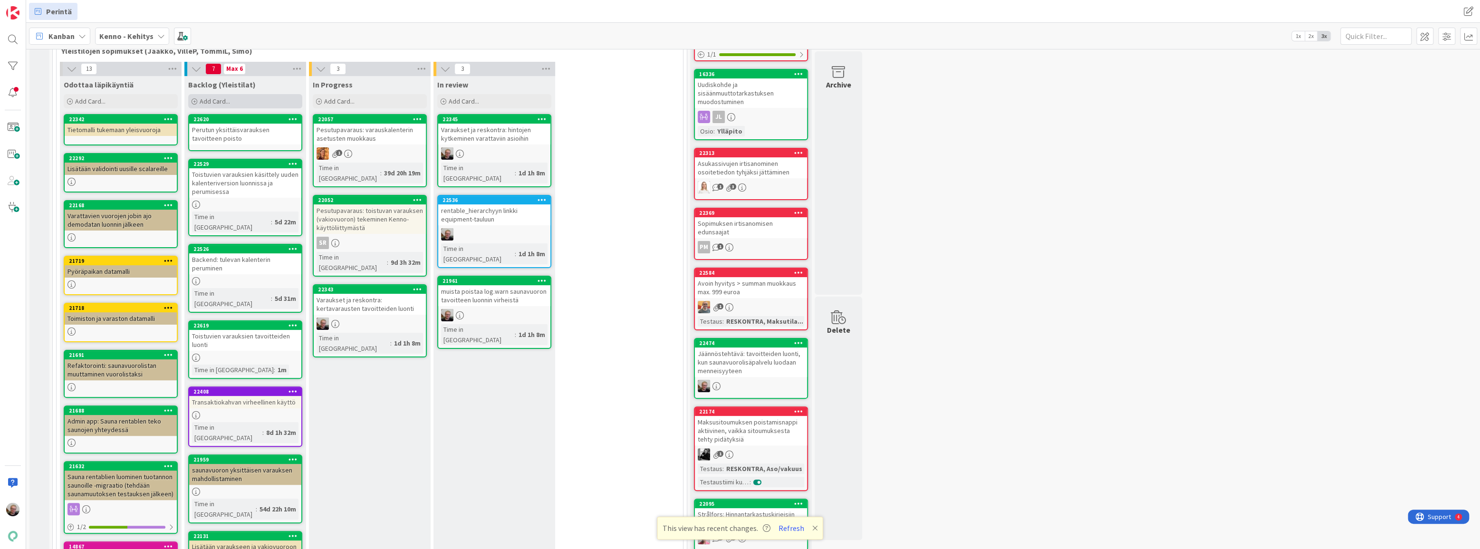
click at [223, 105] on div "Add Card..." at bounding box center [245, 101] width 114 height 14
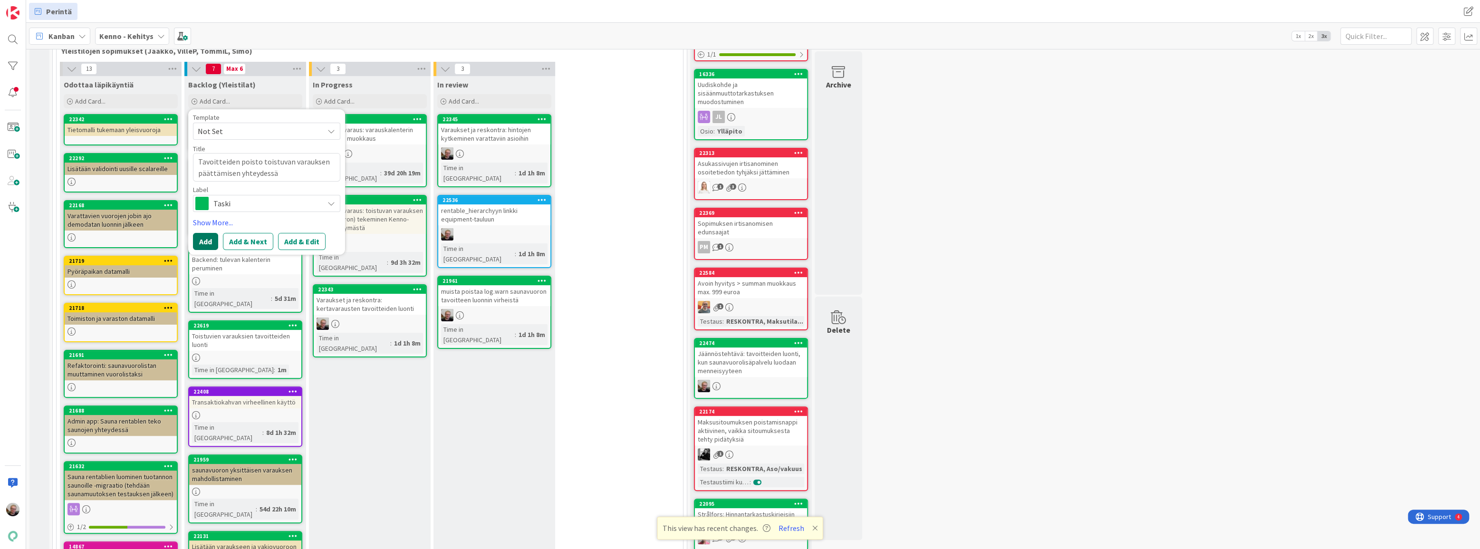
click at [197, 243] on button "Add" at bounding box center [205, 241] width 25 height 17
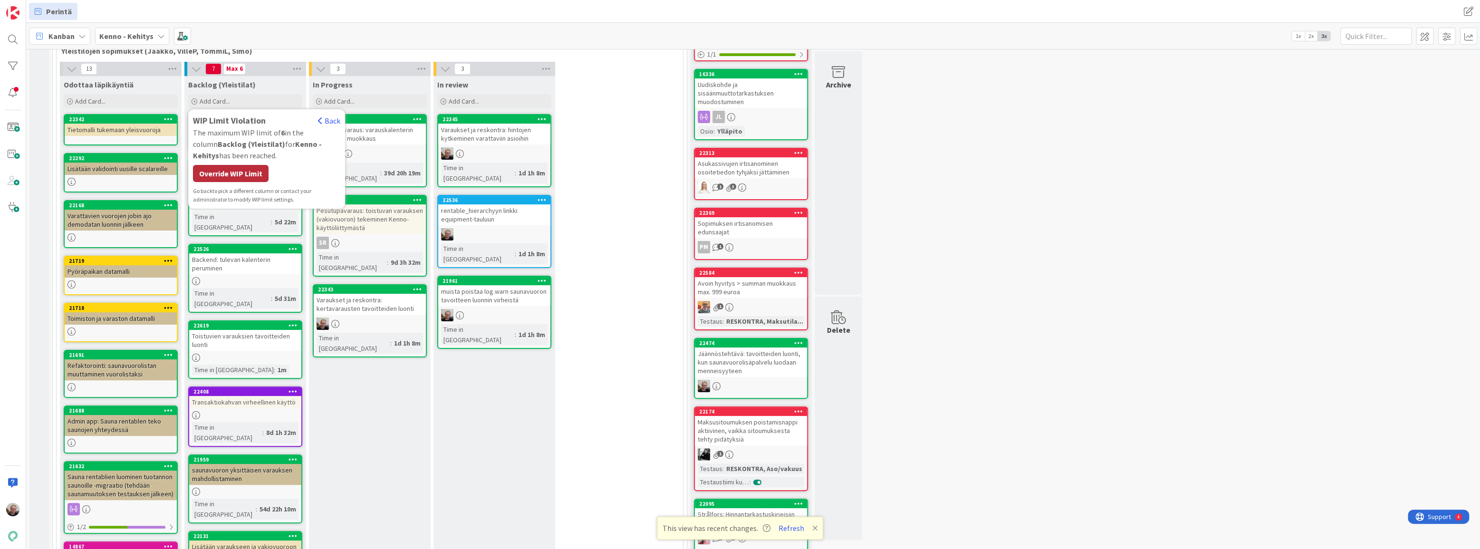
click at [246, 173] on div "Override WIP Limit" at bounding box center [231, 173] width 76 height 17
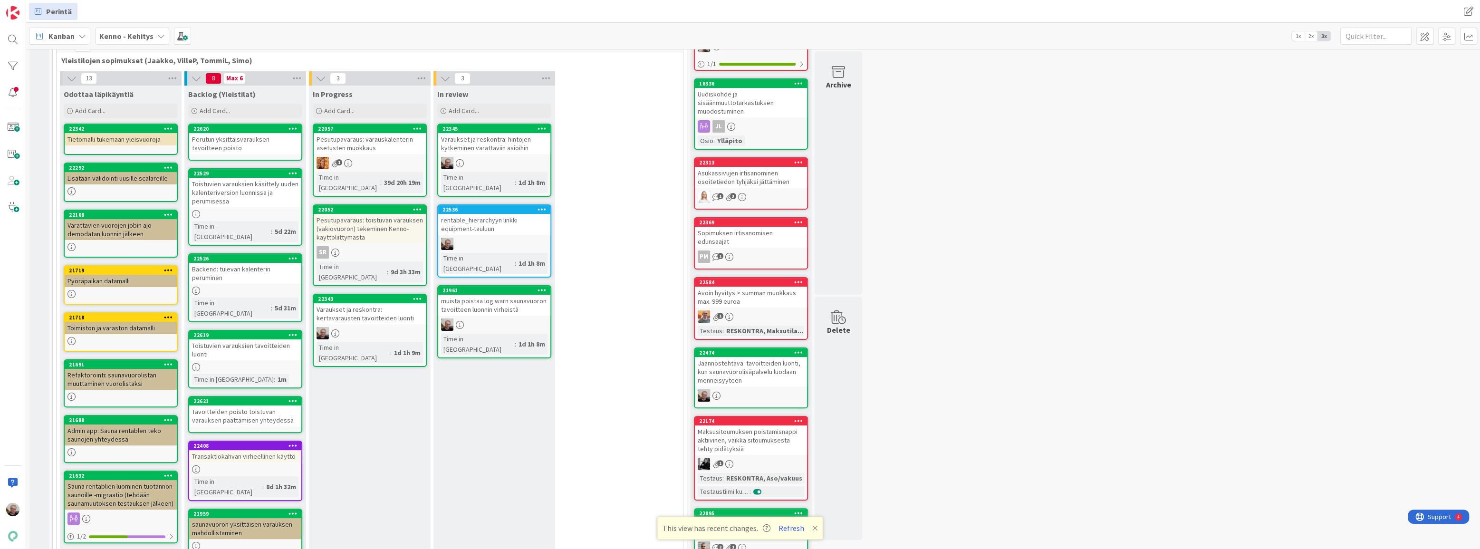
scroll to position [171, 0]
